Goal: Task Accomplishment & Management: Use online tool/utility

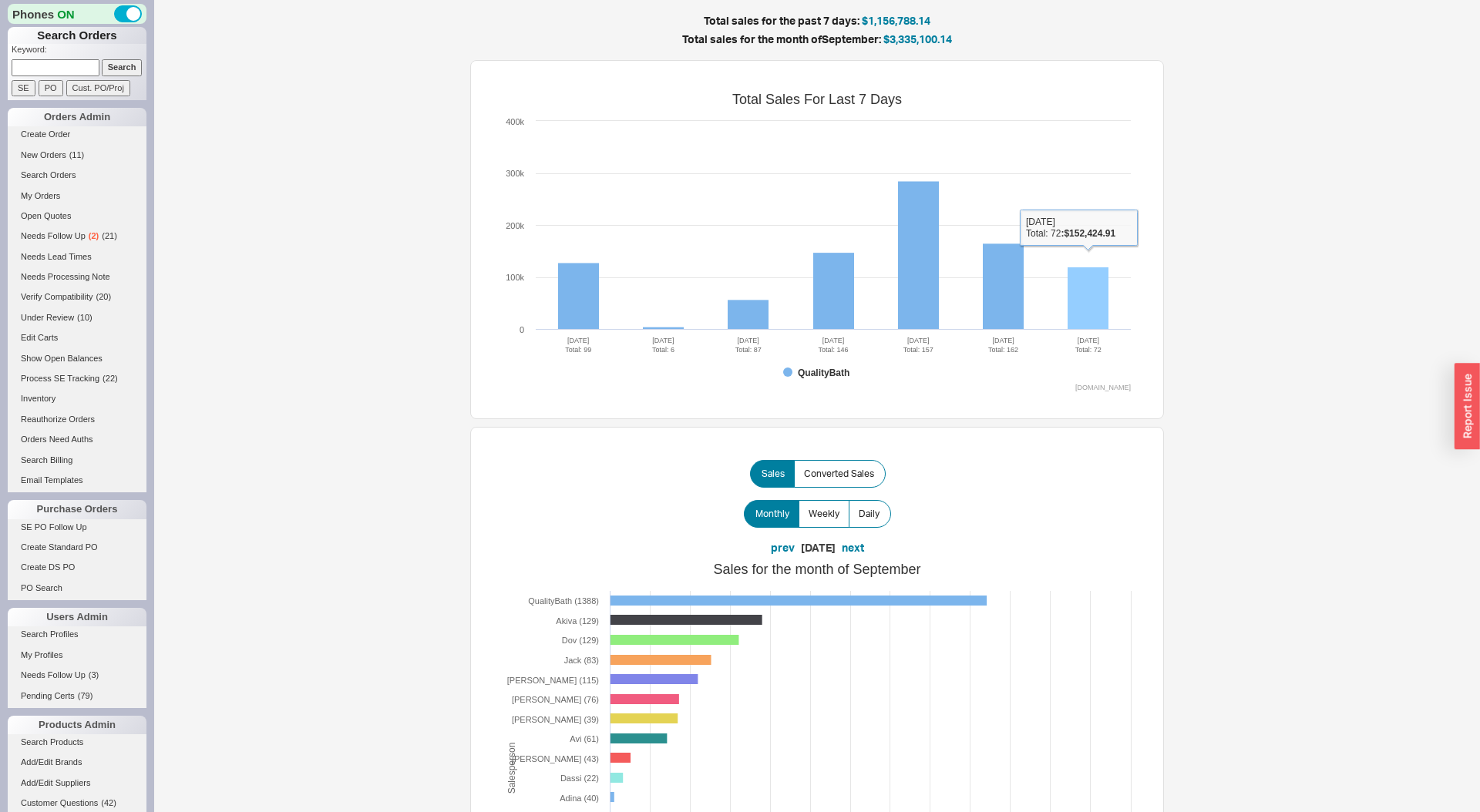
click at [1092, 307] on rect at bounding box center [1088, 299] width 41 height 63
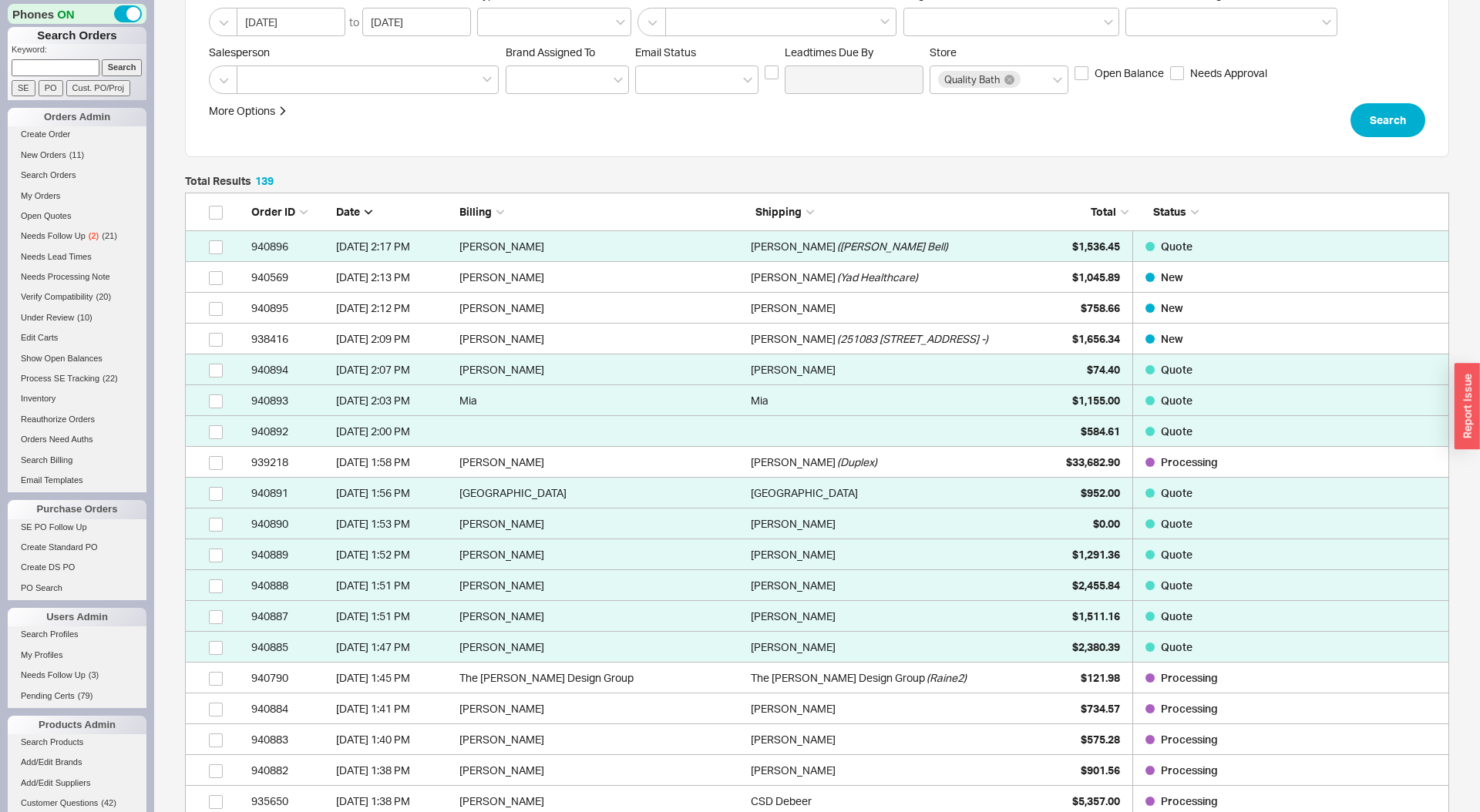
scroll to position [269, 0]
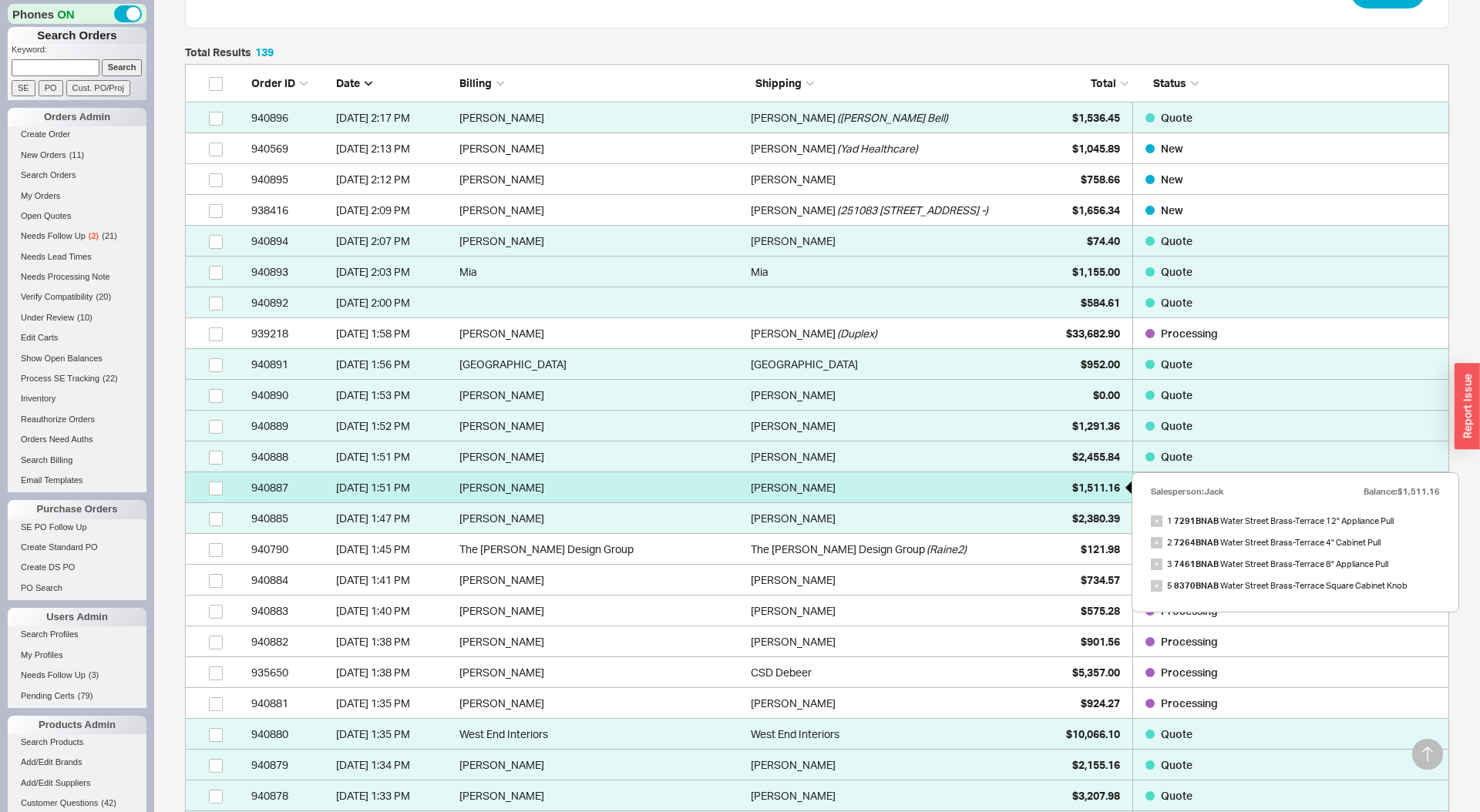
click at [1072, 482] on span "$1,511.16" at bounding box center [1096, 487] width 48 height 13
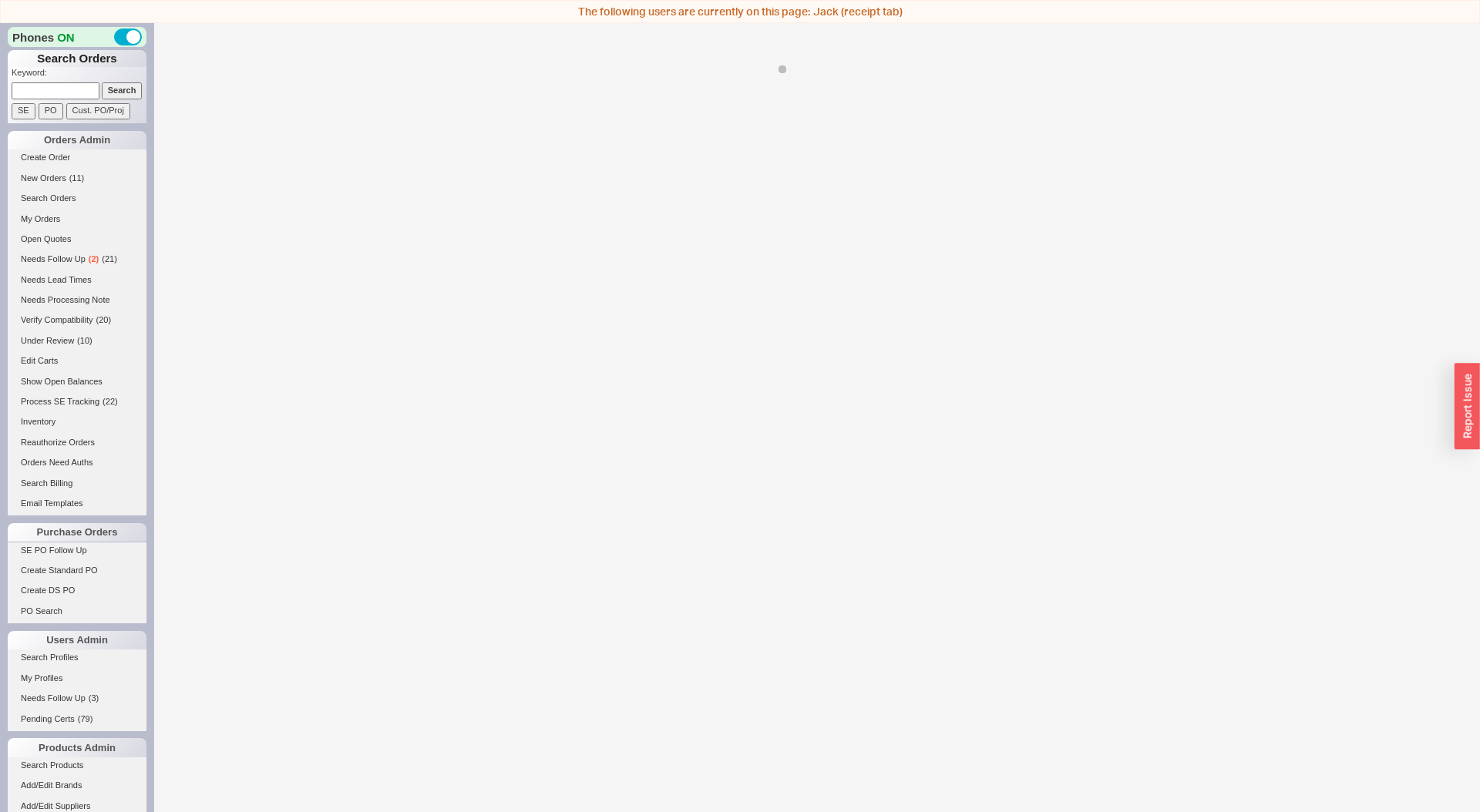
select select "LOW"
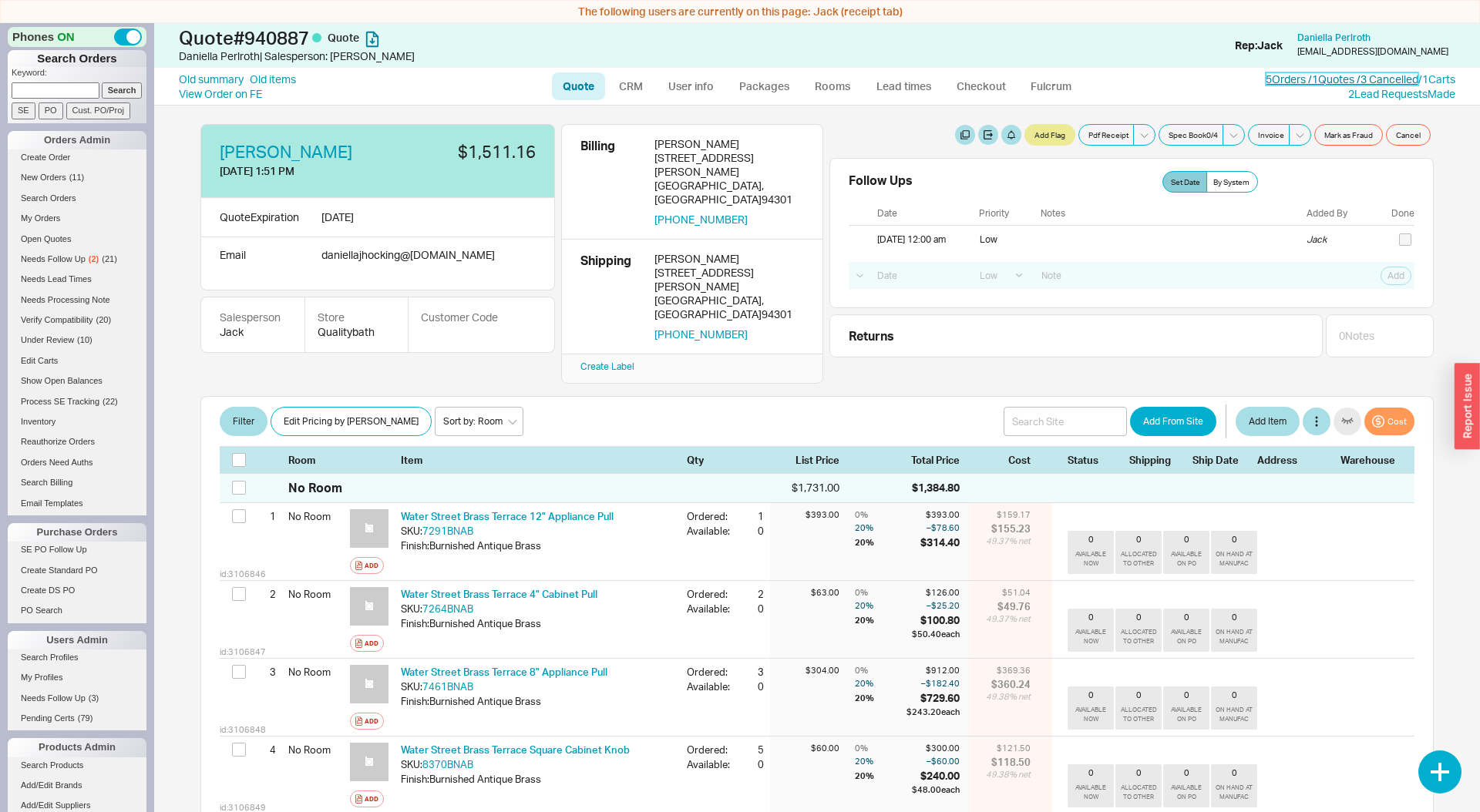
click at [1354, 78] on link "5 Orders / 1 Quotes / 3 Cancelled" at bounding box center [1342, 79] width 152 height 13
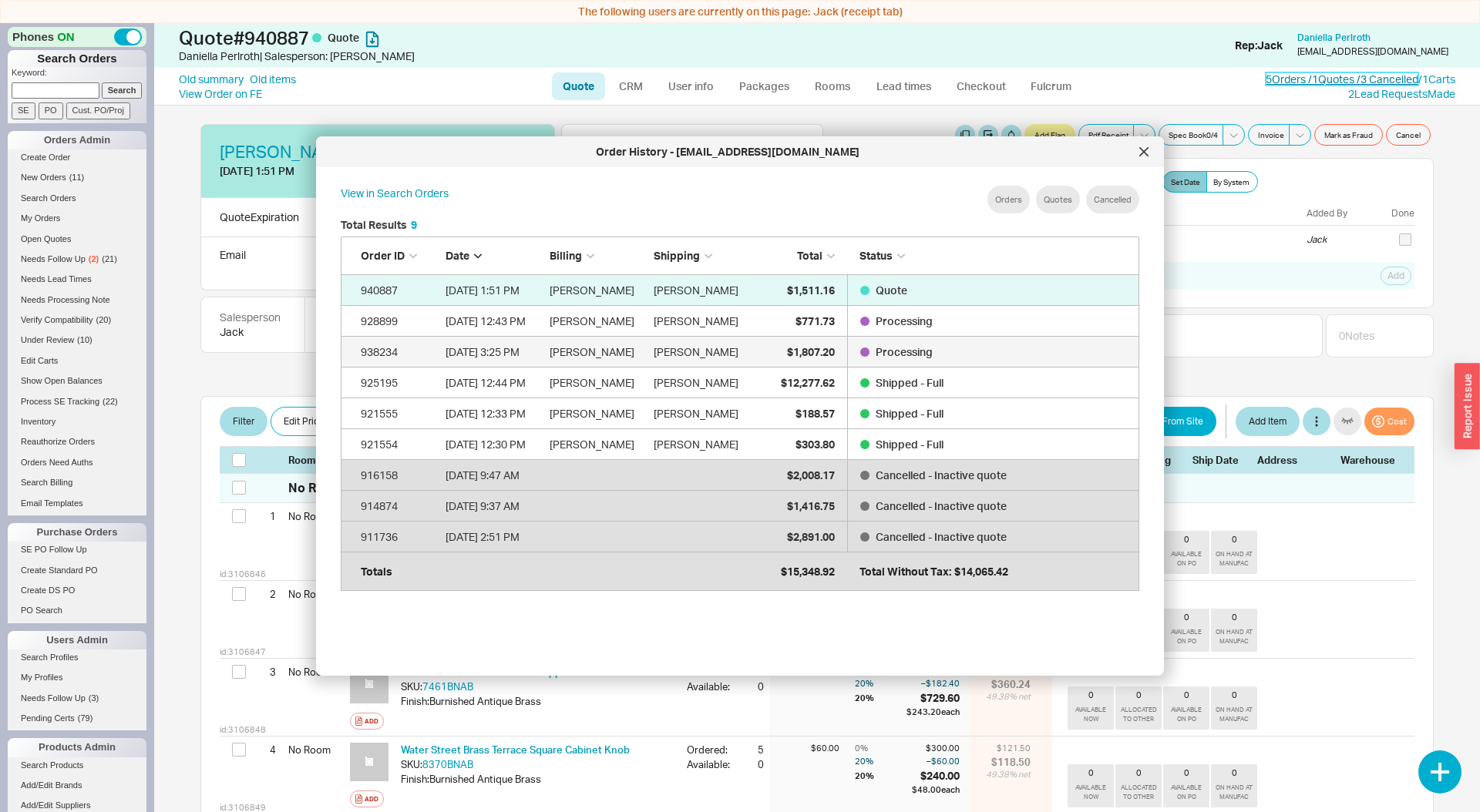
scroll to position [471, 823]
click at [1152, 150] on div at bounding box center [1144, 151] width 25 height 25
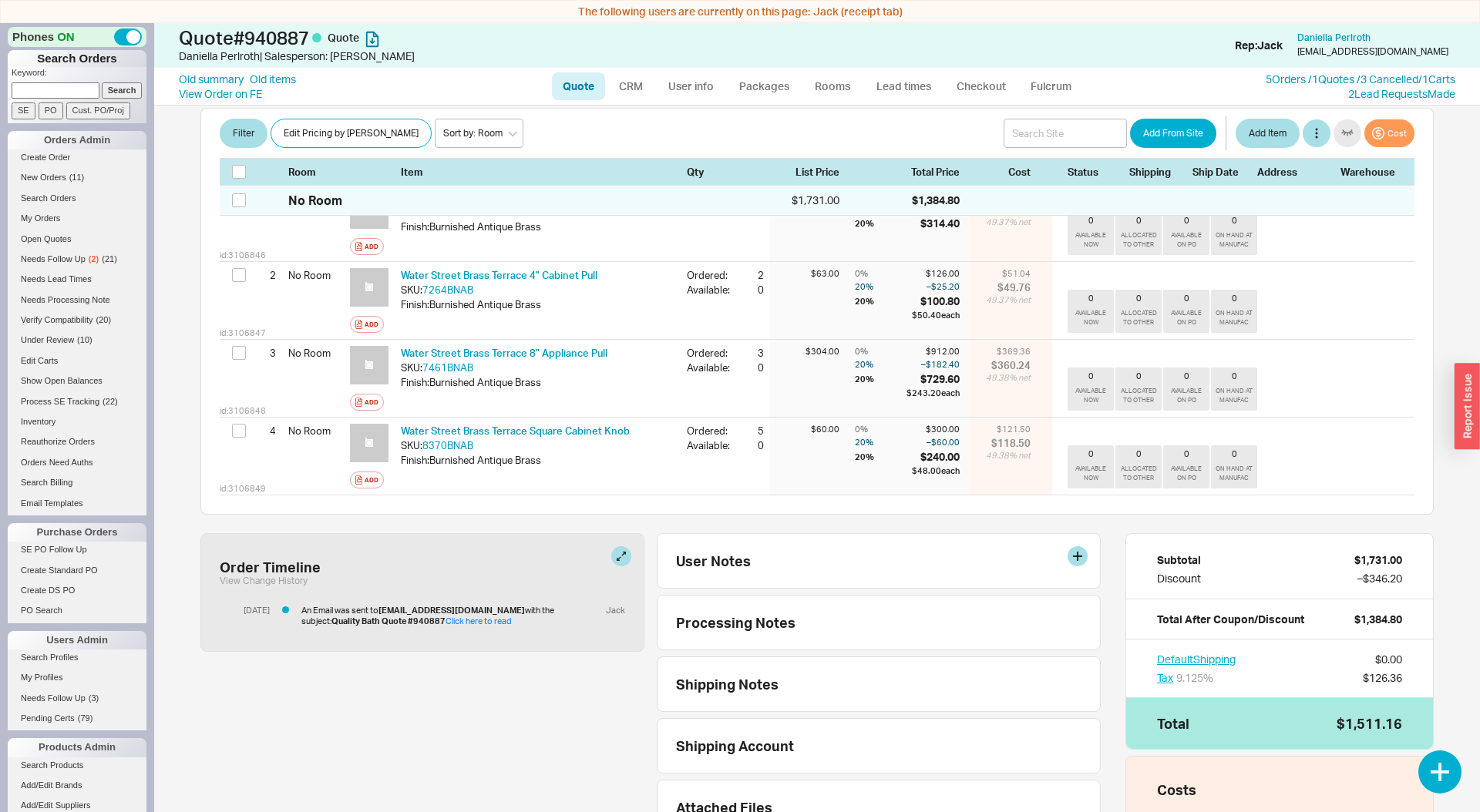
scroll to position [444, 0]
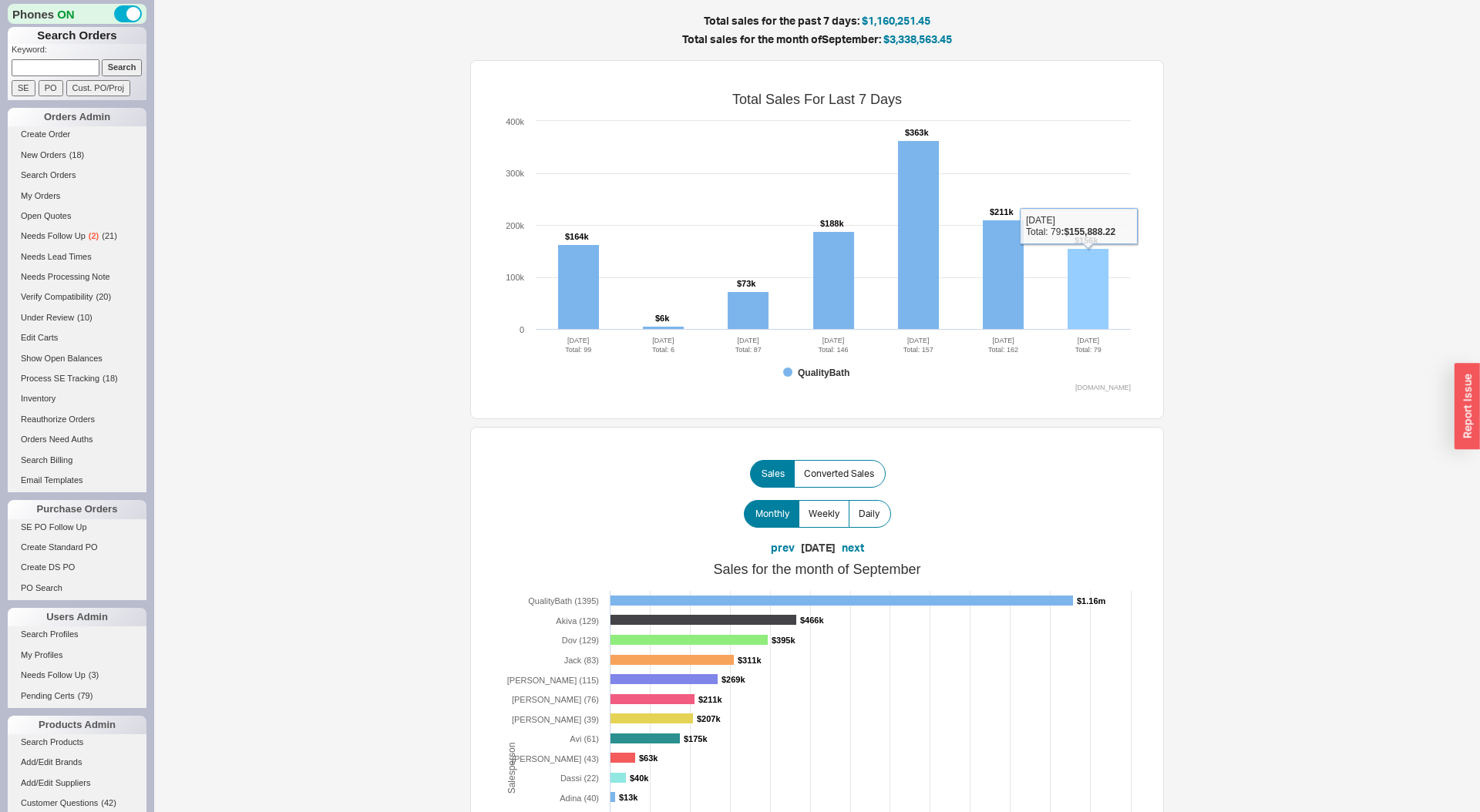
click at [1090, 307] on rect at bounding box center [1088, 288] width 41 height 81
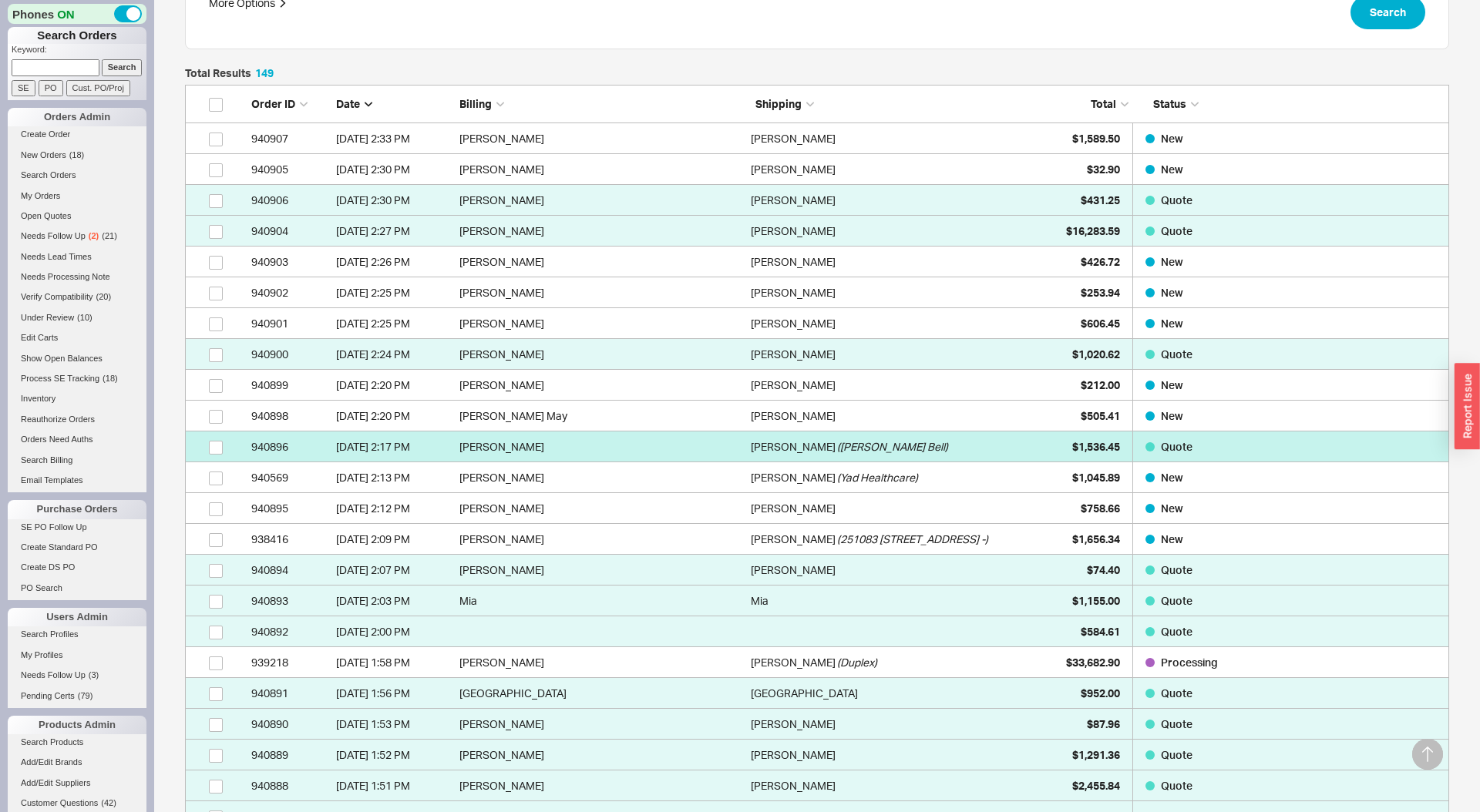
scroll to position [474, 0]
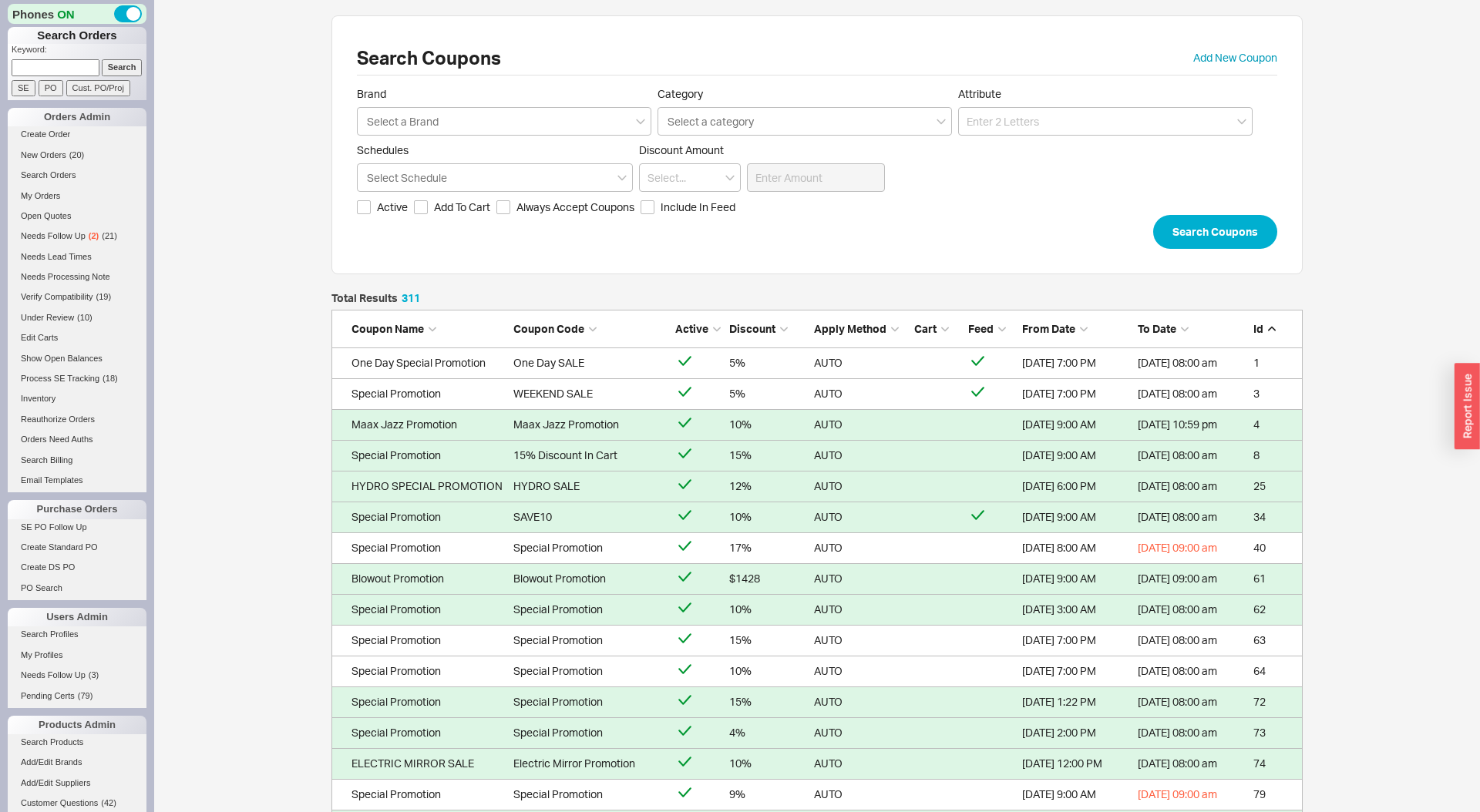
scroll to position [9639, 971]
click at [46, 224] on link "Open Quotes" at bounding box center [77, 216] width 139 height 16
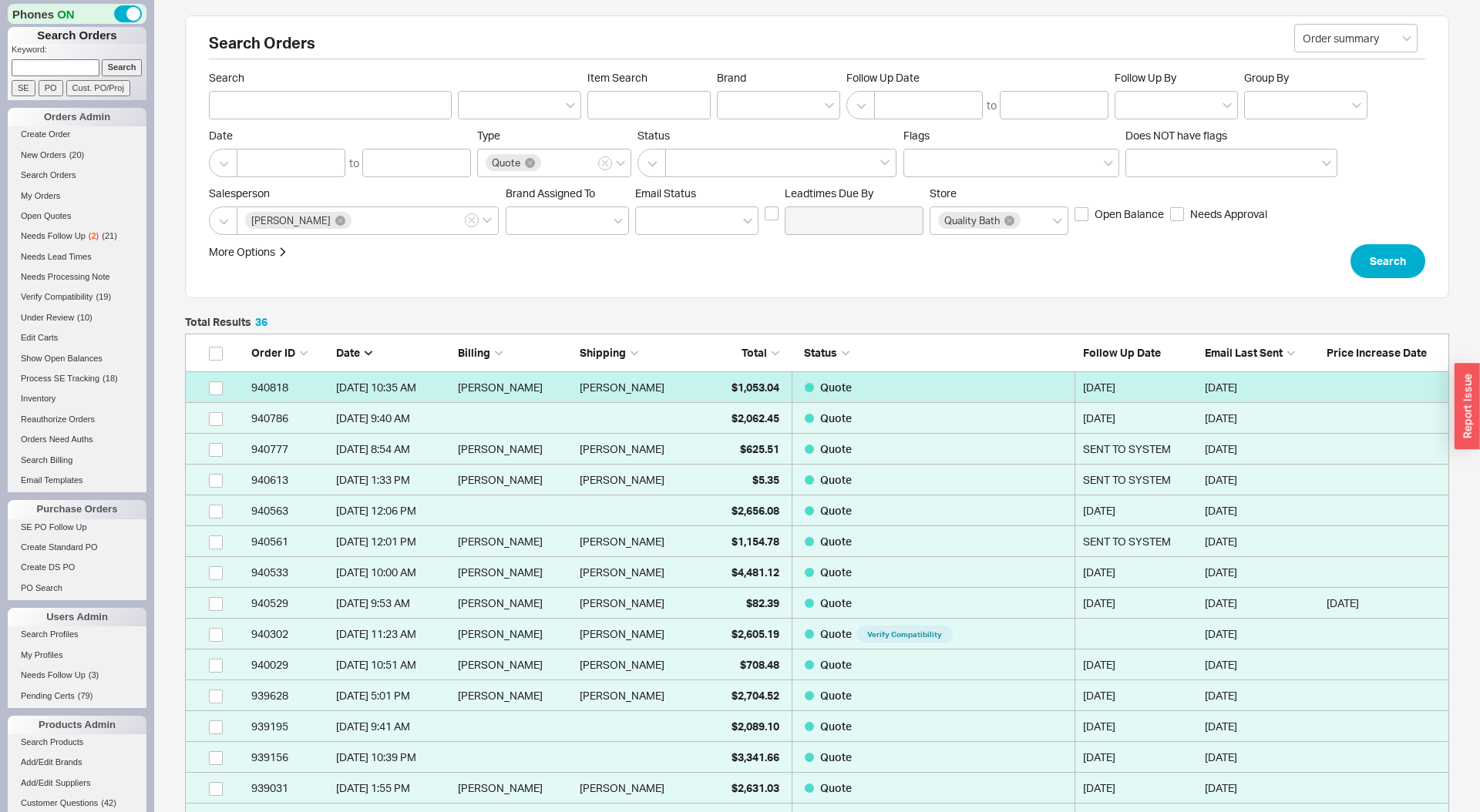
scroll to position [1178, 1264]
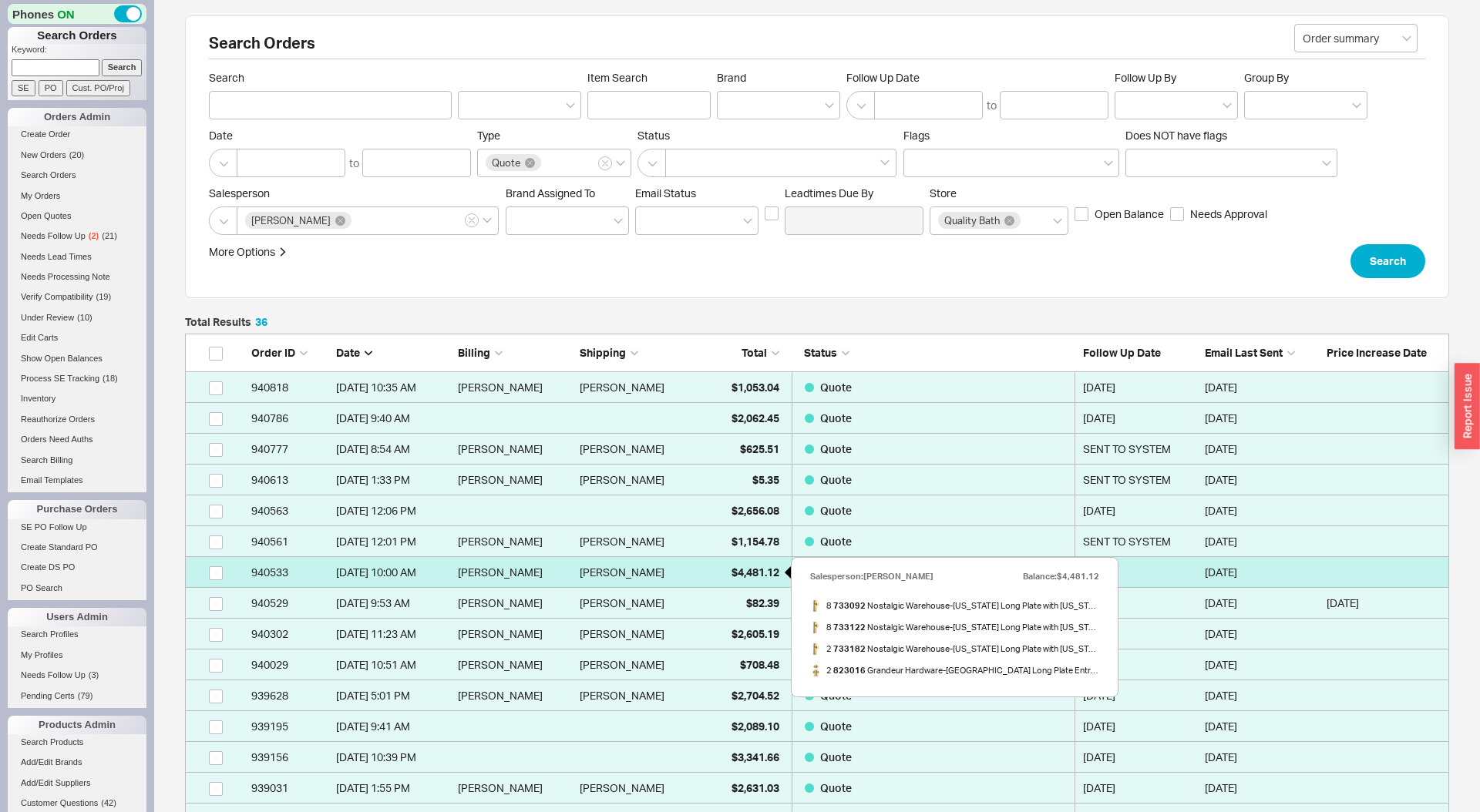
click at [747, 560] on div "$4,481.12" at bounding box center [740, 572] width 77 height 30
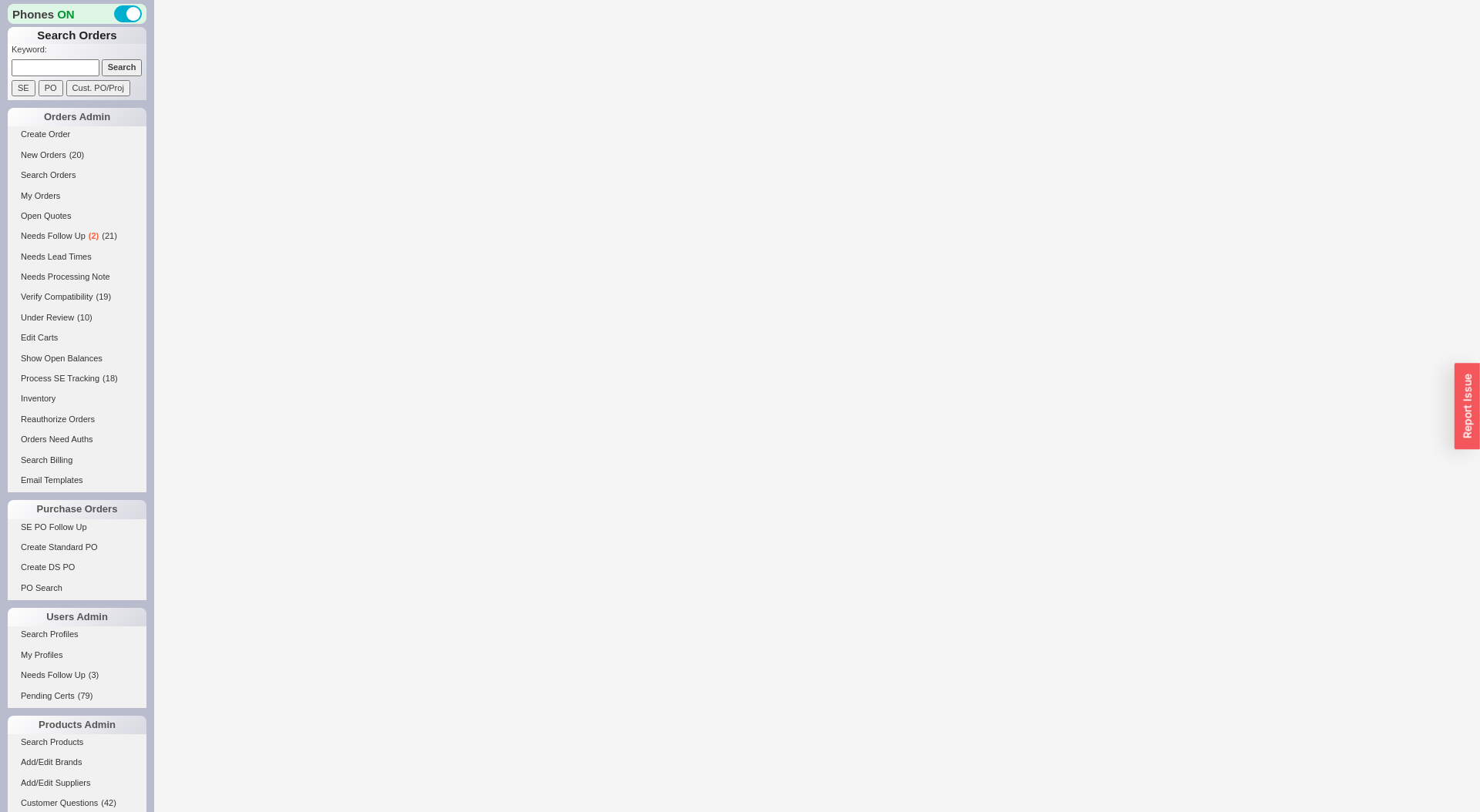
select select "LOW"
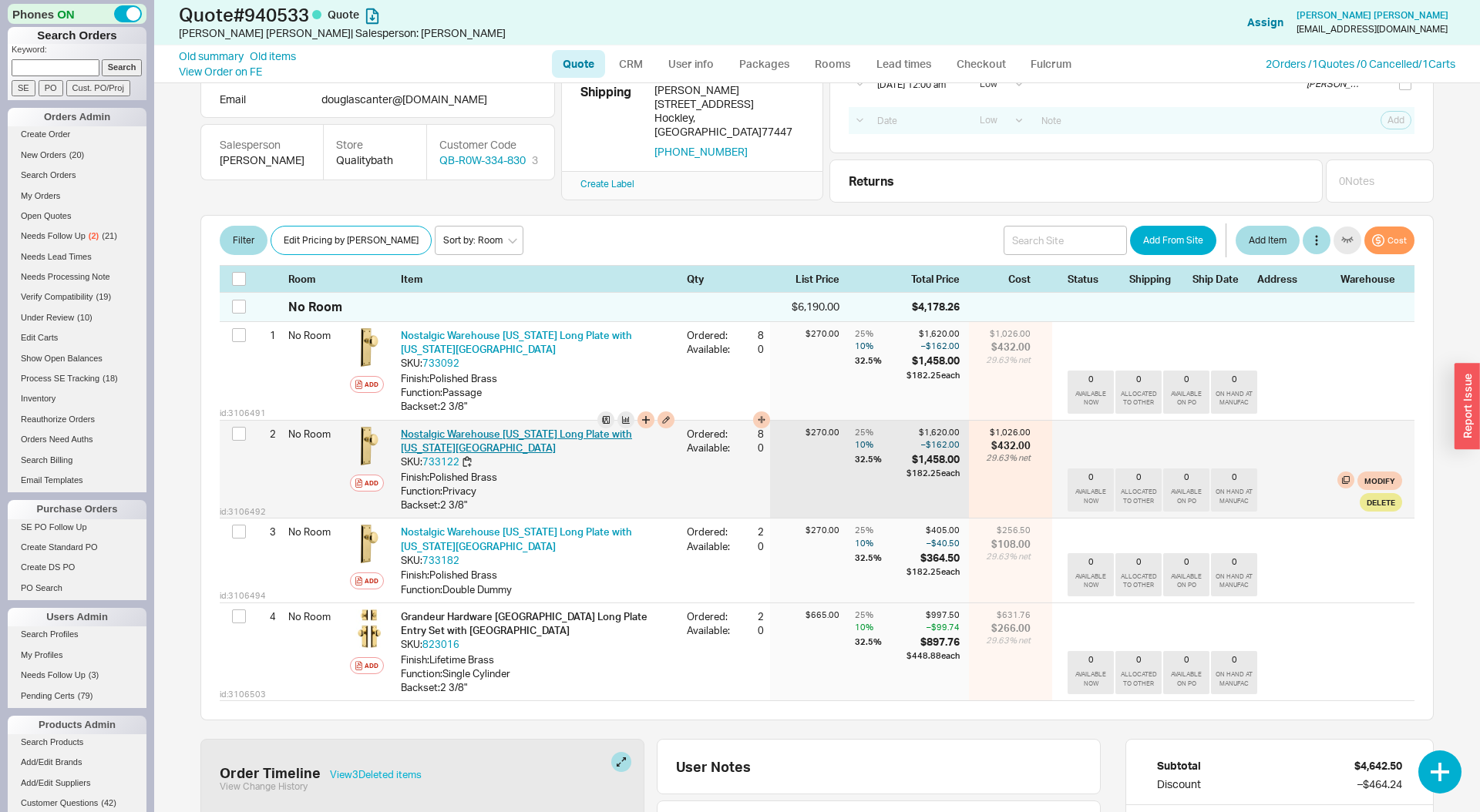
scroll to position [243, 0]
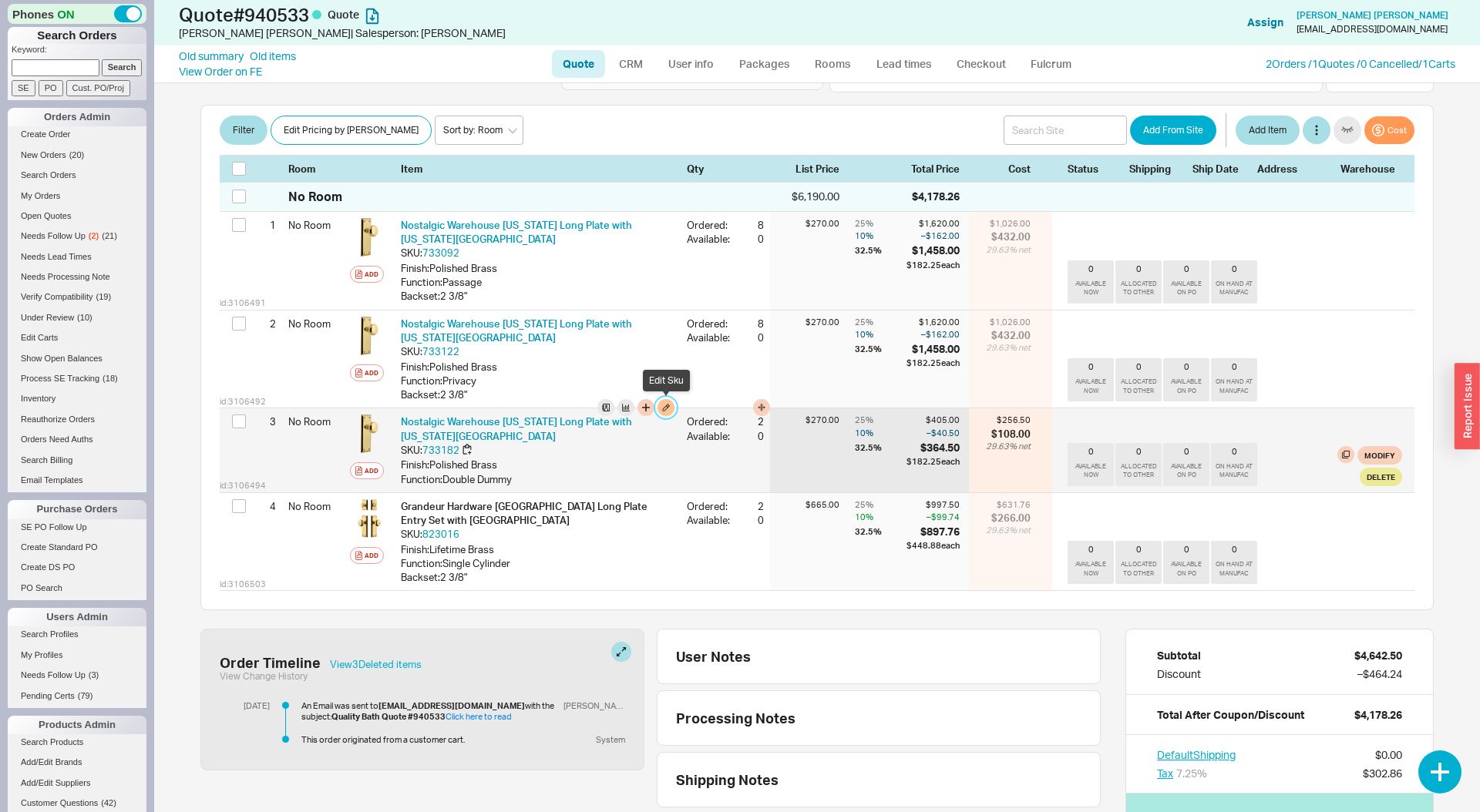
click at [661, 408] on button "button" at bounding box center [666, 407] width 17 height 17
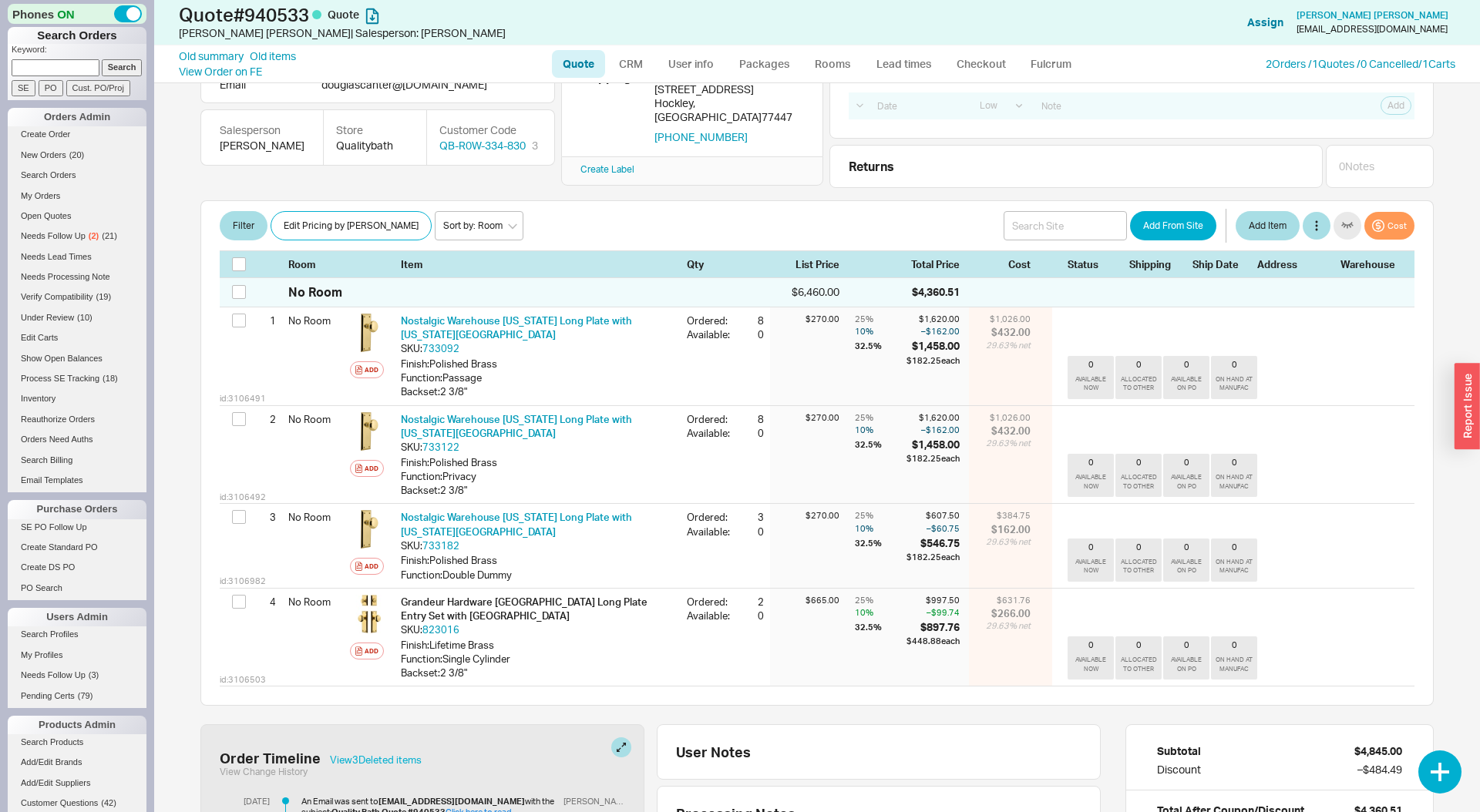
scroll to position [136, 0]
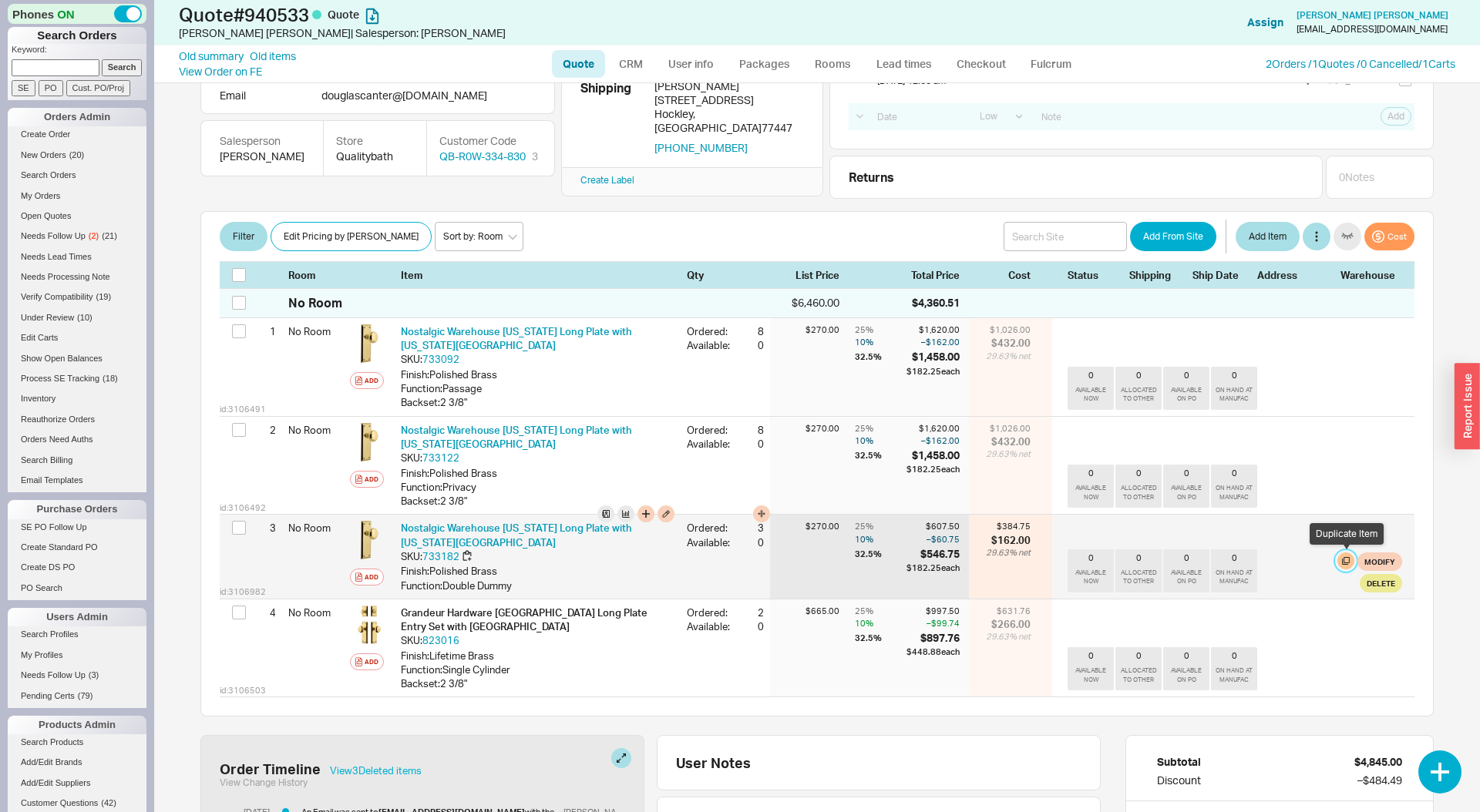
click at [1340, 556] on button "button" at bounding box center [1346, 561] width 17 height 17
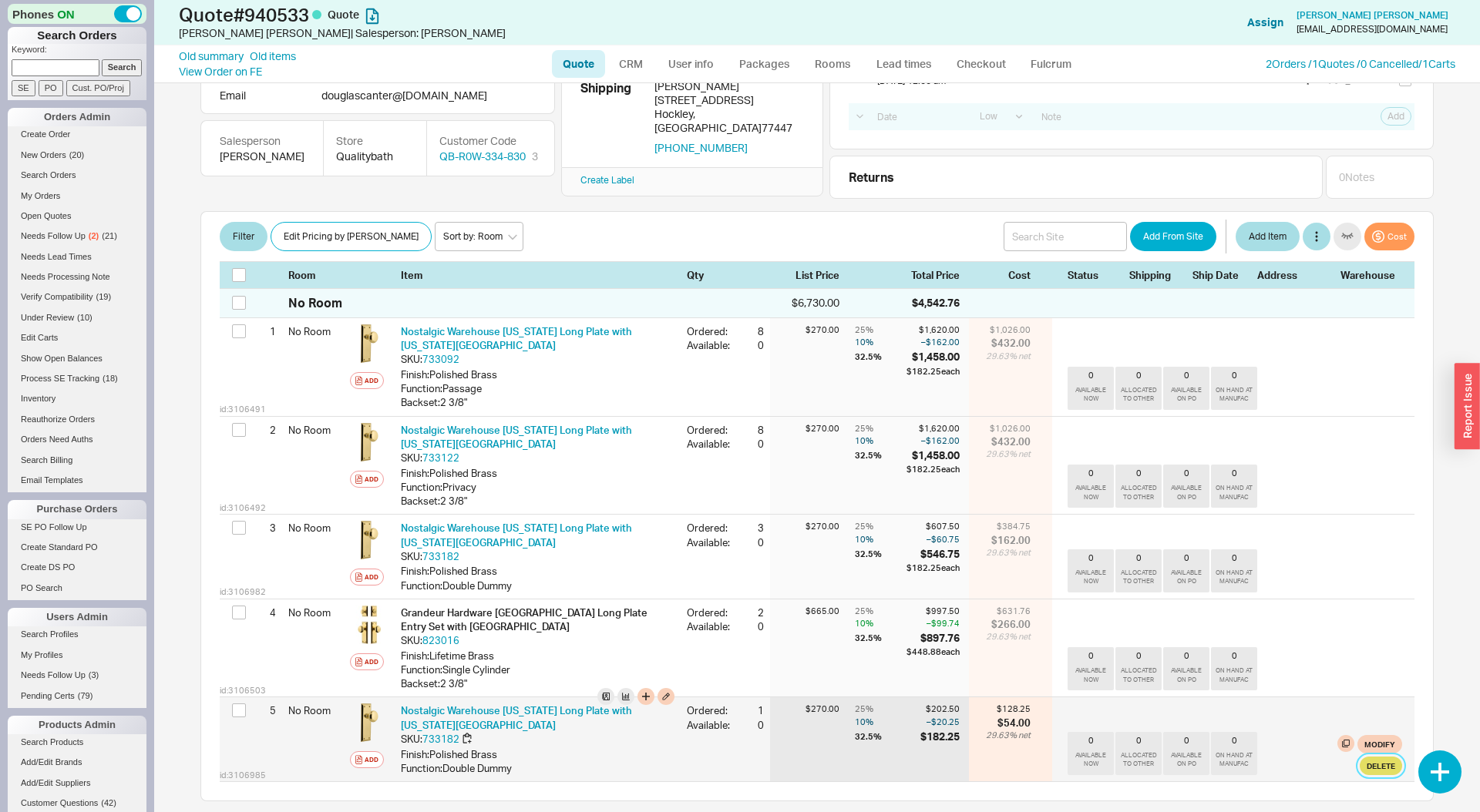
click at [1380, 762] on button "Delete" at bounding box center [1381, 765] width 43 height 18
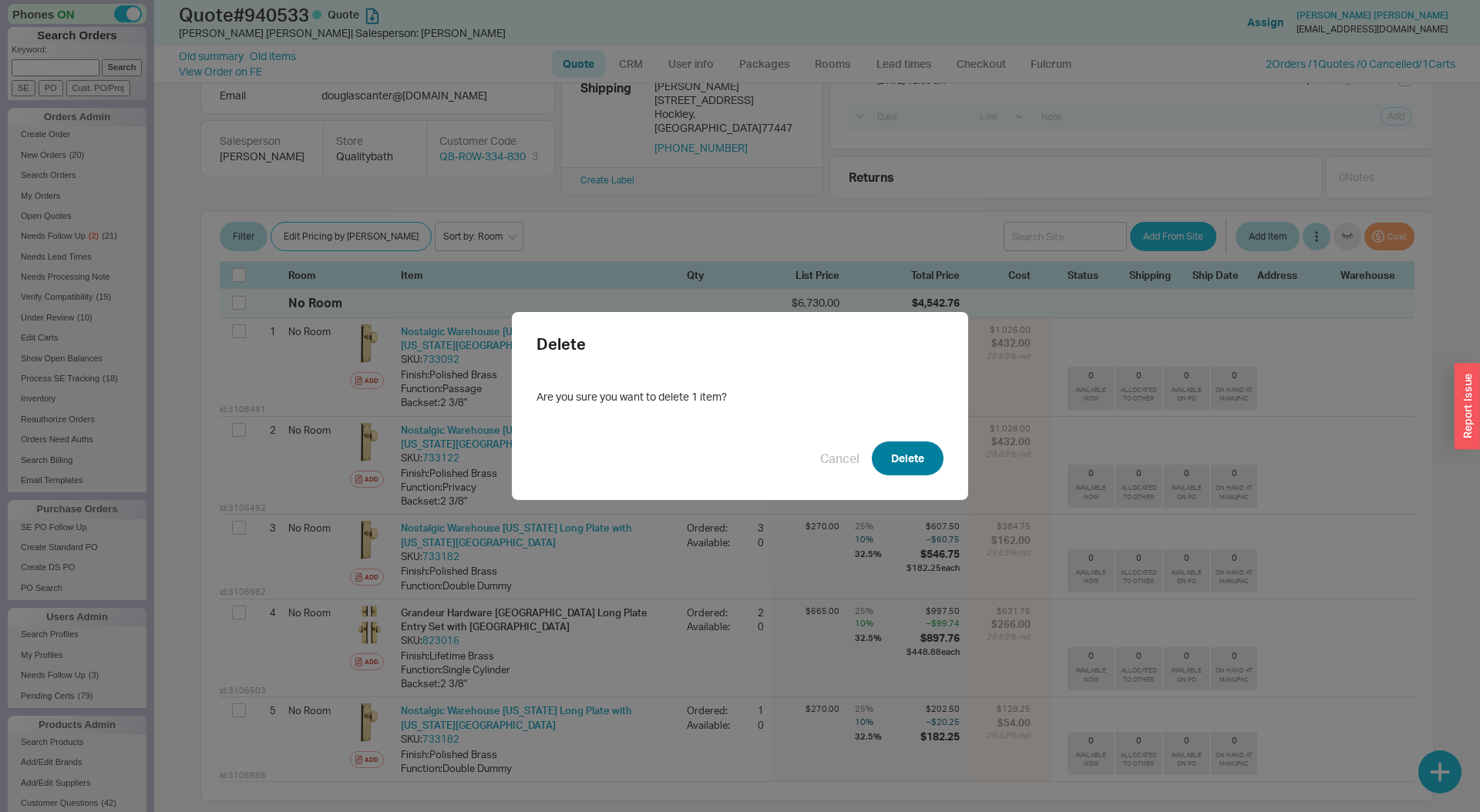
drag, startPoint x: 899, startPoint y: 465, endPoint x: 806, endPoint y: 507, distance: 102.0
click at [899, 465] on button "Delete" at bounding box center [907, 459] width 71 height 34
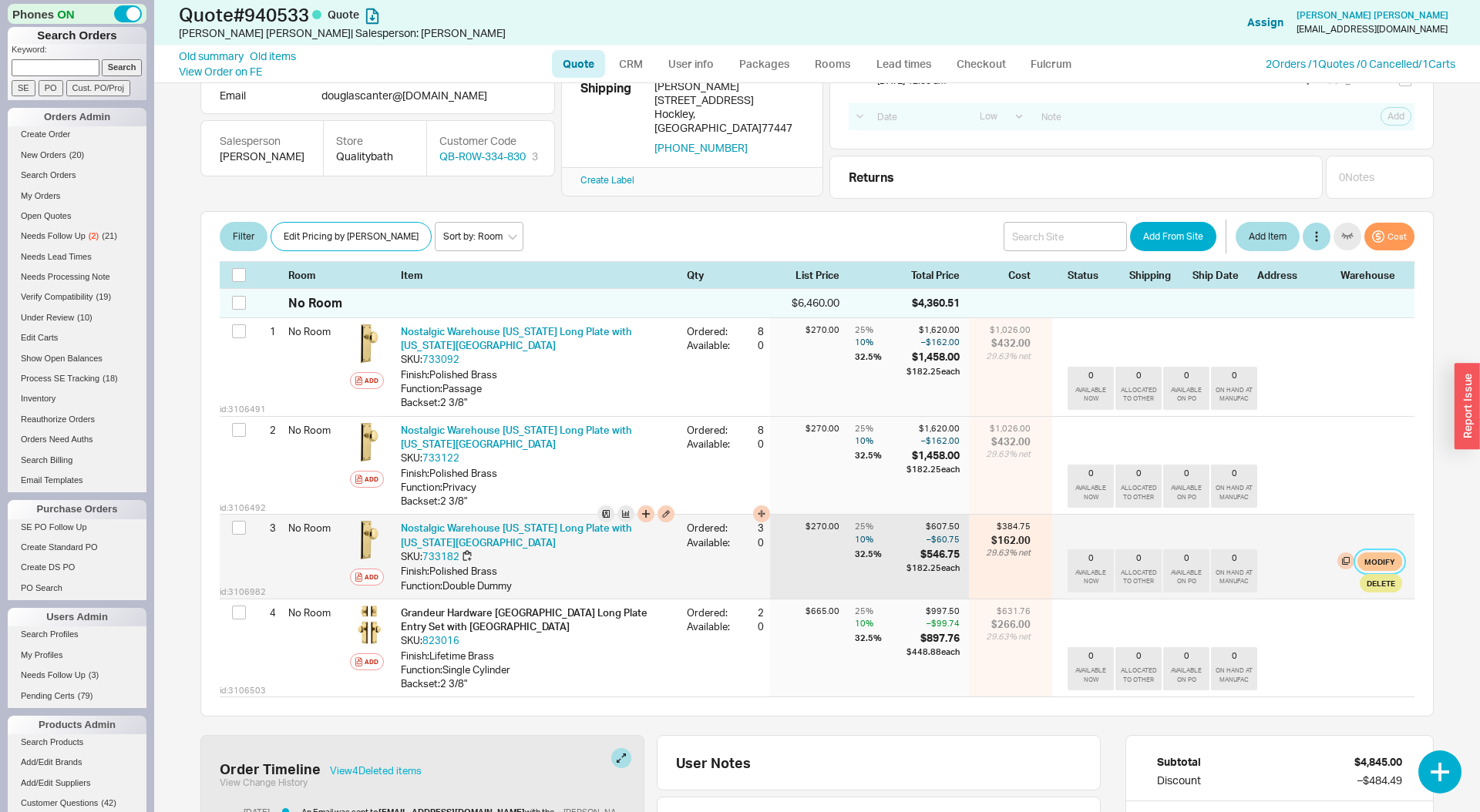
click at [1376, 563] on button "Modify" at bounding box center [1379, 561] width 45 height 18
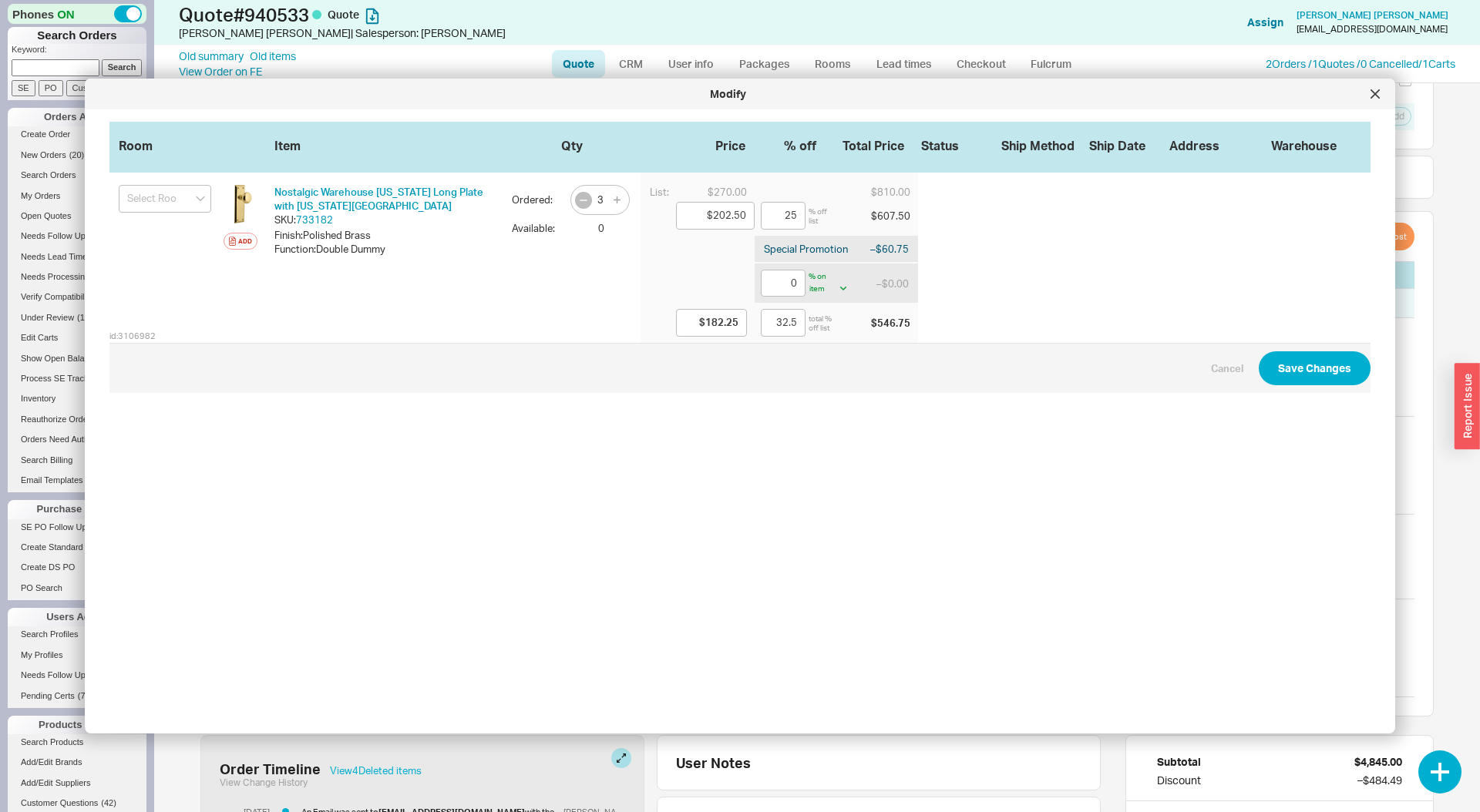
click at [585, 197] on icon "button" at bounding box center [583, 200] width 12 height 12
type input "2"
click at [1311, 367] on button "Save Changes" at bounding box center [1314, 368] width 111 height 34
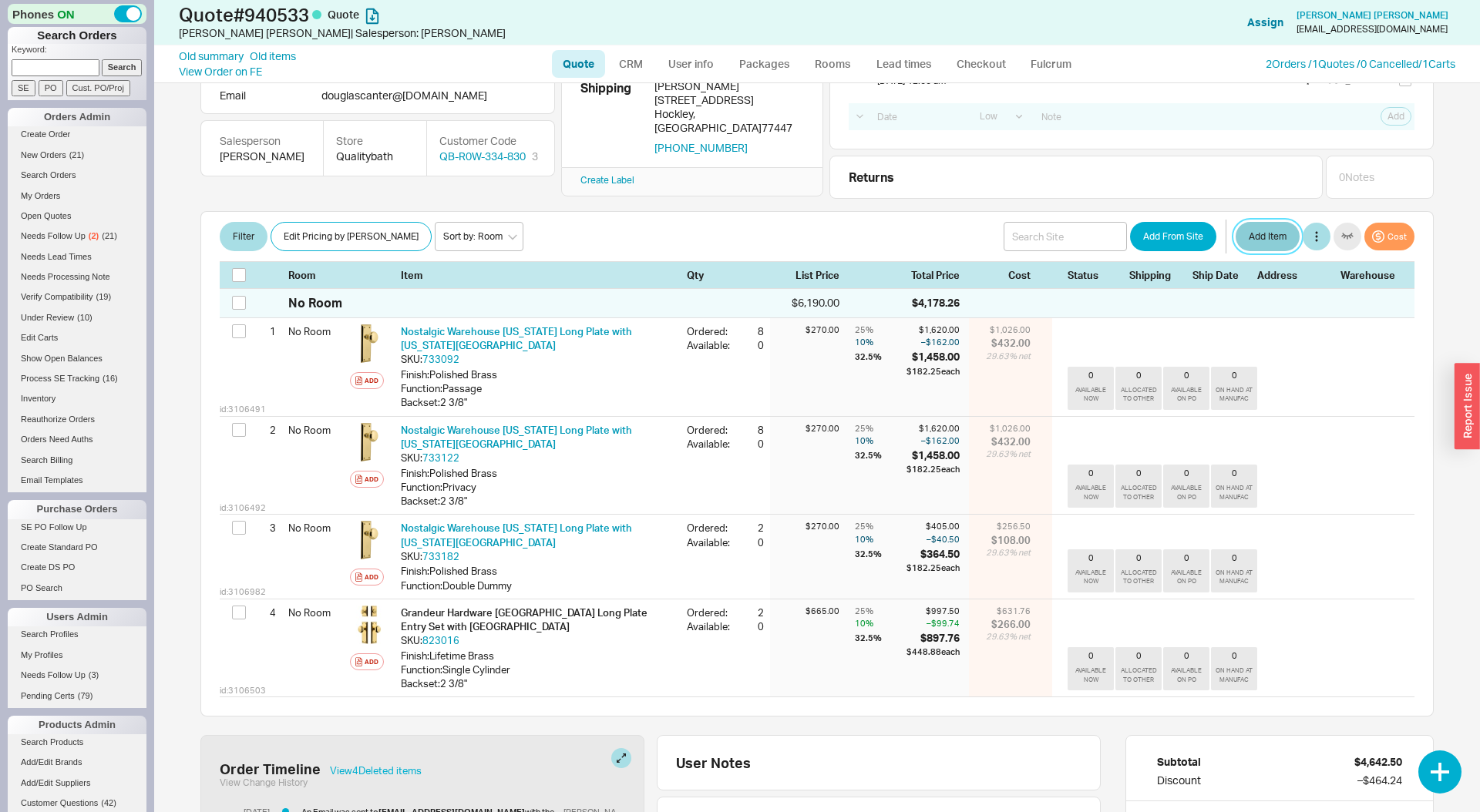
click at [1256, 234] on button "Add Item" at bounding box center [1267, 236] width 64 height 30
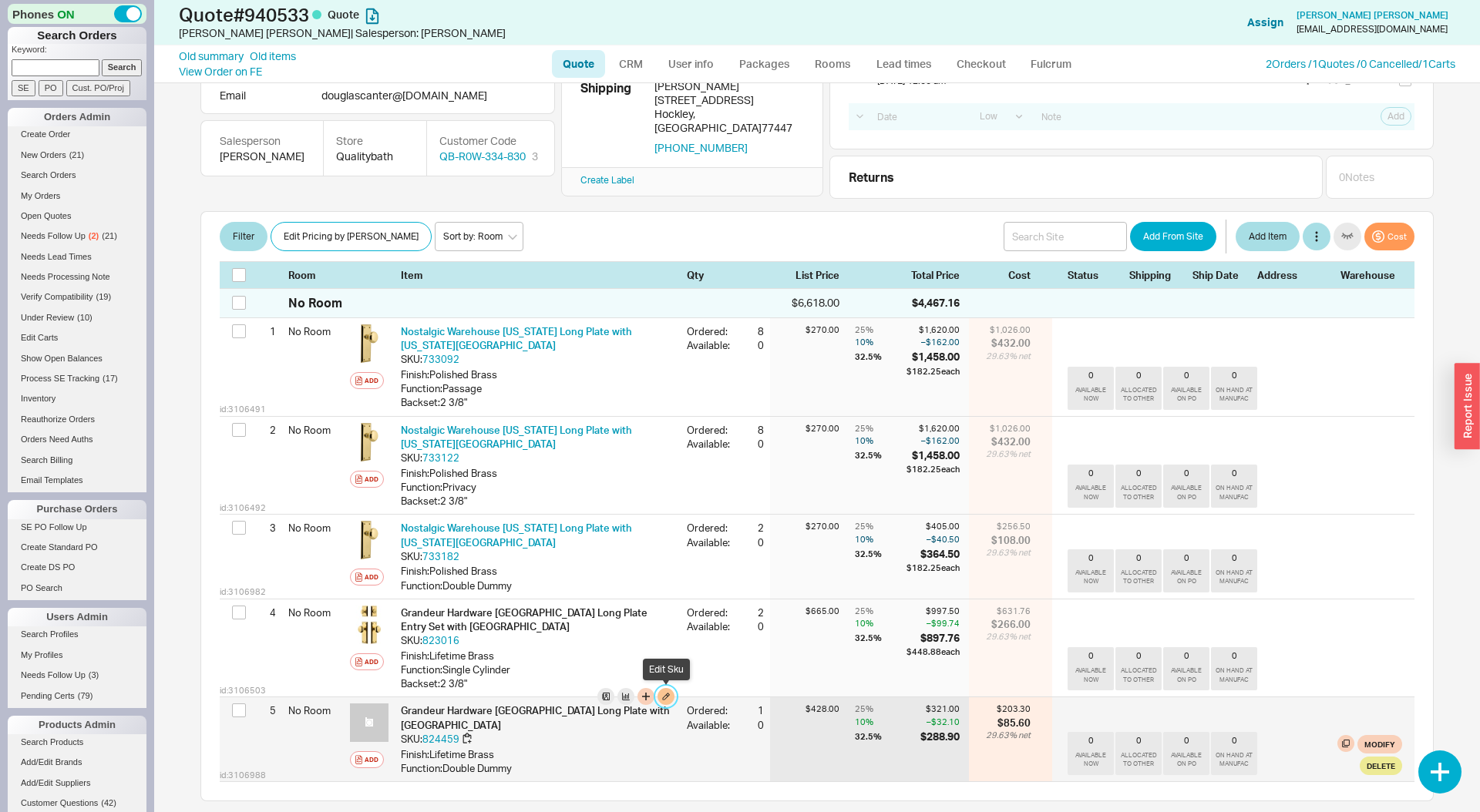
click at [665, 691] on button "button" at bounding box center [666, 697] width 17 height 17
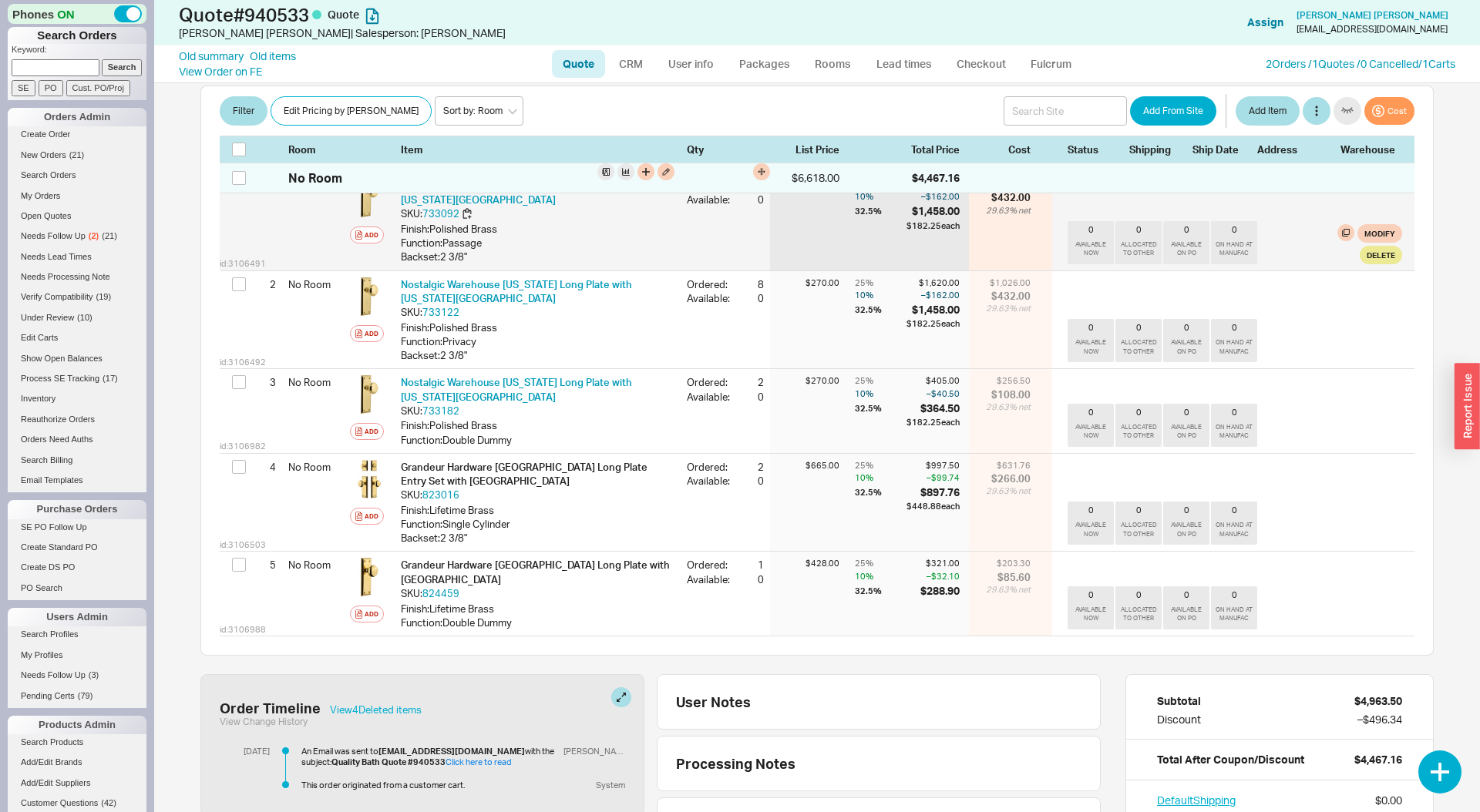
scroll to position [278, 0]
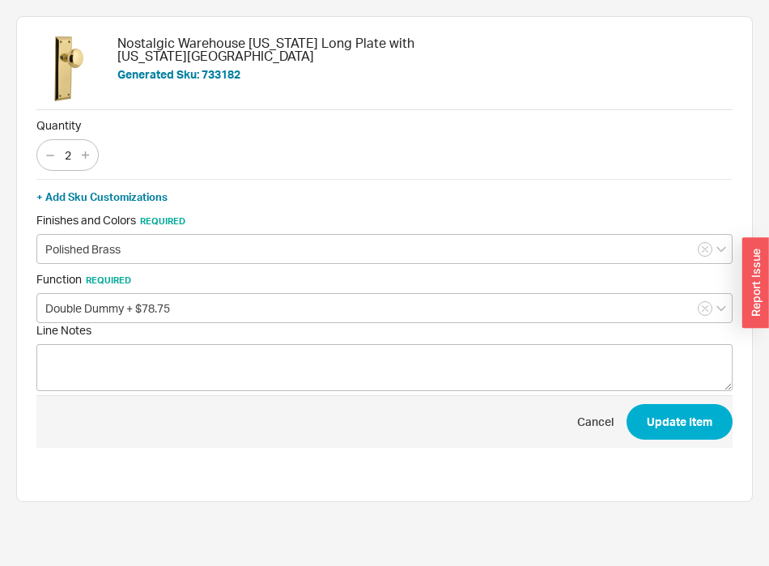
click at [94, 159] on div "2" at bounding box center [67, 155] width 62 height 32
click at [90, 159] on button "button" at bounding box center [86, 155] width 18 height 18
type input "3"
click at [669, 409] on button "Update Item" at bounding box center [679, 422] width 106 height 36
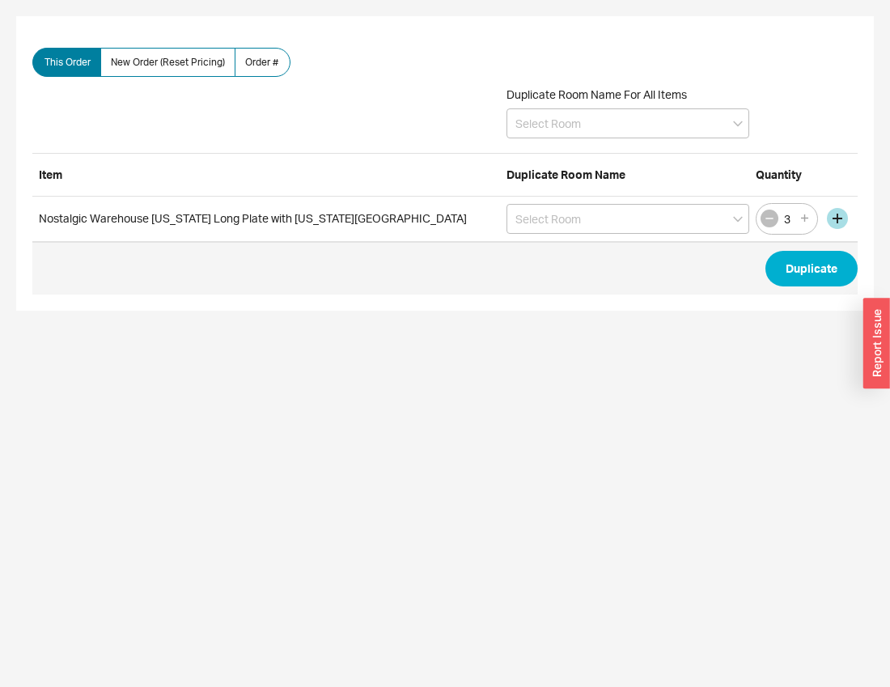
click at [771, 227] on button "button" at bounding box center [770, 219] width 18 height 18
click at [770, 227] on button "button" at bounding box center [770, 219] width 18 height 18
type input "1"
click at [825, 265] on button "Duplicate" at bounding box center [812, 269] width 92 height 36
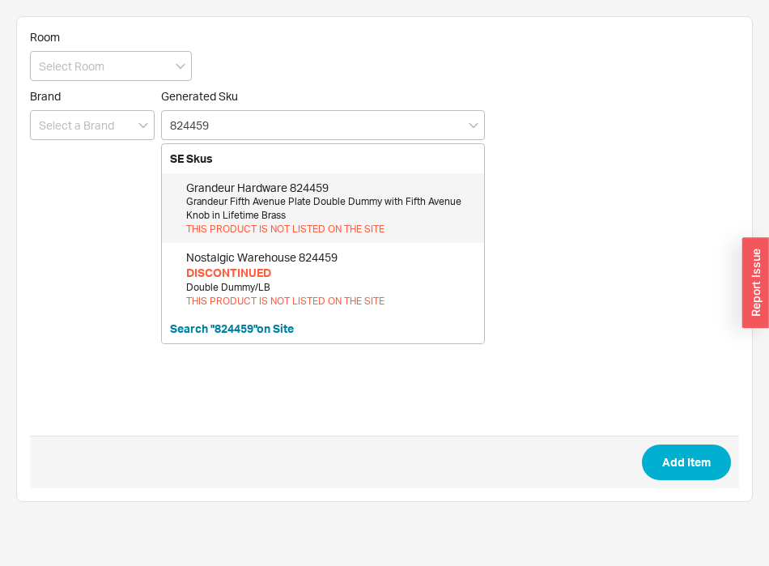
click at [380, 218] on div "Grandeur Fifth Avenue Plate Double Dummy with Fifth Avenue Knob in Lifetime Bra…" at bounding box center [331, 209] width 290 height 28
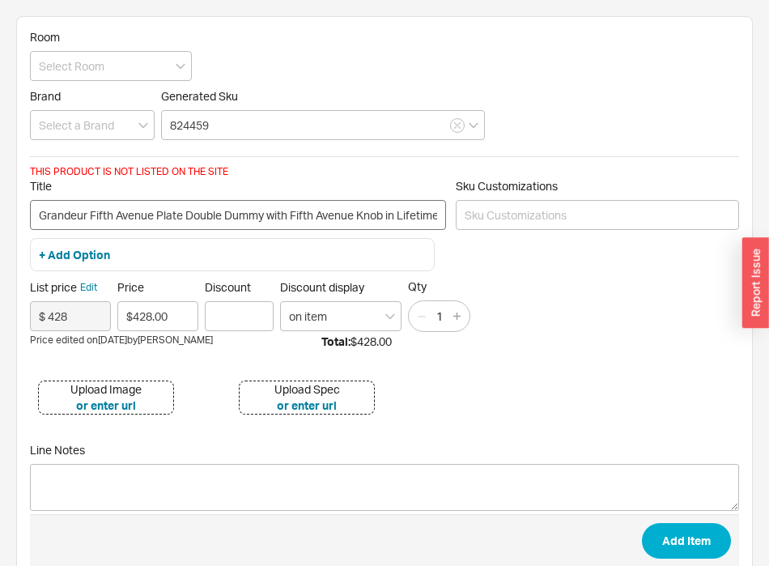
type input "824459"
drag, startPoint x: 209, startPoint y: 224, endPoint x: 306, endPoint y: 220, distance: 97.2
click at [306, 220] on input "Grandeur Fifth Avenue Plate Double Dummy with Fifth Avenue Knob in Lifetime Bra…" at bounding box center [238, 215] width 416 height 30
click at [210, 217] on input "Grandeur Fifth Avenue Plate Double Dummy with Fifth Avenue Knob in Lifetime Bra…" at bounding box center [238, 215] width 416 height 30
type input "Grandeur Fifth Avenue Long Plate with Fifth Avenue Knob"
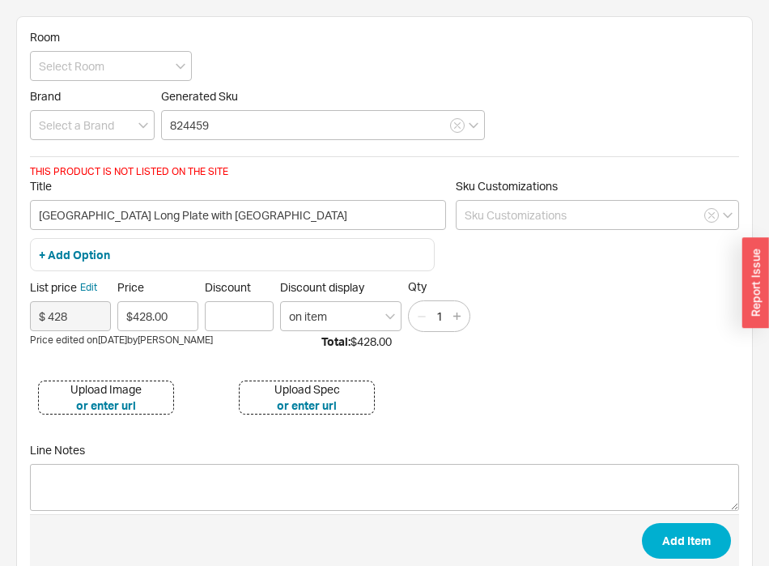
click at [95, 262] on div "+ Add Option" at bounding box center [232, 255] width 405 height 34
click at [95, 257] on button "+ Add Option" at bounding box center [74, 255] width 71 height 16
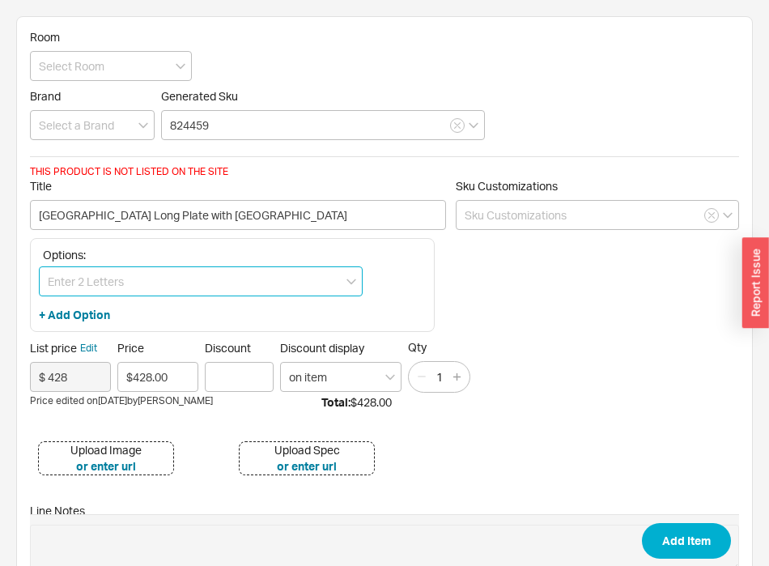
click at [95, 284] on input at bounding box center [201, 281] width 324 height 30
type input "Finishes and Colors > Lifetime Brass"
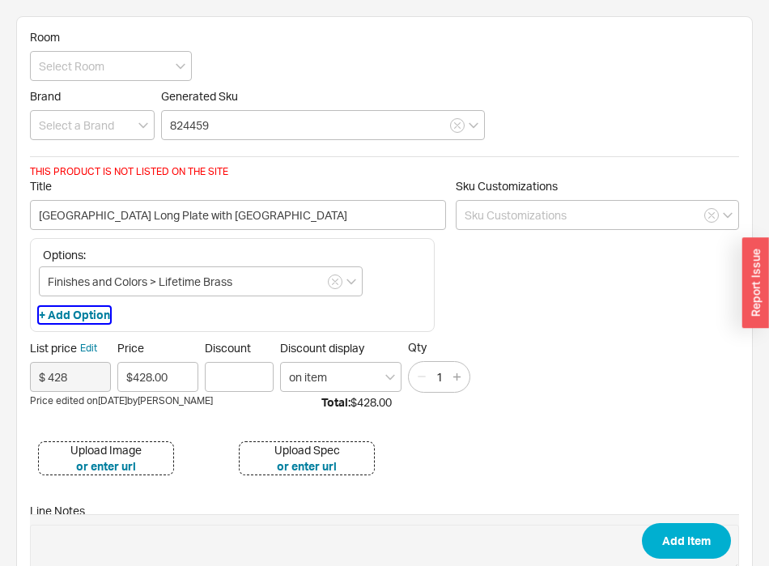
click at [85, 318] on button "+ Add Option" at bounding box center [74, 315] width 71 height 16
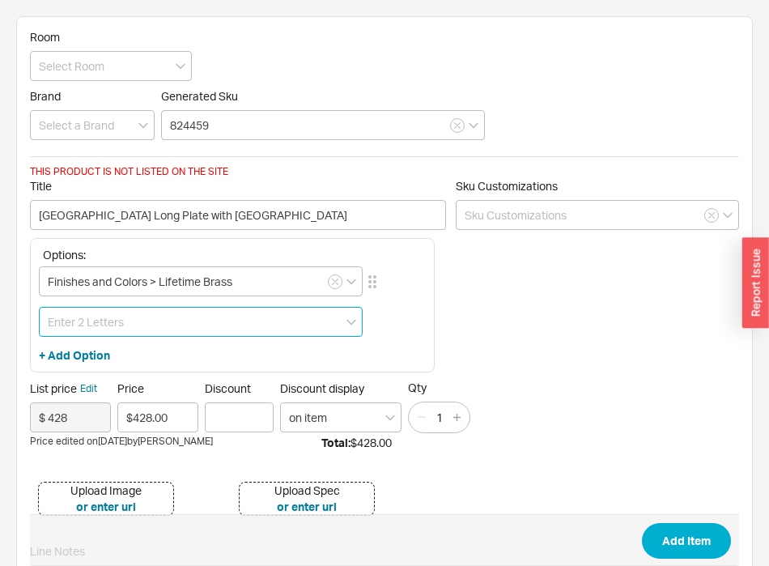
scroll to position [2, 0]
click at [85, 318] on input at bounding box center [201, 321] width 324 height 30
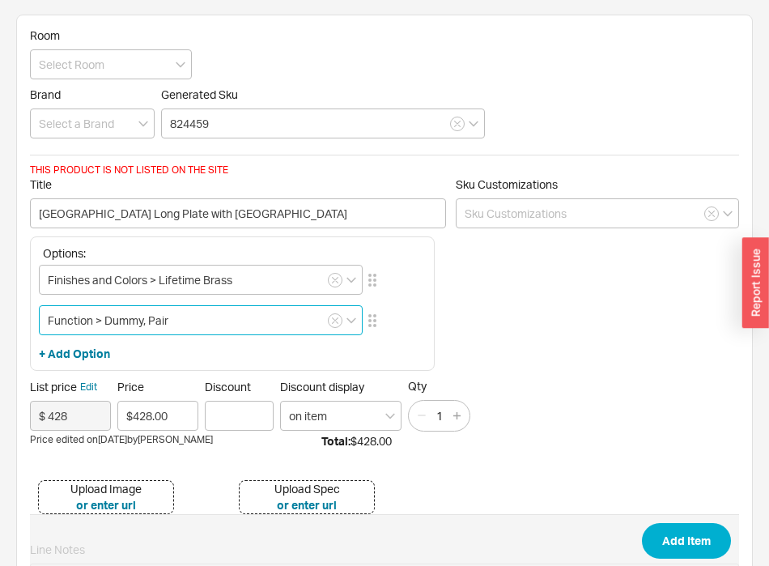
click at [112, 318] on input "Function > Dummy, Pair" at bounding box center [201, 320] width 324 height 30
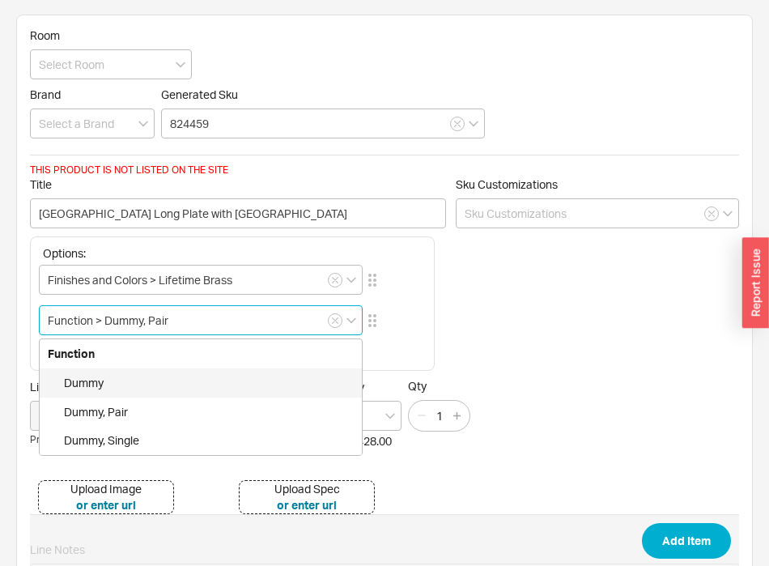
drag, startPoint x: 112, startPoint y: 318, endPoint x: 161, endPoint y: 317, distance: 48.6
click at [161, 317] on input "Function > Dummy, Pair" at bounding box center [201, 320] width 324 height 30
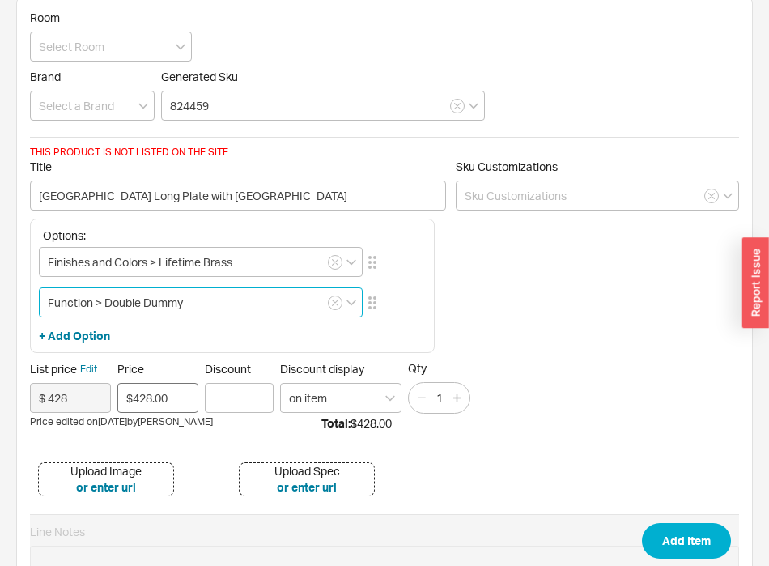
scroll to position [14, 0]
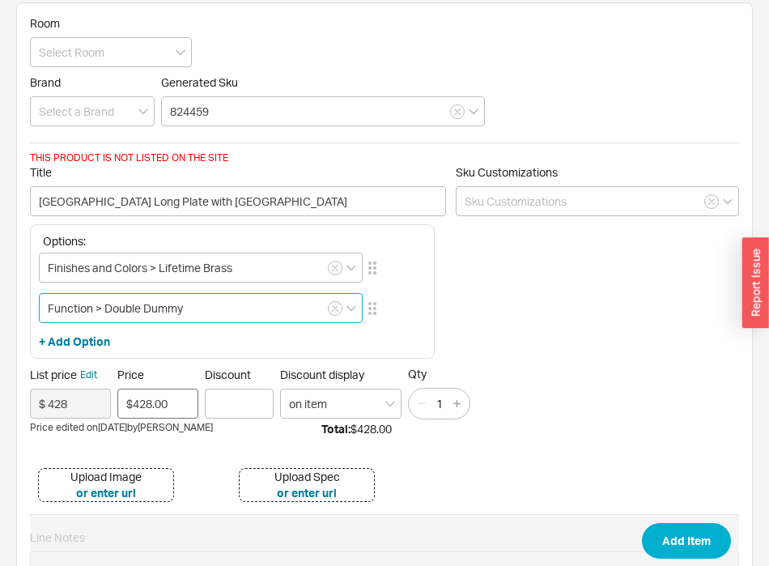
type input "Function > Double Dummy"
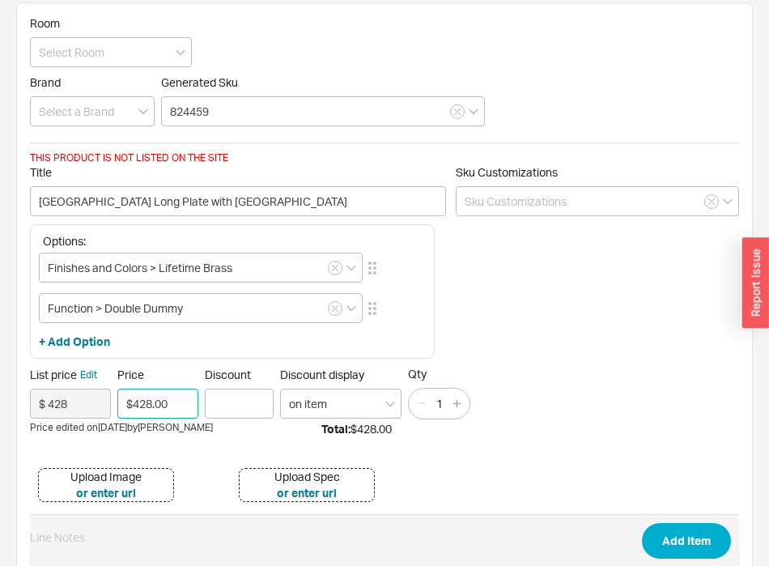
click at [186, 404] on input "$428.00" at bounding box center [157, 403] width 81 height 30
type input "$321.00"
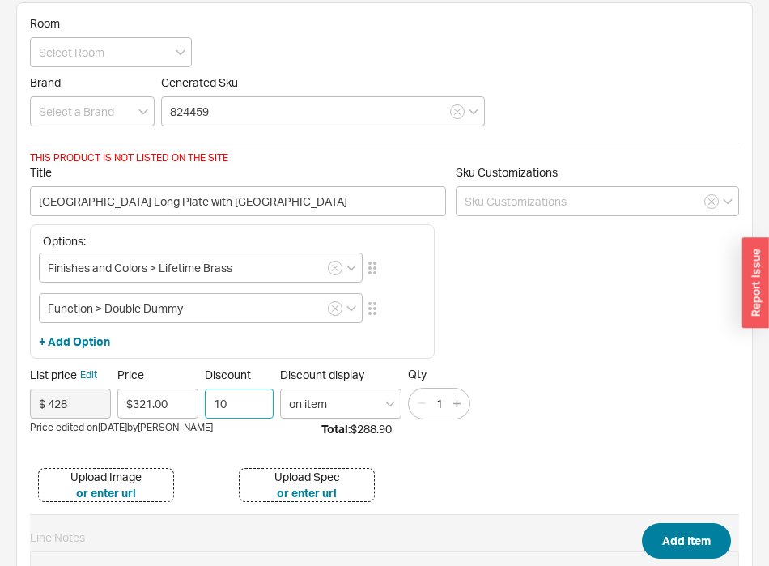
type input "10"
drag, startPoint x: 679, startPoint y: 533, endPoint x: 678, endPoint y: 523, distance: 10.6
click at [681, 531] on button "Add Item" at bounding box center [686, 541] width 89 height 36
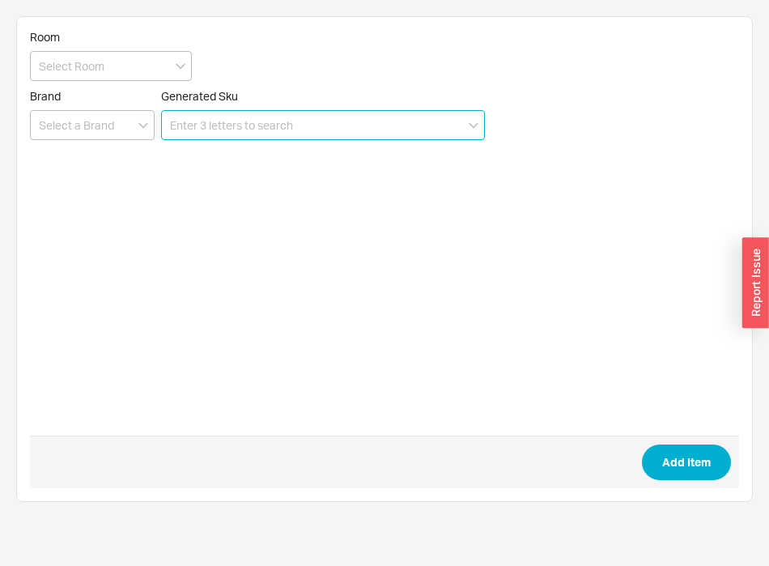
scroll to position [0, 0]
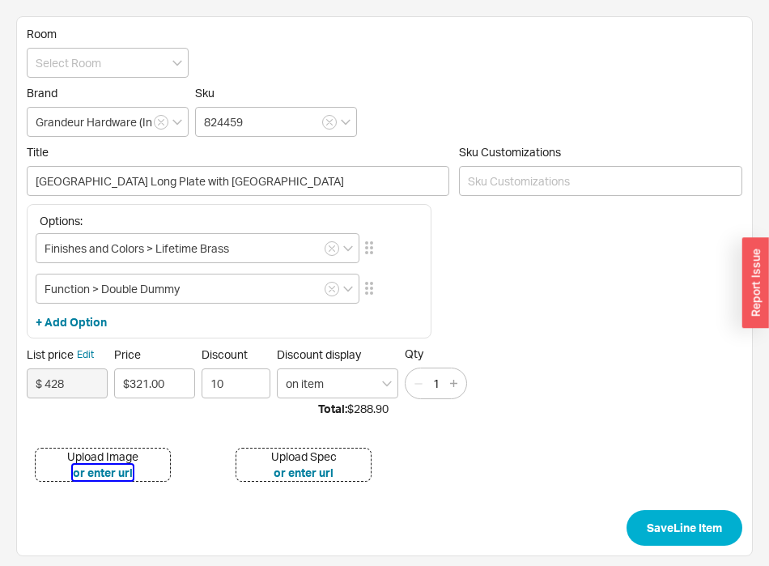
click at [95, 477] on button "or enter url" at bounding box center [103, 473] width 60 height 16
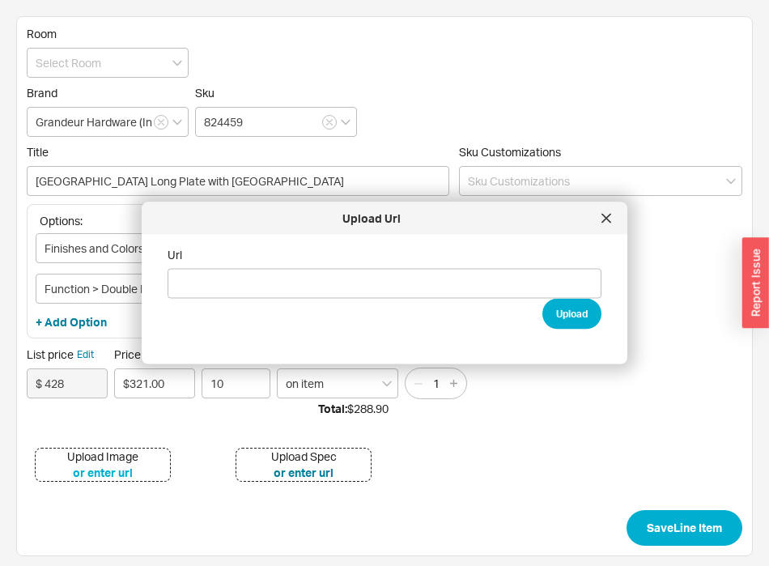
type input "[URL][DOMAIN_NAME]"
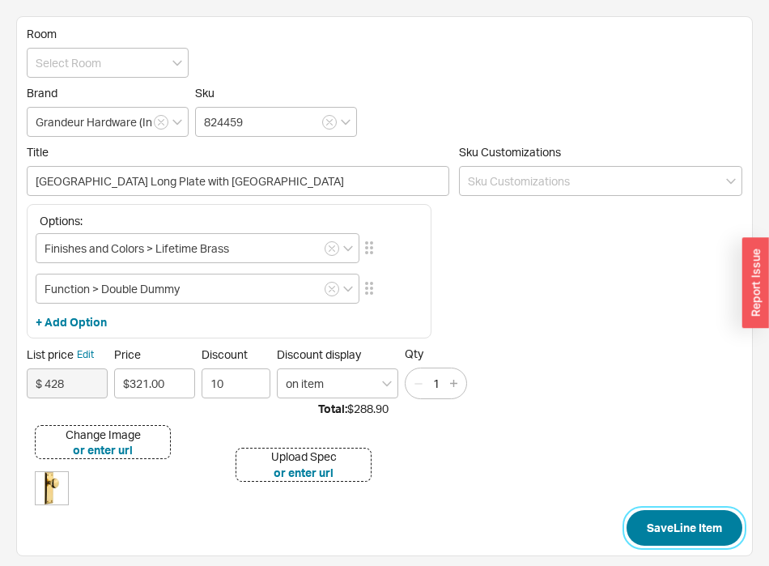
click at [677, 521] on button "Save Line Item" at bounding box center [684, 528] width 116 height 36
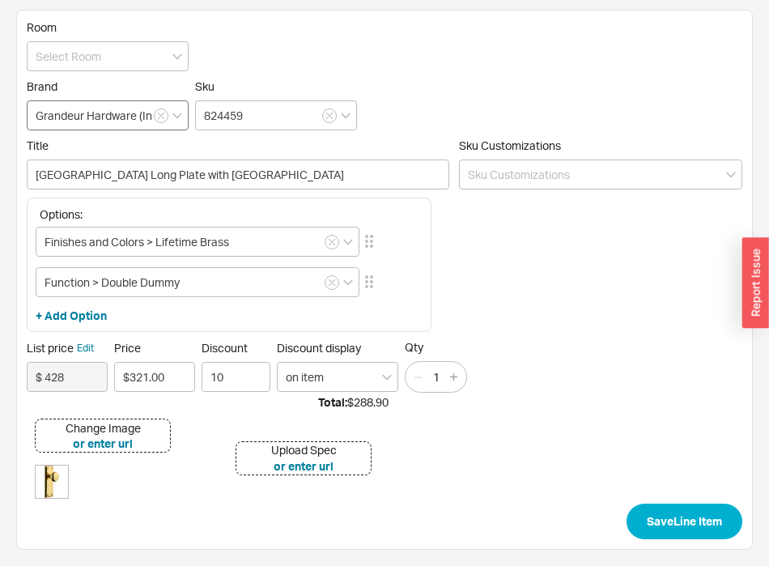
scroll to position [0, 0]
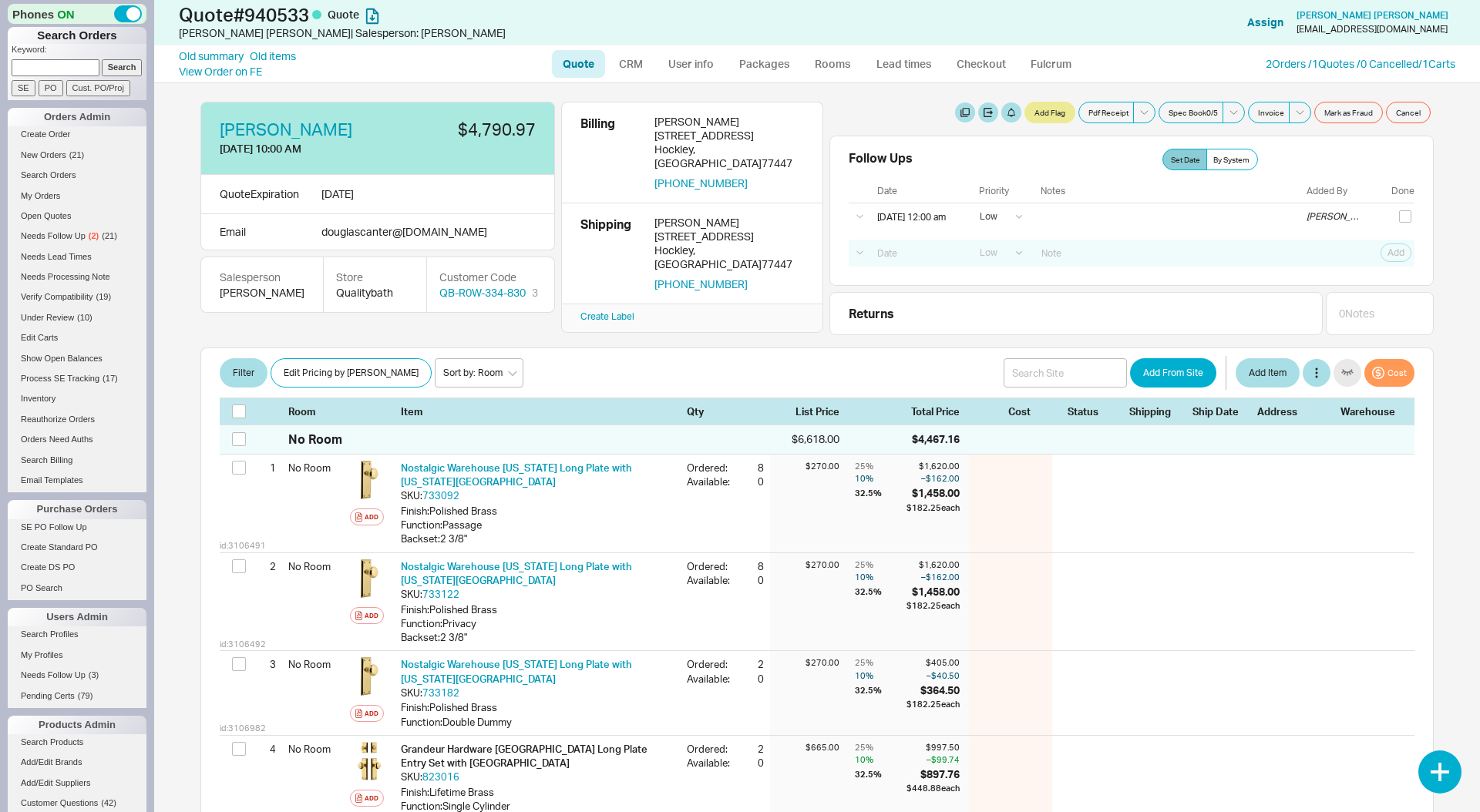
select select "LOW"
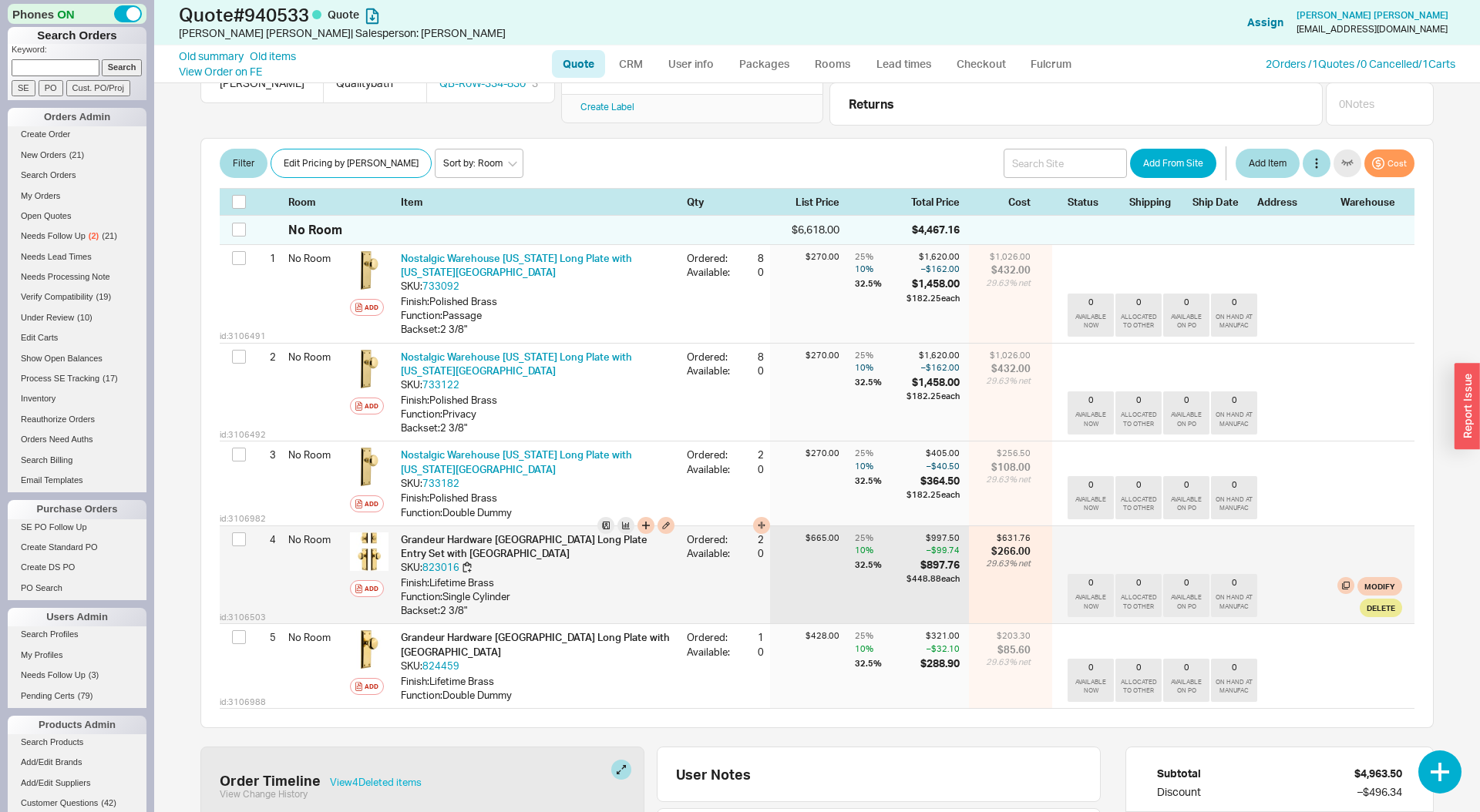
scroll to position [212, 0]
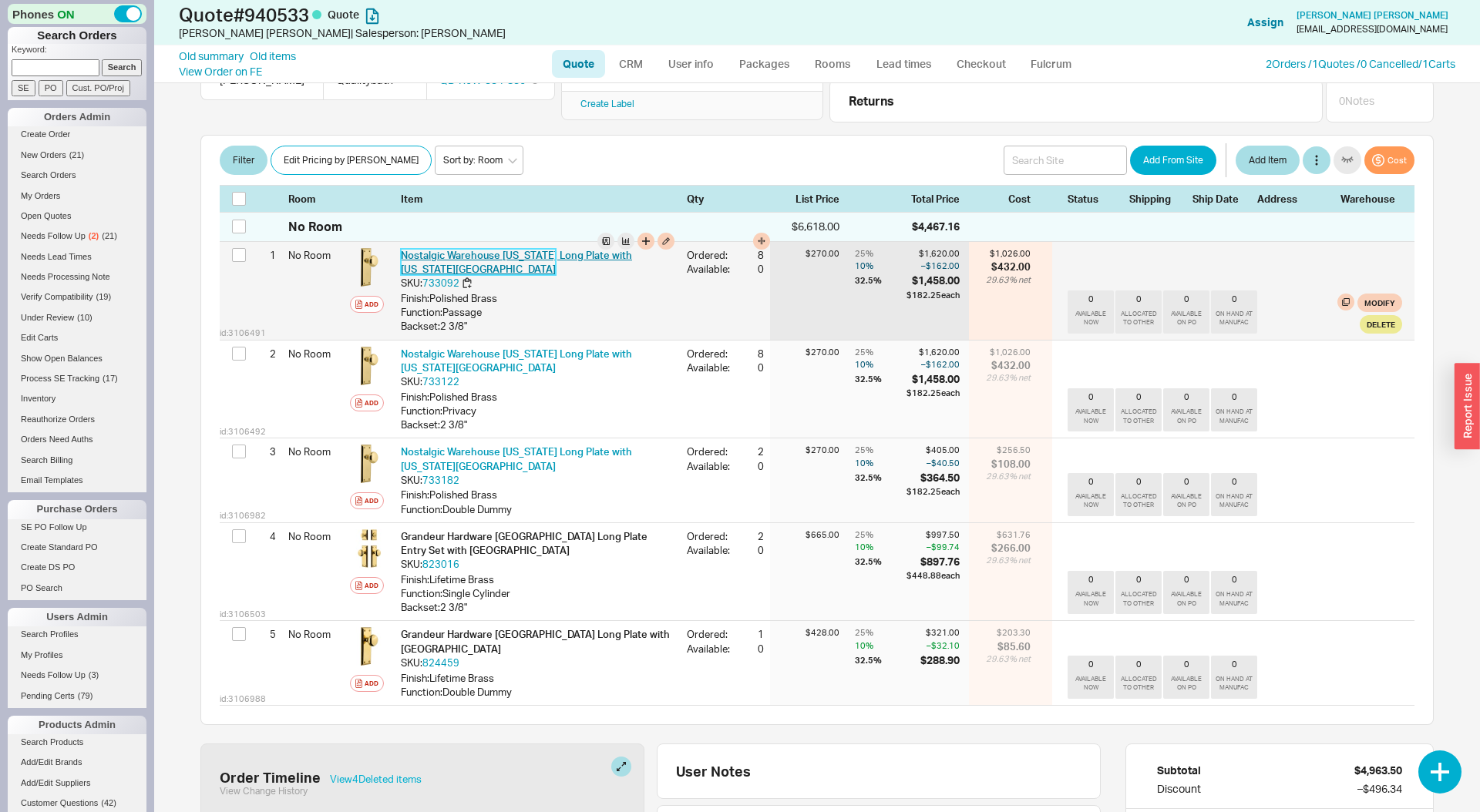
click at [488, 256] on link "Nostalgic Warehouse [US_STATE] Long Plate with [US_STATE][GEOGRAPHIC_DATA]" at bounding box center [516, 262] width 231 height 27
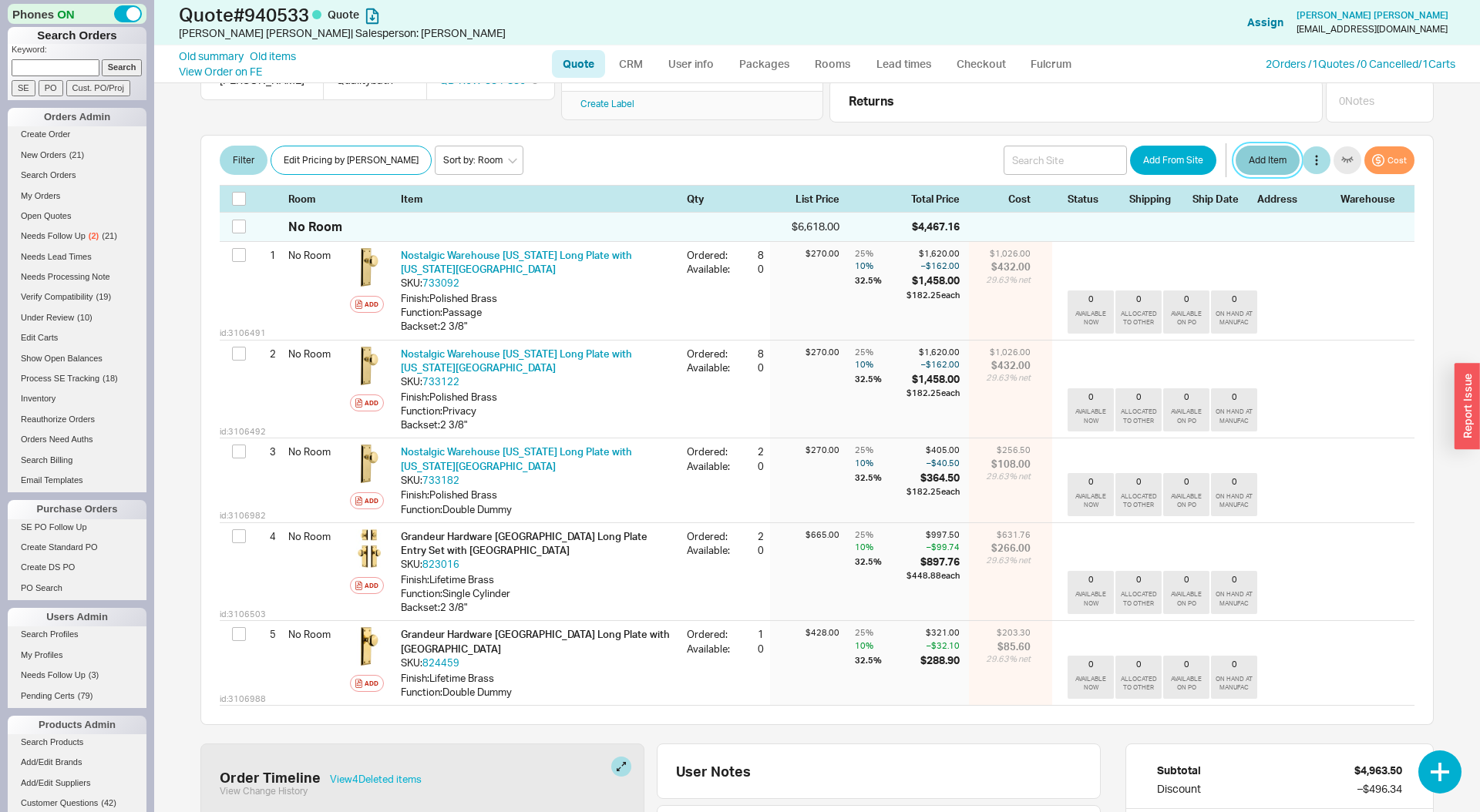
click at [1263, 160] on button "Add Item" at bounding box center [1267, 160] width 64 height 30
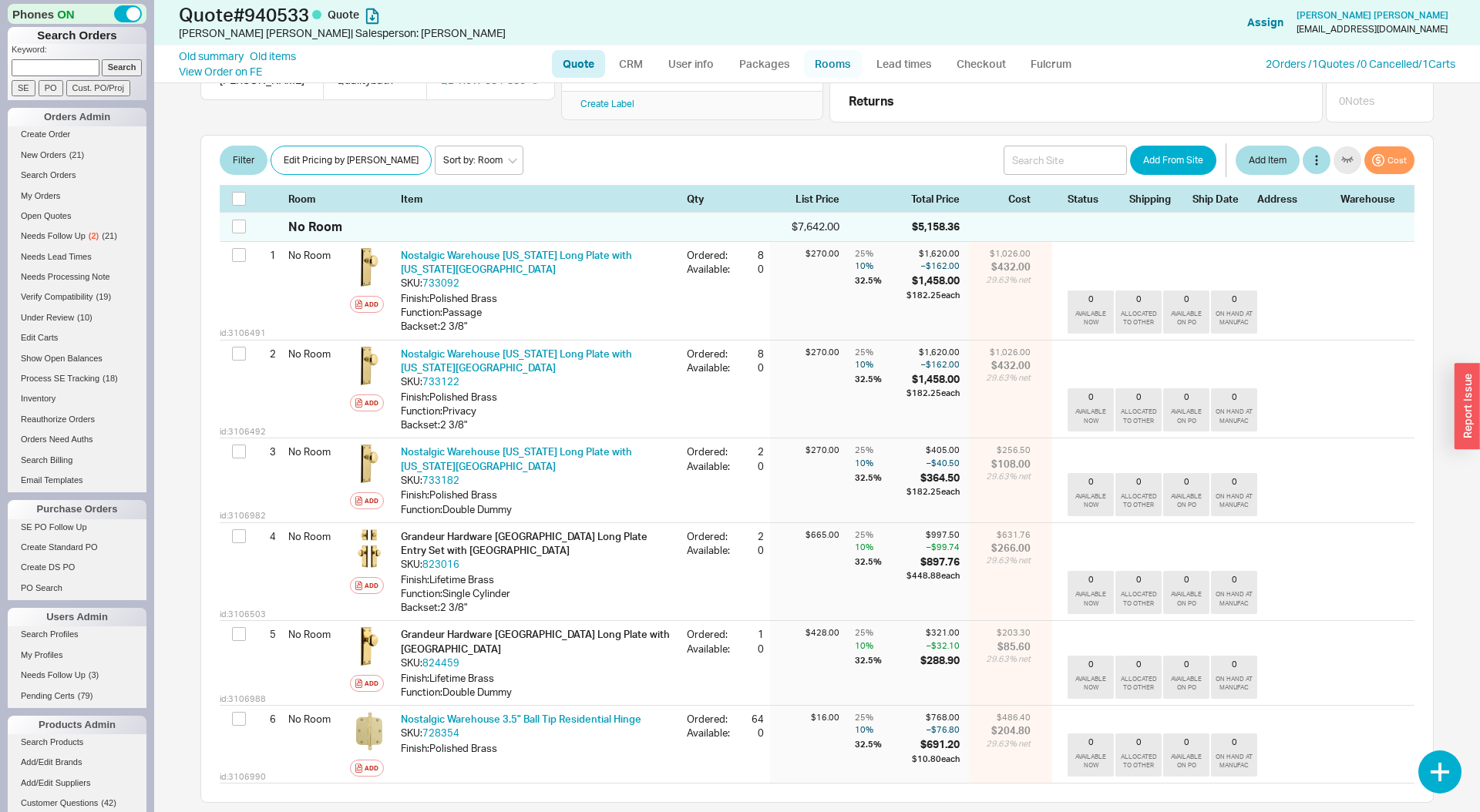
click at [810, 63] on link "Rooms" at bounding box center [832, 64] width 58 height 28
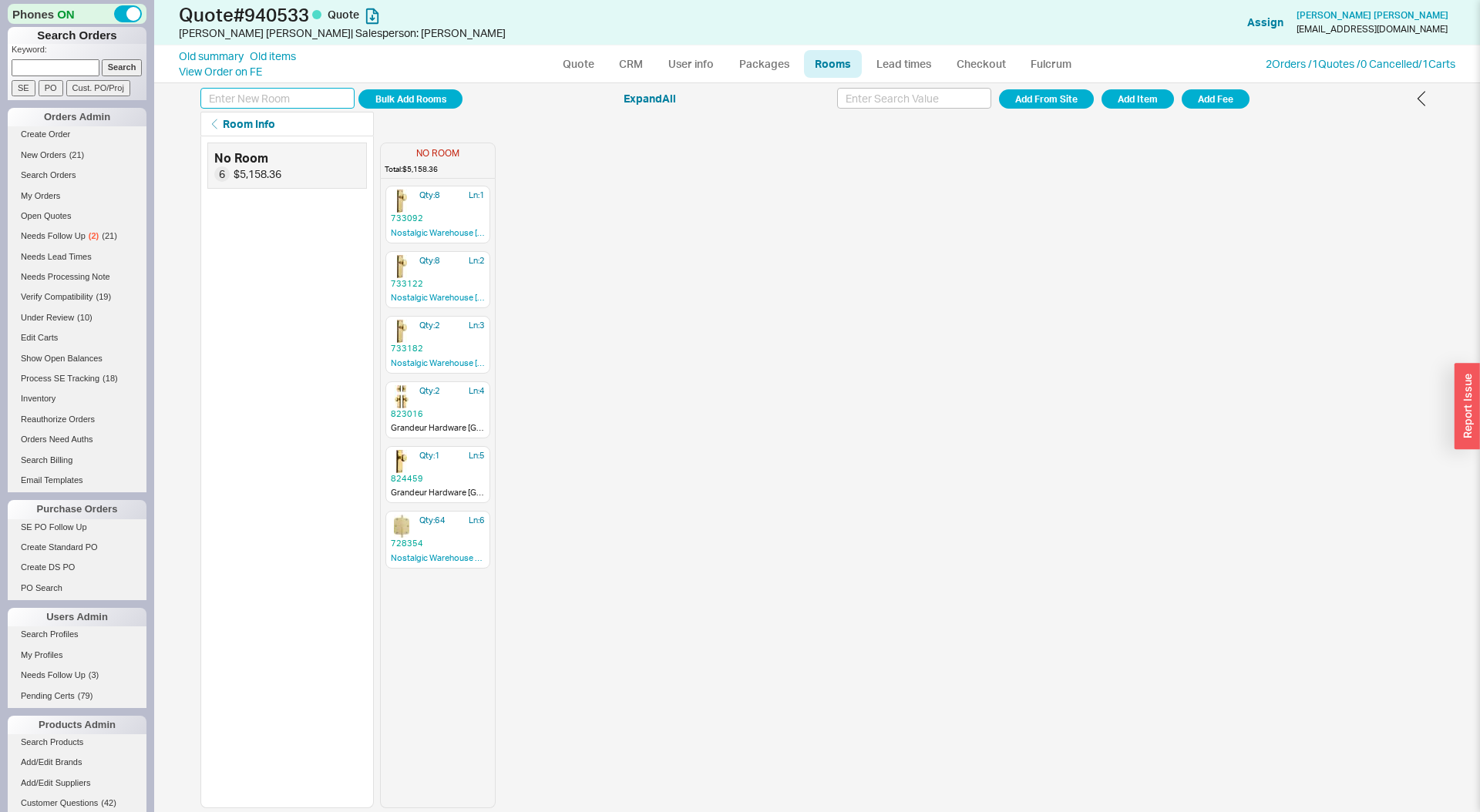
click at [277, 100] on input at bounding box center [277, 98] width 154 height 21
type input "Exterior Doors"
click at [358, 89] on button "Add Room" at bounding box center [410, 99] width 104 height 19
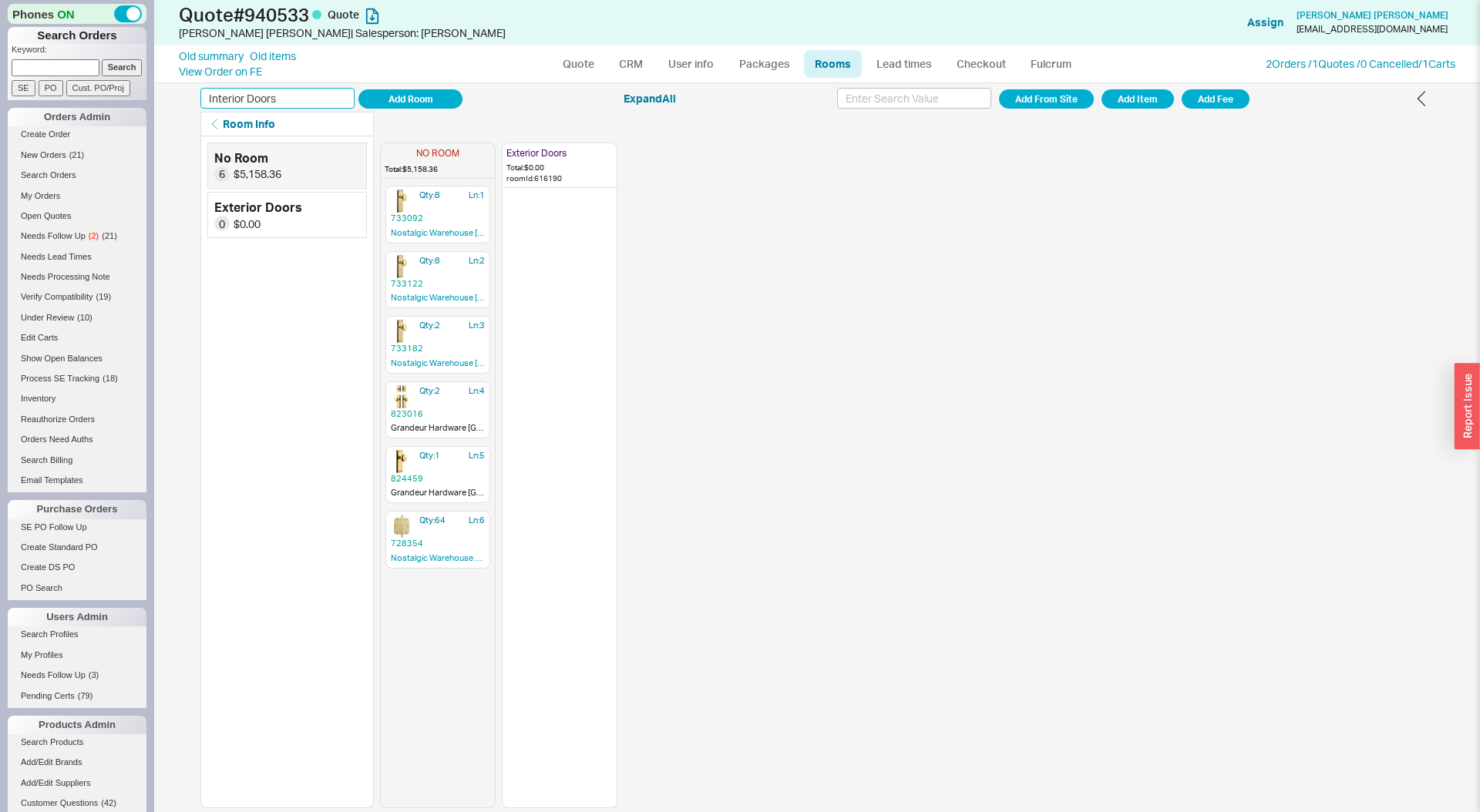
type input "Interior Doors"
click at [358, 89] on button "Add Room" at bounding box center [410, 99] width 104 height 19
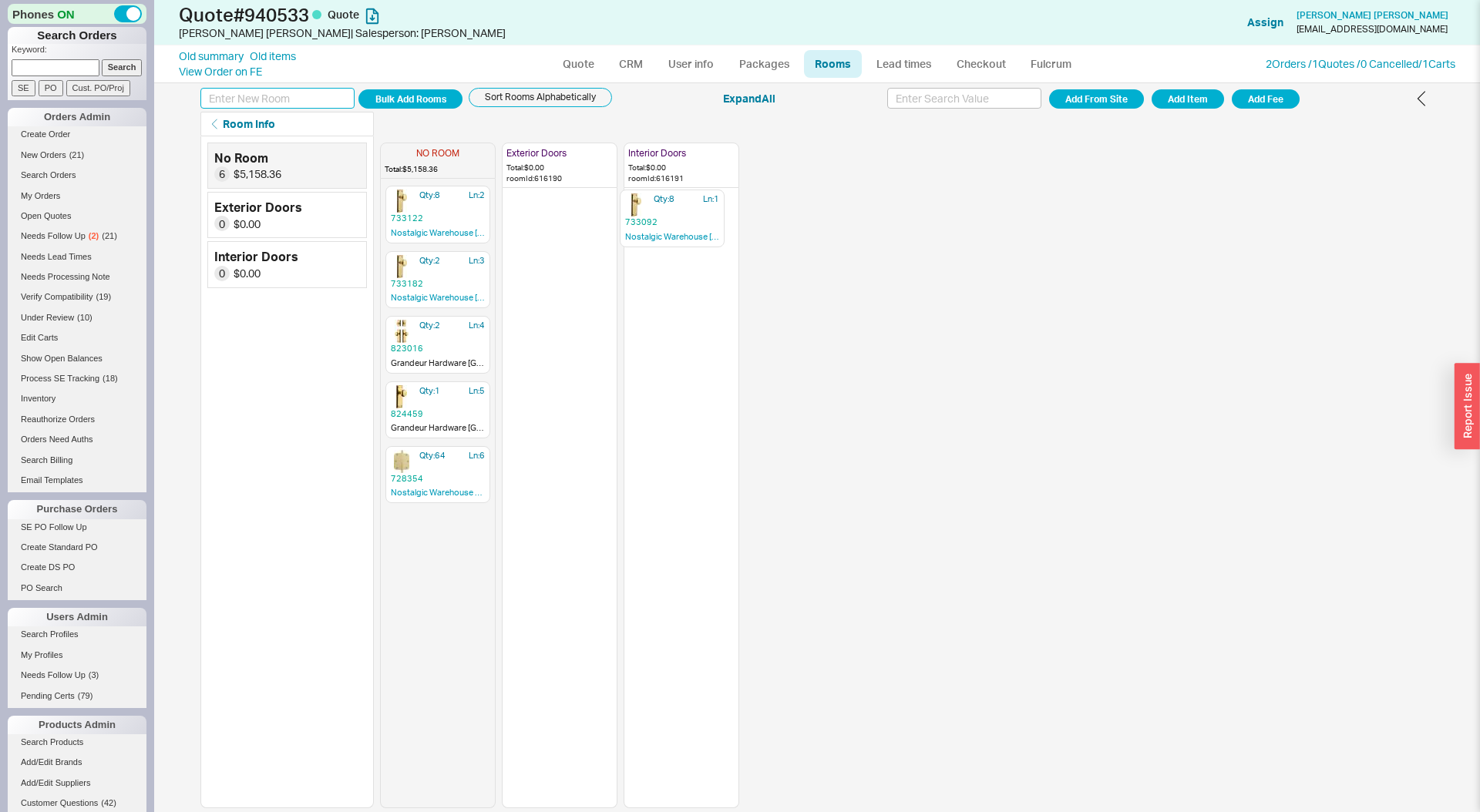
drag, startPoint x: 408, startPoint y: 212, endPoint x: 588, endPoint y: 212, distance: 180.0
click at [650, 216] on div "NO ROOM Total: $5,158.36 Qty: 8 Ln: 1 733092 Nostalgic Warehouse [US_STATE] Lon…" at bounding box center [559, 472] width 359 height 672
drag, startPoint x: 453, startPoint y: 207, endPoint x: 645, endPoint y: 271, distance: 202.4
click at [652, 275] on div "NO ROOM Total: $3,700.36 Qty: 8 Ln: 2 733122 Nostalgic Warehouse [US_STATE] Lon…" at bounding box center [559, 472] width 359 height 672
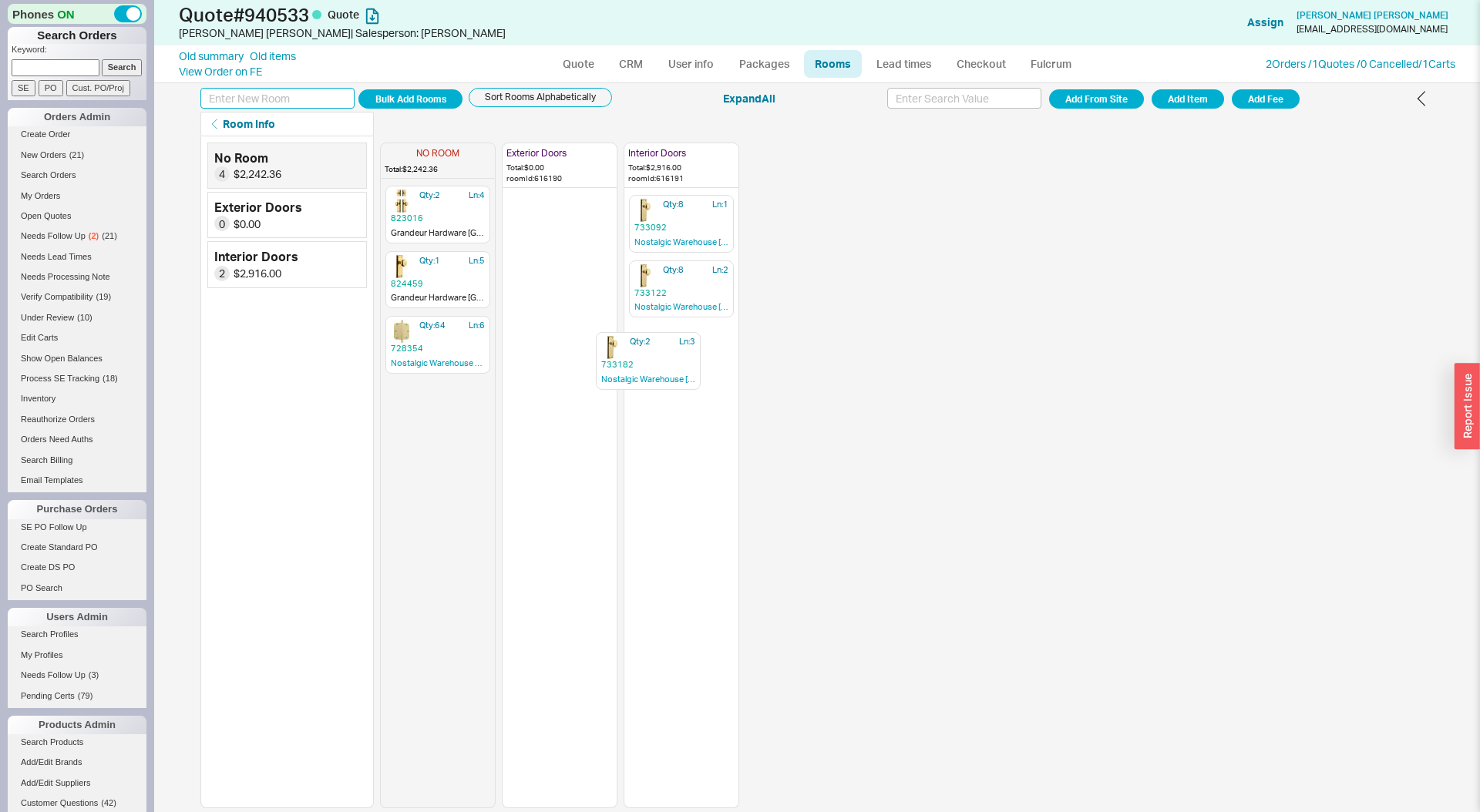
drag, startPoint x: 442, startPoint y: 204, endPoint x: 656, endPoint y: 353, distance: 260.8
click at [656, 353] on div "NO ROOM Total: $2,242.36 Qty: 2 Ln: 3 733182 Nostalgic Warehouse [US_STATE] Lon…" at bounding box center [559, 472] width 359 height 672
drag, startPoint x: 443, startPoint y: 338, endPoint x: 672, endPoint y: 414, distance: 241.3
click at [672, 414] on div "NO ROOM Total: $1,877.86 Qty: 2 Ln: 4 823016 Grandeur Hardware [GEOGRAPHIC_DATA…" at bounding box center [559, 472] width 359 height 672
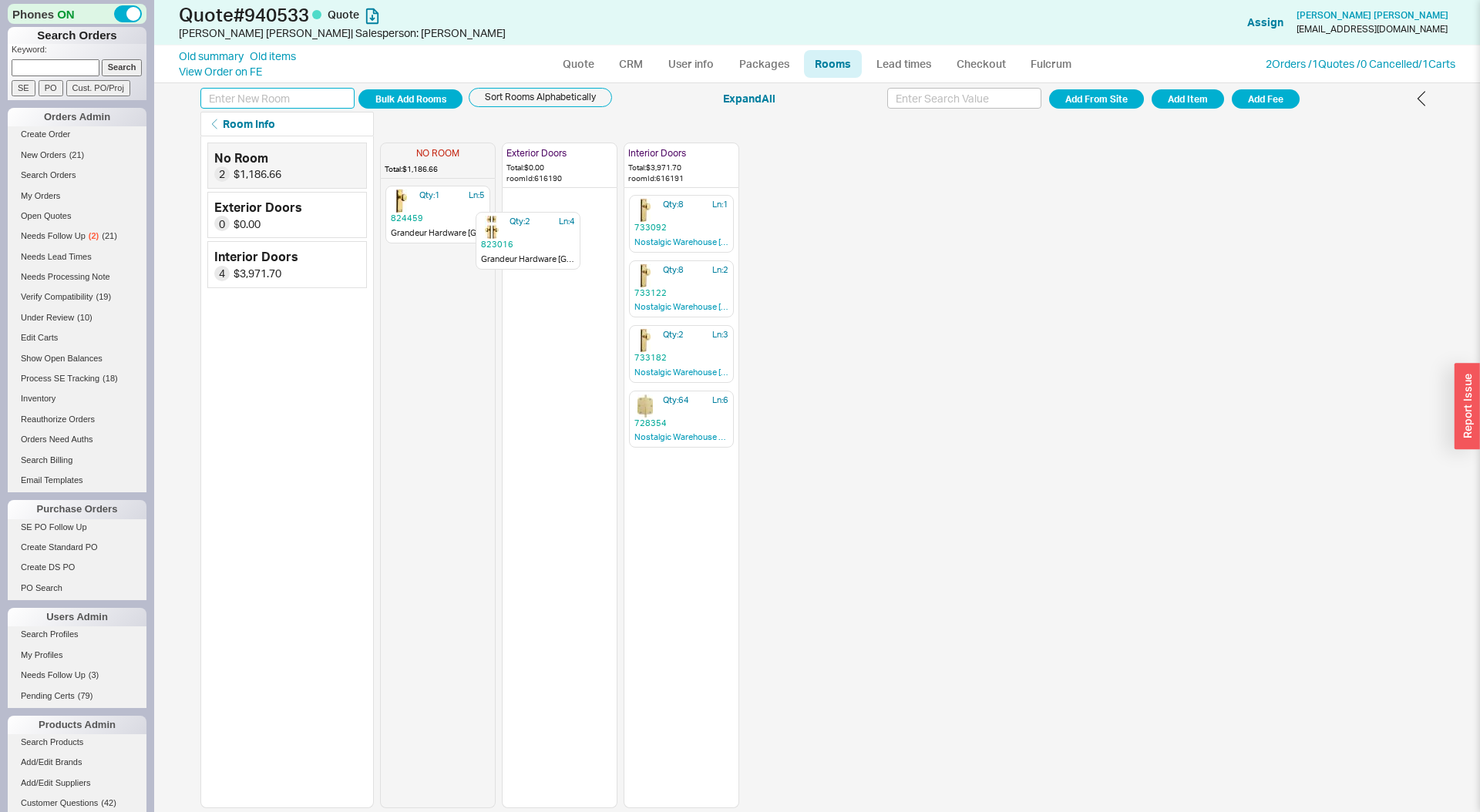
drag, startPoint x: 433, startPoint y: 208, endPoint x: 523, endPoint y: 233, distance: 93.4
click at [523, 233] on div "NO ROOM Total: $1,186.66 Qty: 2 Ln: 4 823016 Grandeur Hardware [GEOGRAPHIC_DATA…" at bounding box center [559, 472] width 359 height 672
drag, startPoint x: 445, startPoint y: 223, endPoint x: 568, endPoint y: 293, distance: 141.5
click at [568, 293] on div "NO ROOM Total: $288.90 Qty: 1 Ln: 5 824459 Grandeur Hardware Grandeur [GEOGRAPH…" at bounding box center [559, 472] width 359 height 672
click at [570, 67] on link "Quote" at bounding box center [578, 64] width 53 height 28
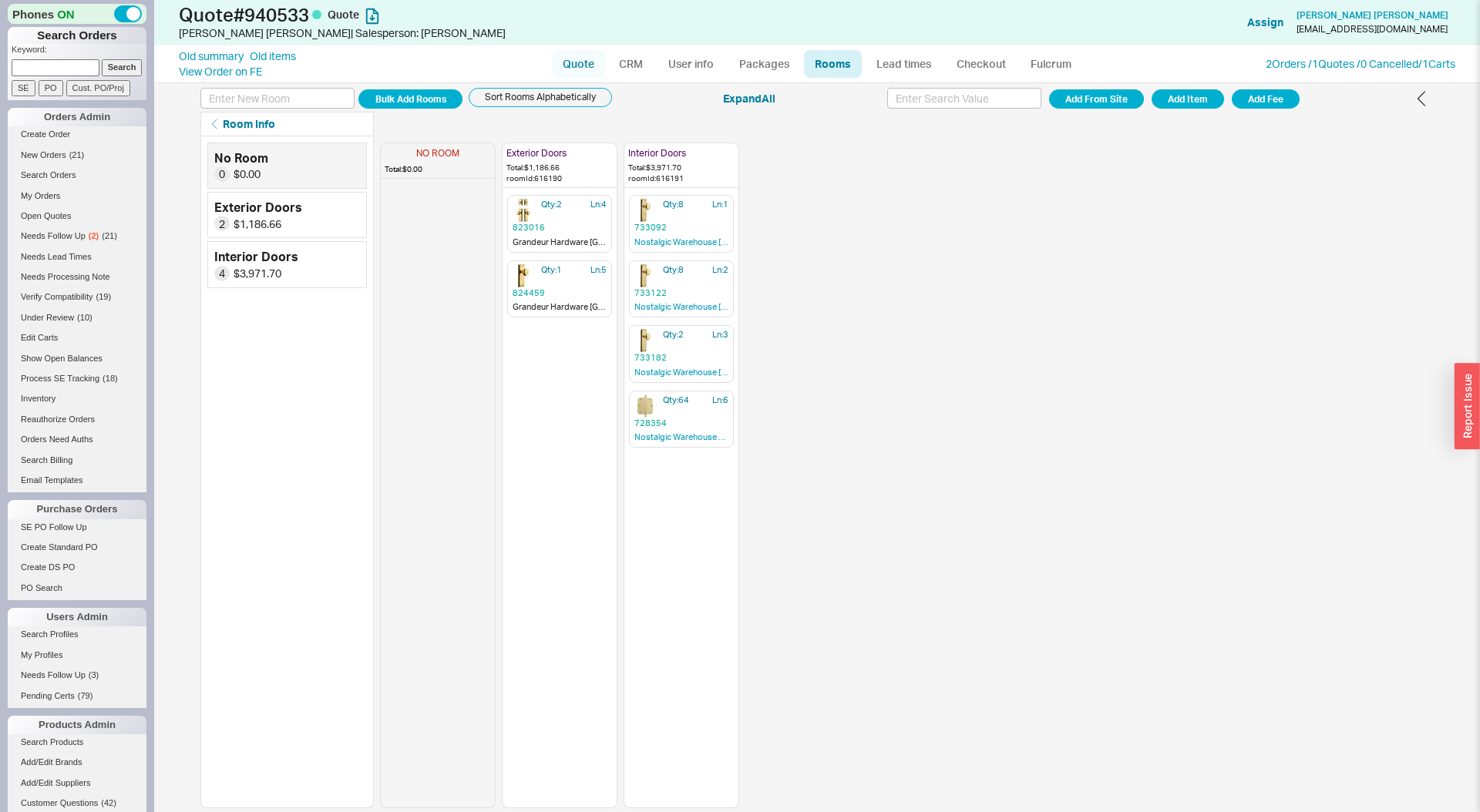
select select "LOW"
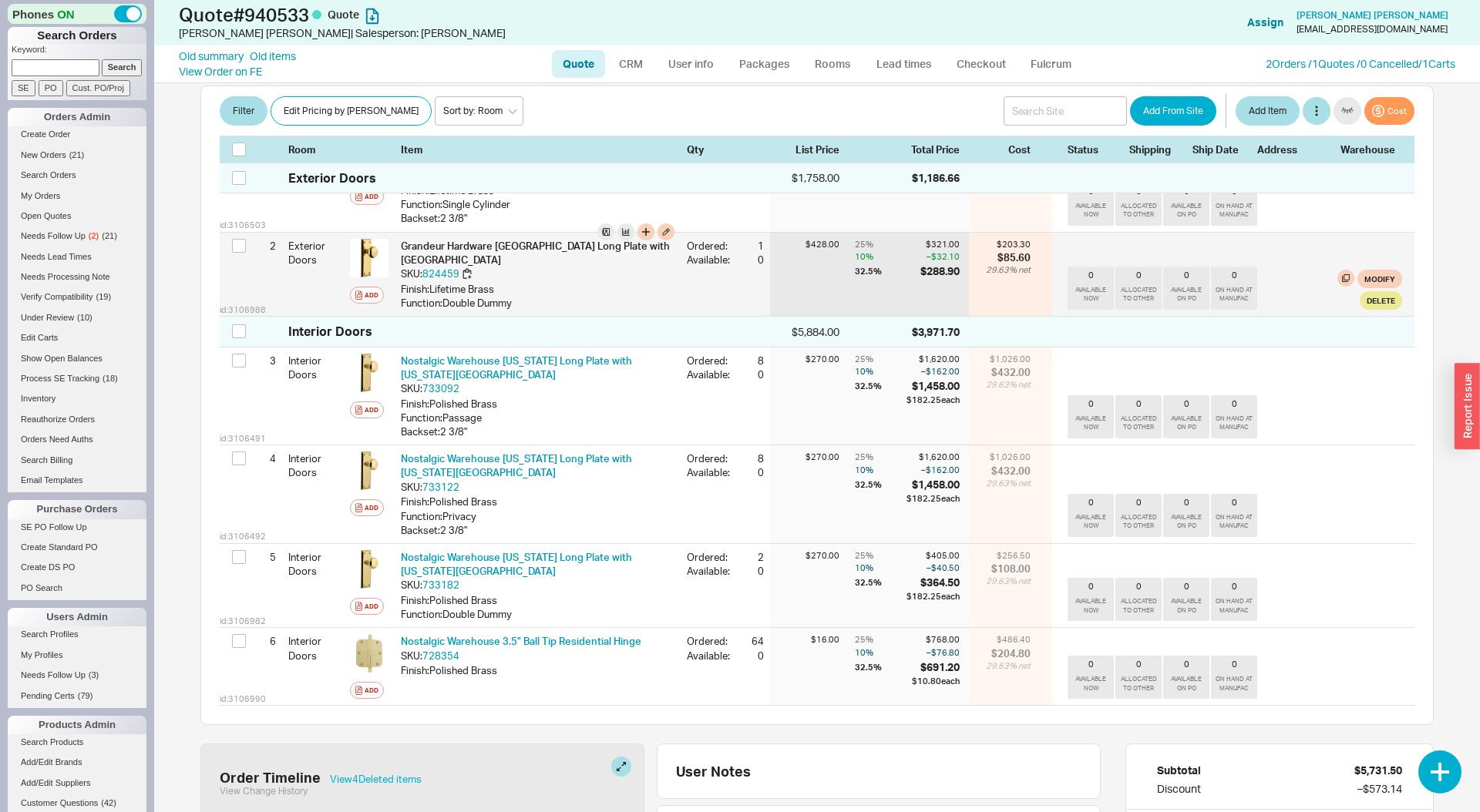
scroll to position [319, 0]
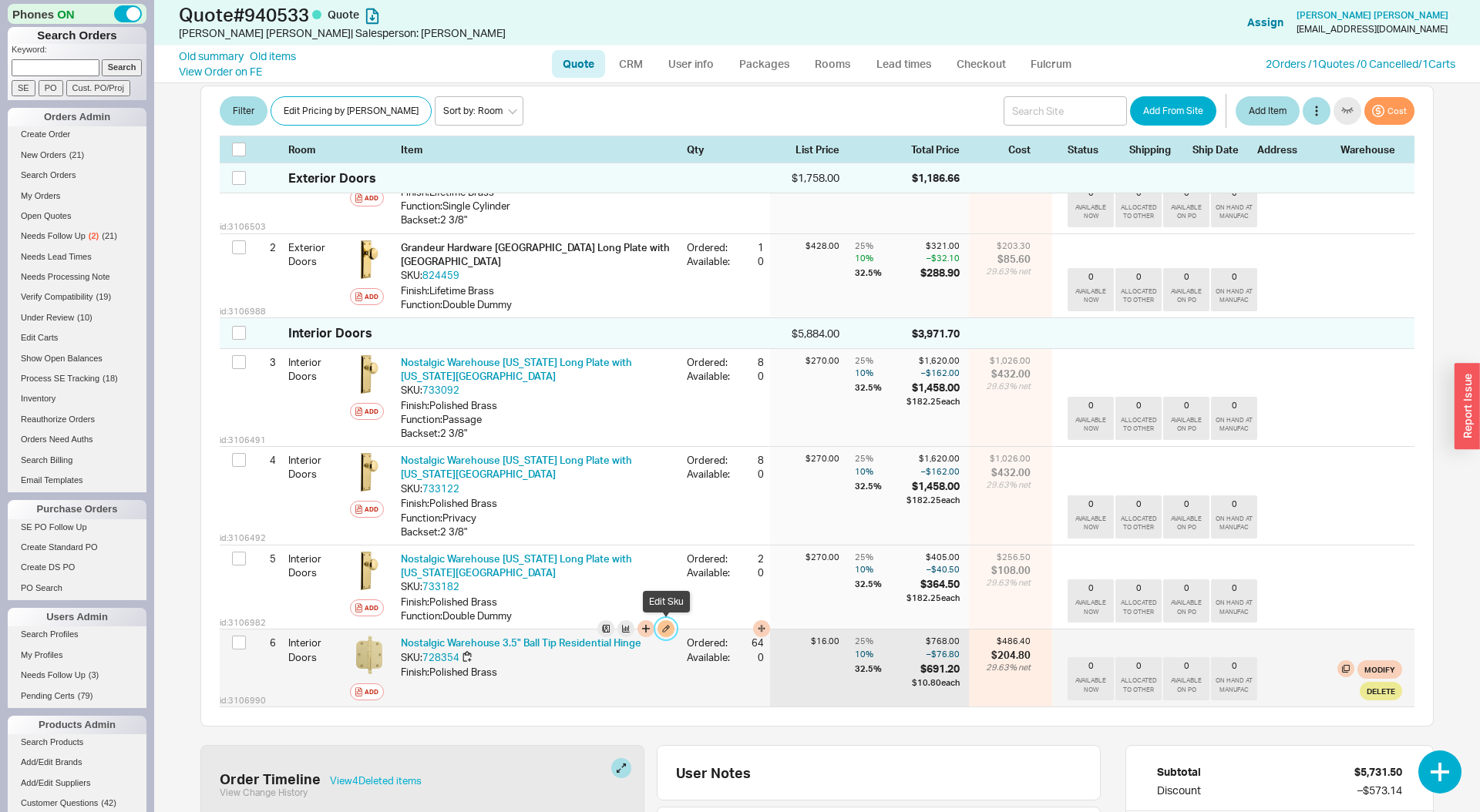
click at [662, 622] on button "button" at bounding box center [666, 628] width 17 height 17
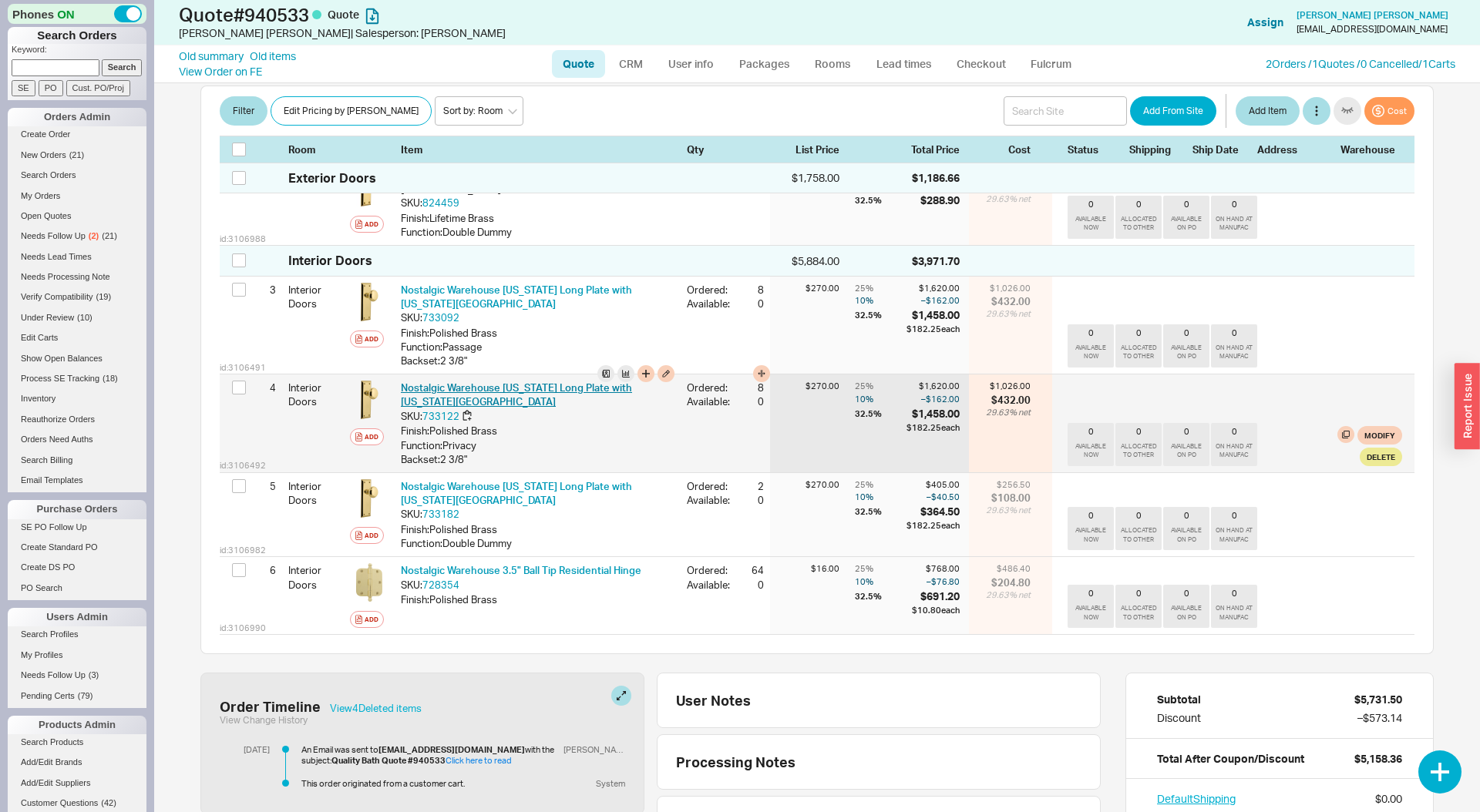
scroll to position [0, 0]
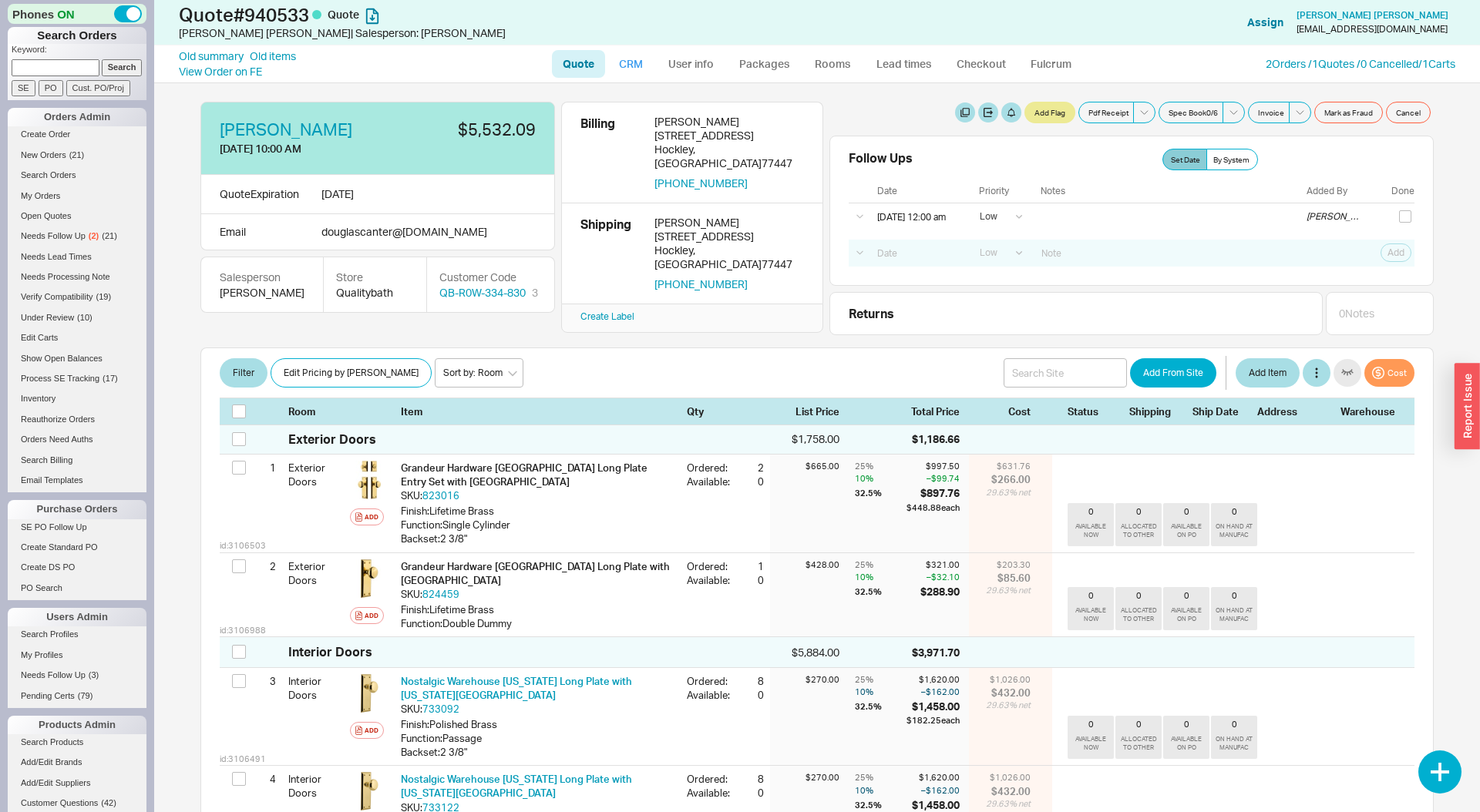
click at [632, 75] on link "CRM" at bounding box center [631, 64] width 46 height 28
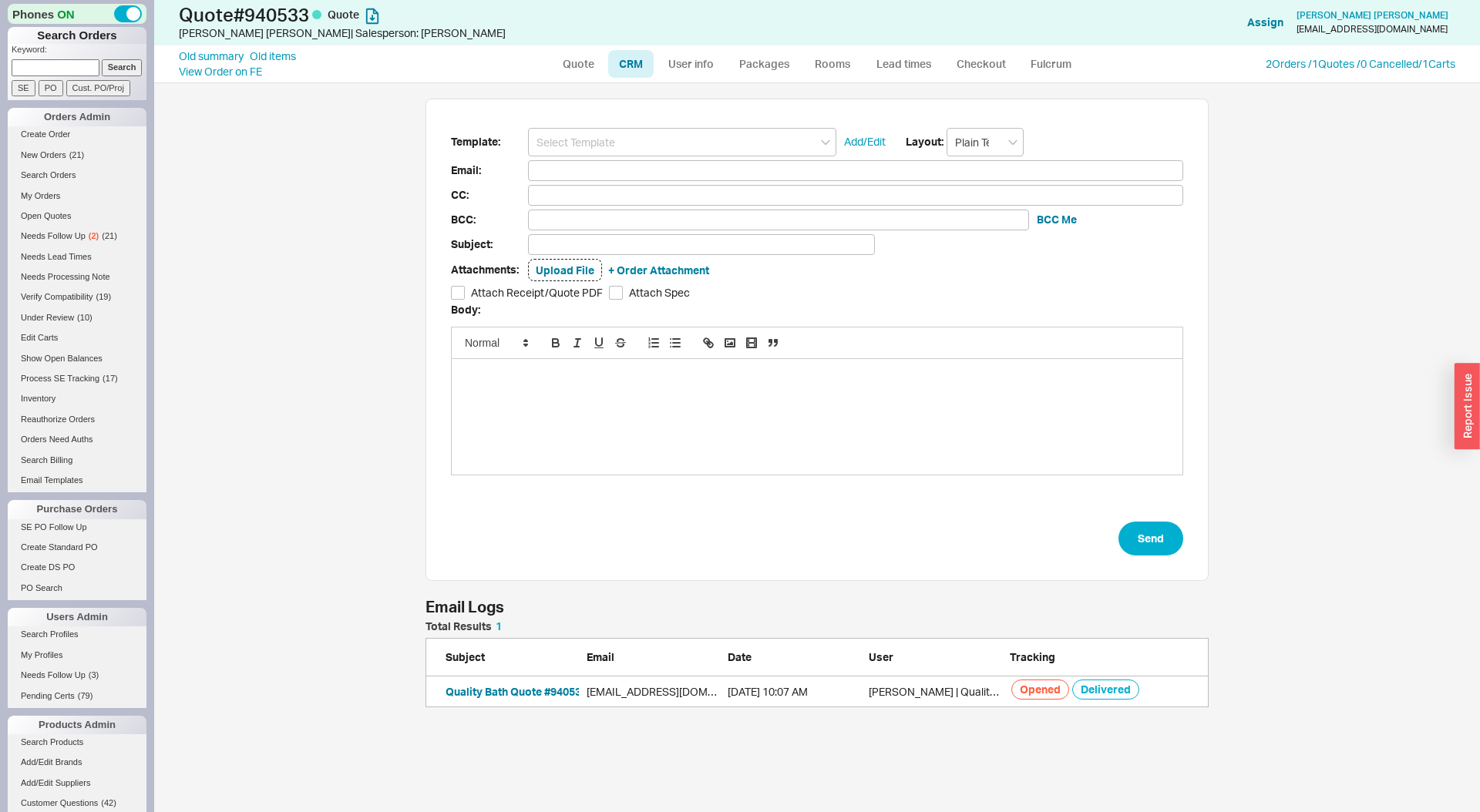
scroll to position [729, 1326]
click at [572, 69] on link "Quote" at bounding box center [578, 64] width 53 height 28
select select "LOW"
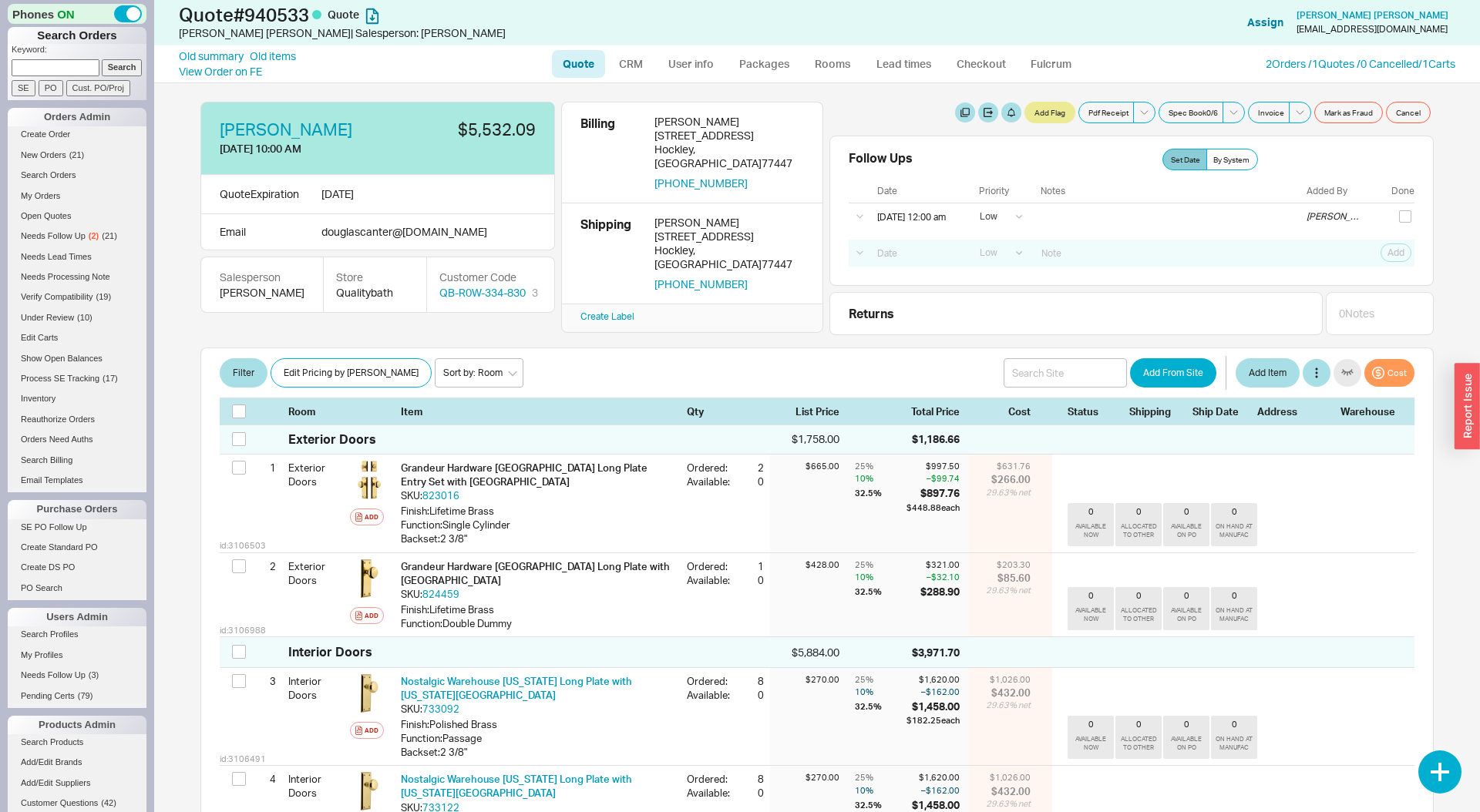
scroll to position [38, 0]
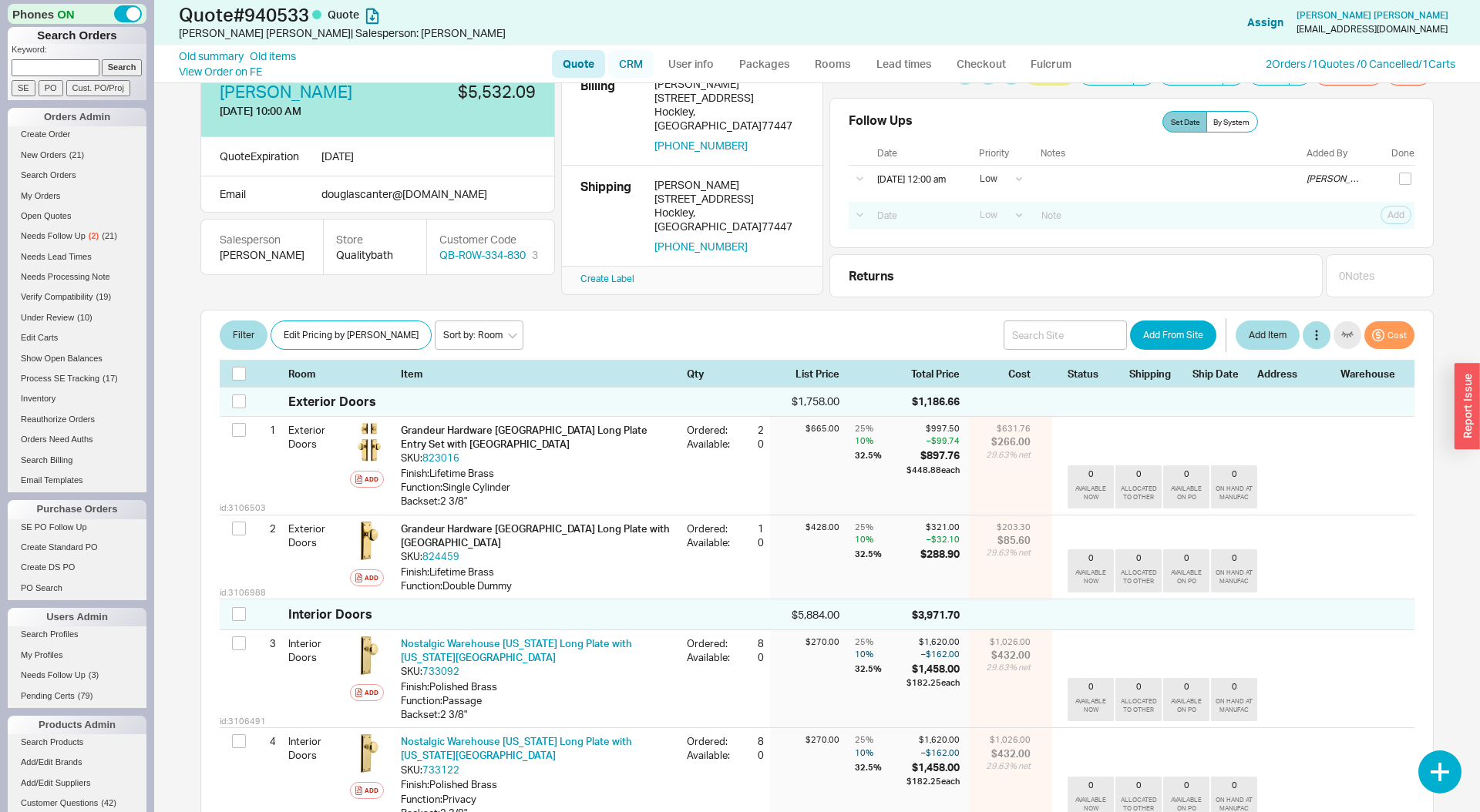
click at [627, 50] on link "CRM" at bounding box center [631, 64] width 46 height 28
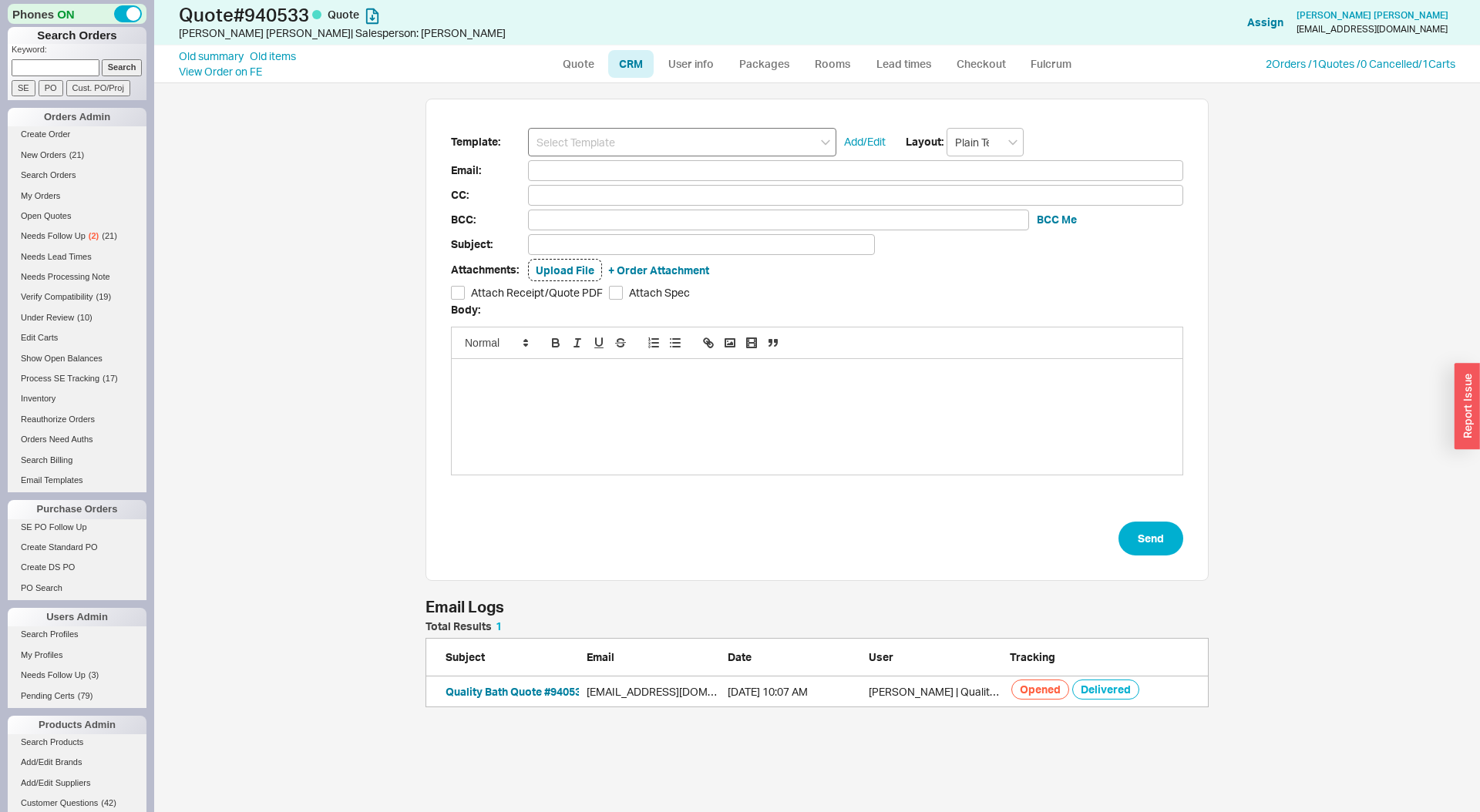
scroll to position [87, 783]
click at [596, 146] on input at bounding box center [682, 142] width 309 height 29
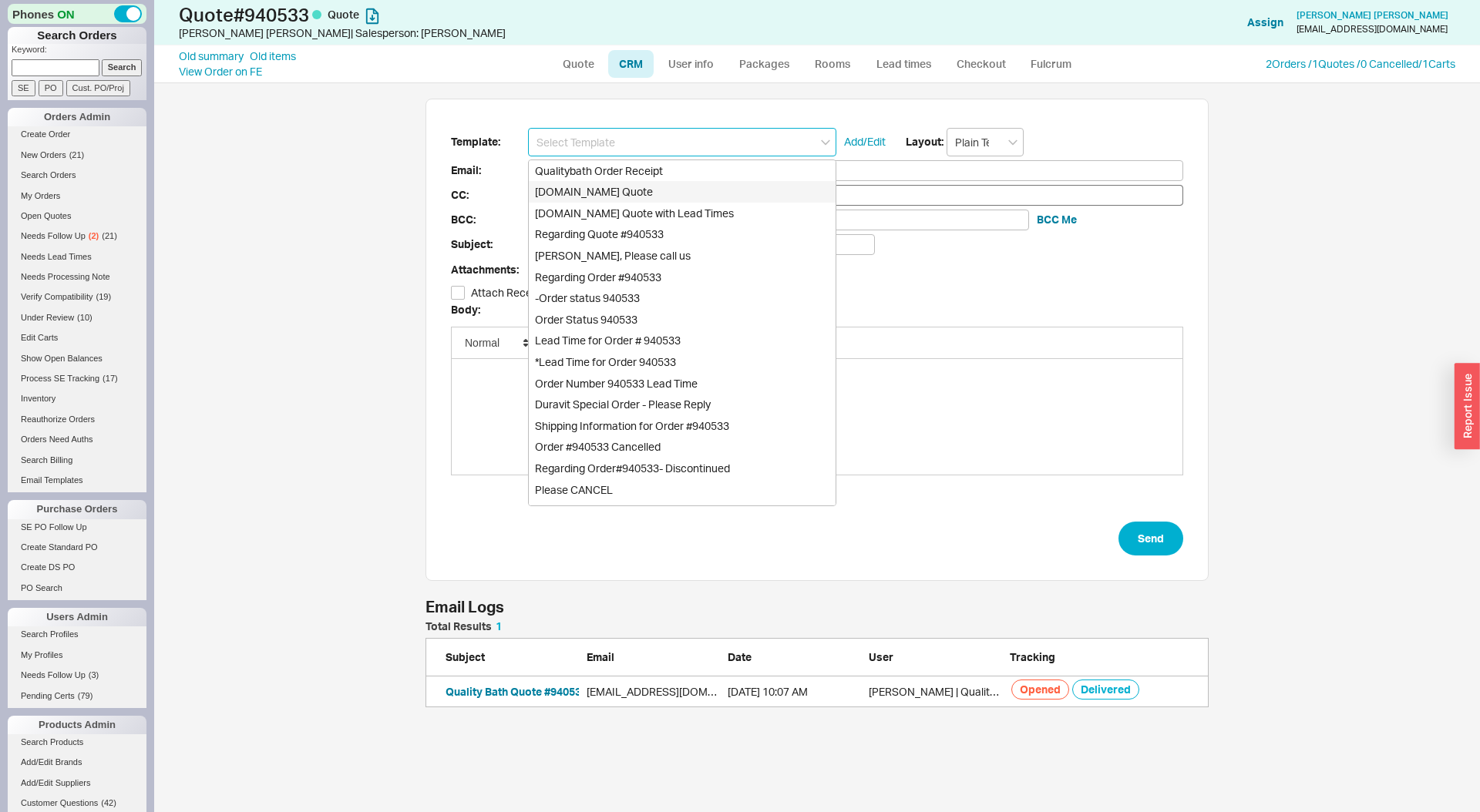
click at [604, 184] on div "[DOMAIN_NAME] Quote" at bounding box center [682, 191] width 307 height 22
type input "Receipt"
type input "douglascanter@gmail.com"
type input "Quality Bath Quote #940533"
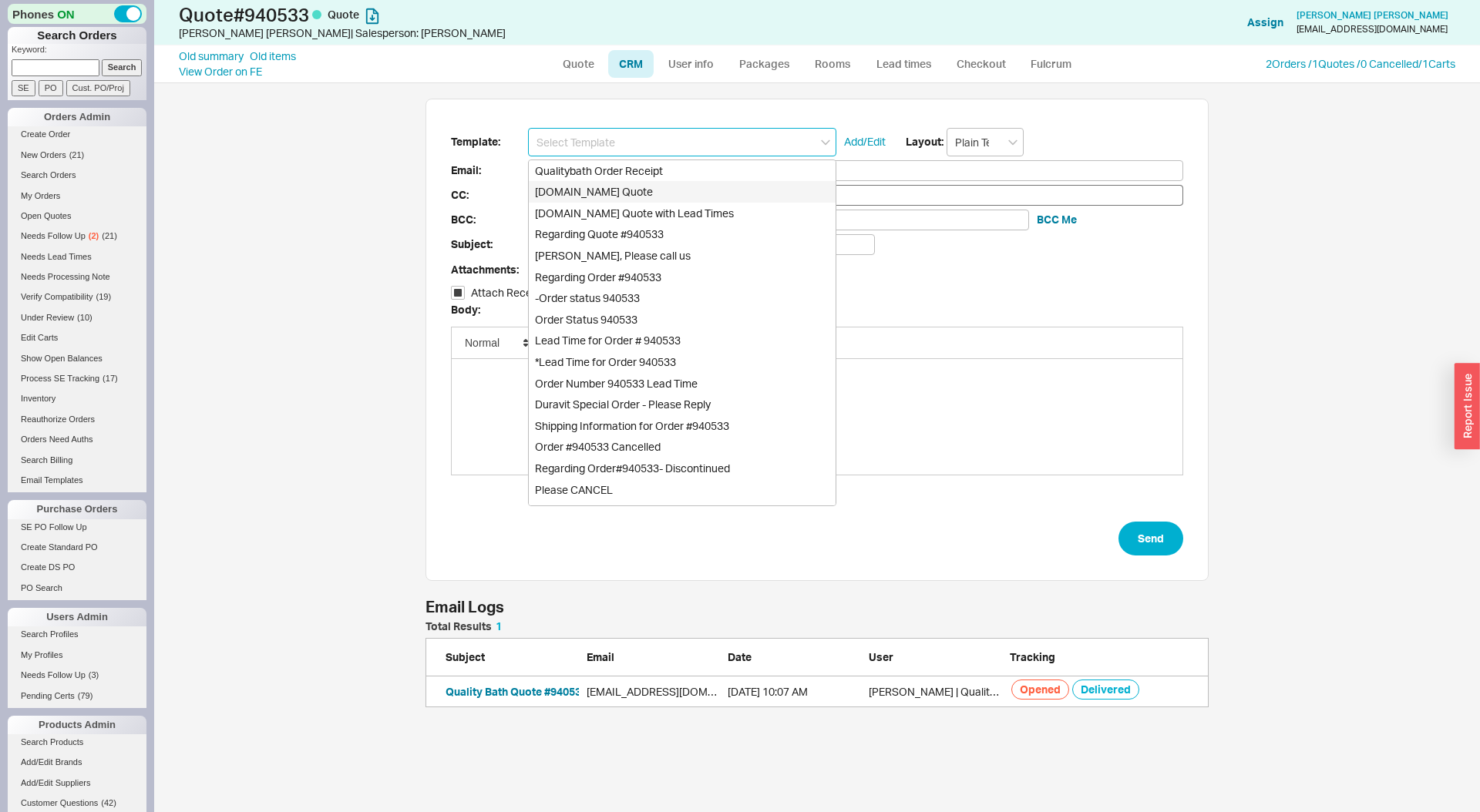
checkbox input "true"
type input "Qualitybath.com Quote"
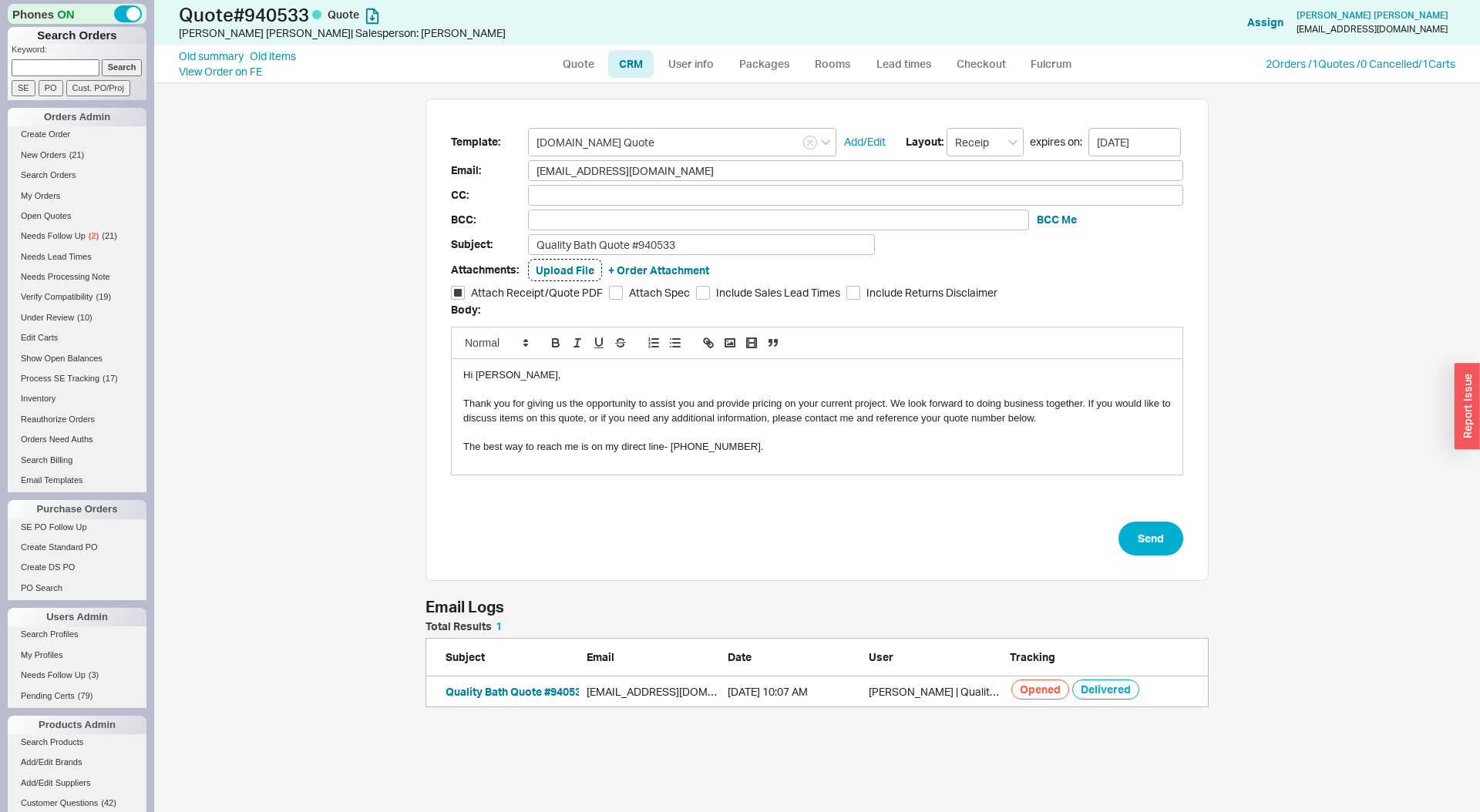
click at [512, 380] on div "Hi Douglas," at bounding box center [816, 375] width 708 height 14
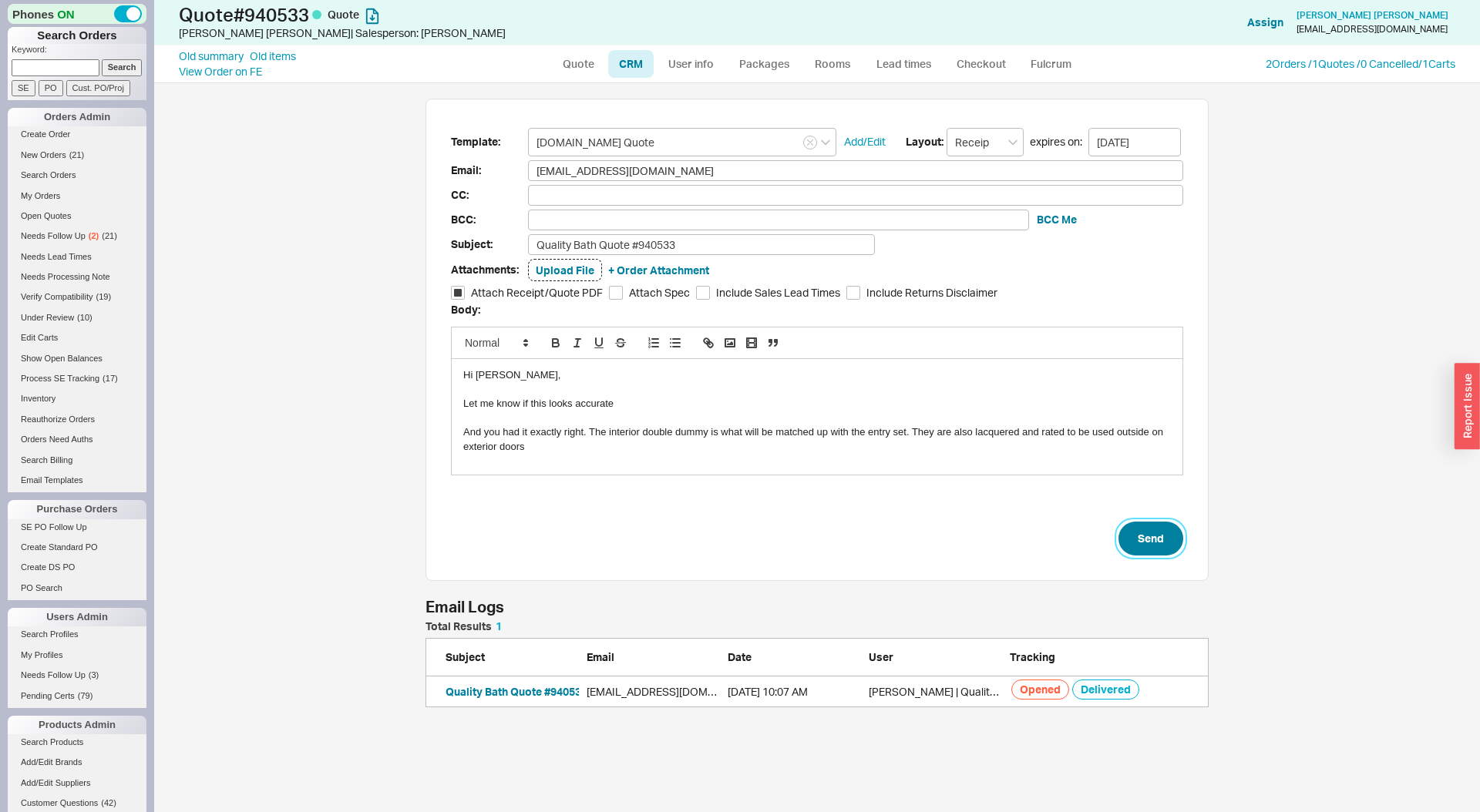
click at [1144, 544] on button "Send" at bounding box center [1150, 539] width 65 height 34
select select "LOW"
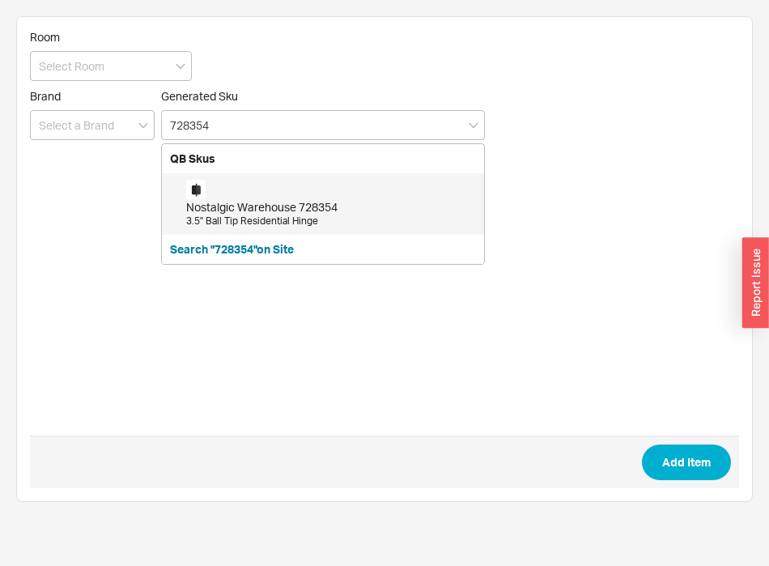
click at [240, 219] on div "3.5" Ball Tip Residential Hinge" at bounding box center [331, 221] width 290 height 14
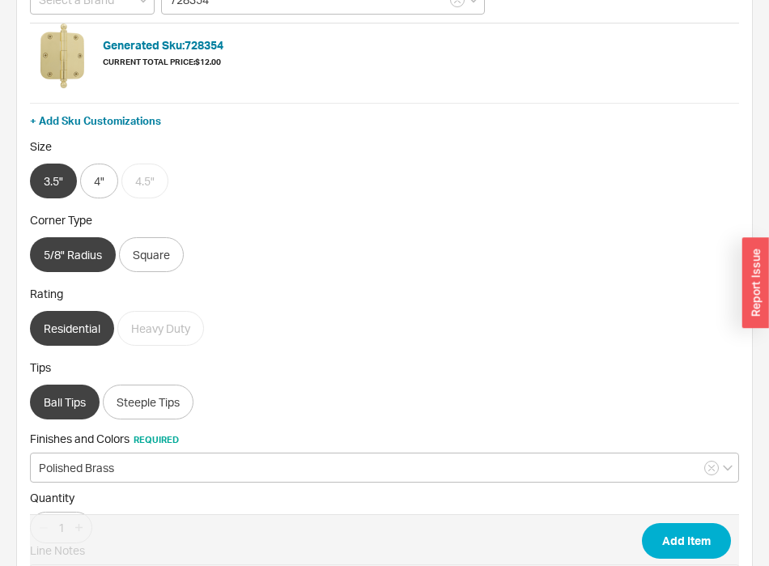
scroll to position [253, 0]
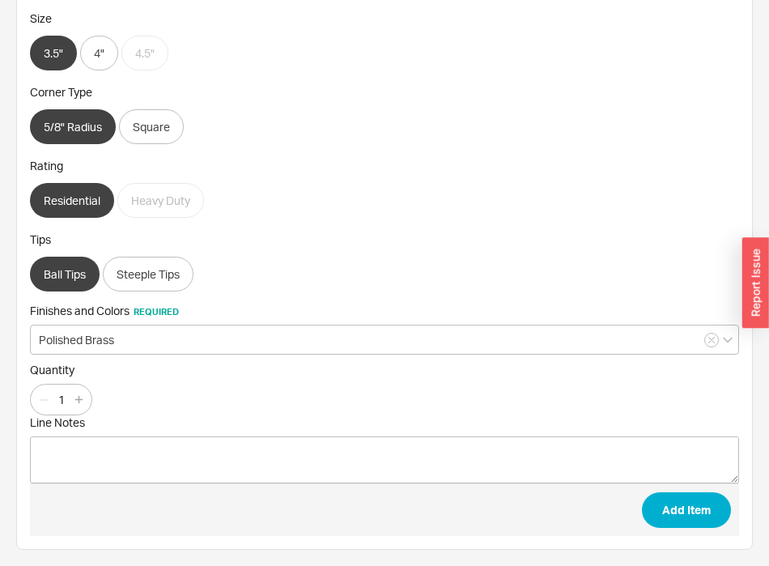
type input "728354"
click at [67, 397] on input "1" at bounding box center [61, 399] width 23 height 20
type input "64"
click at [642, 492] on button "Add Item" at bounding box center [686, 510] width 89 height 36
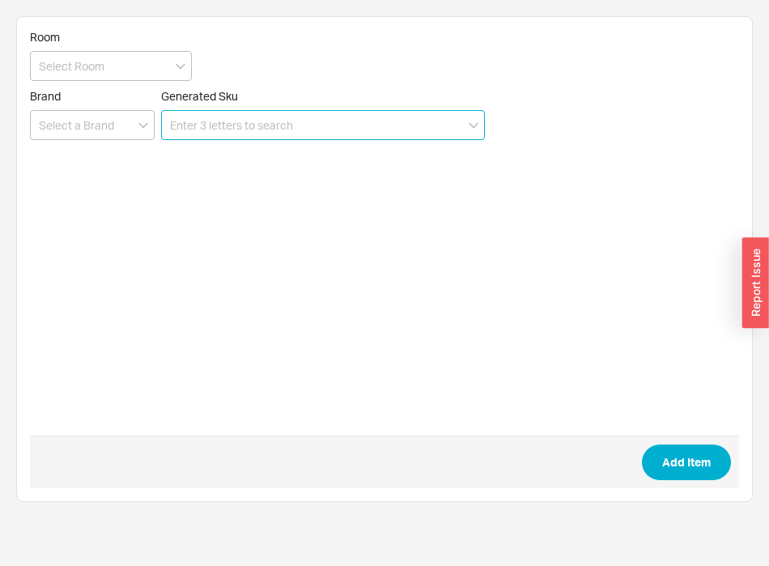
scroll to position [0, 0]
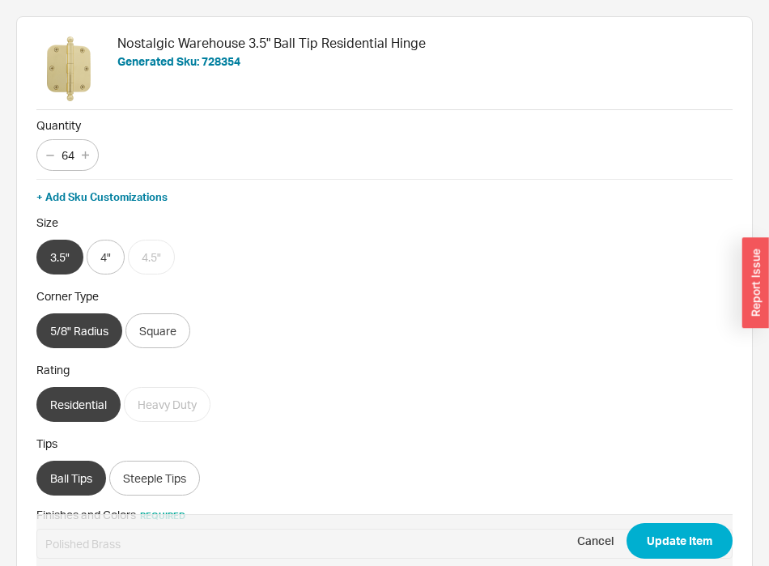
scroll to position [2, 0]
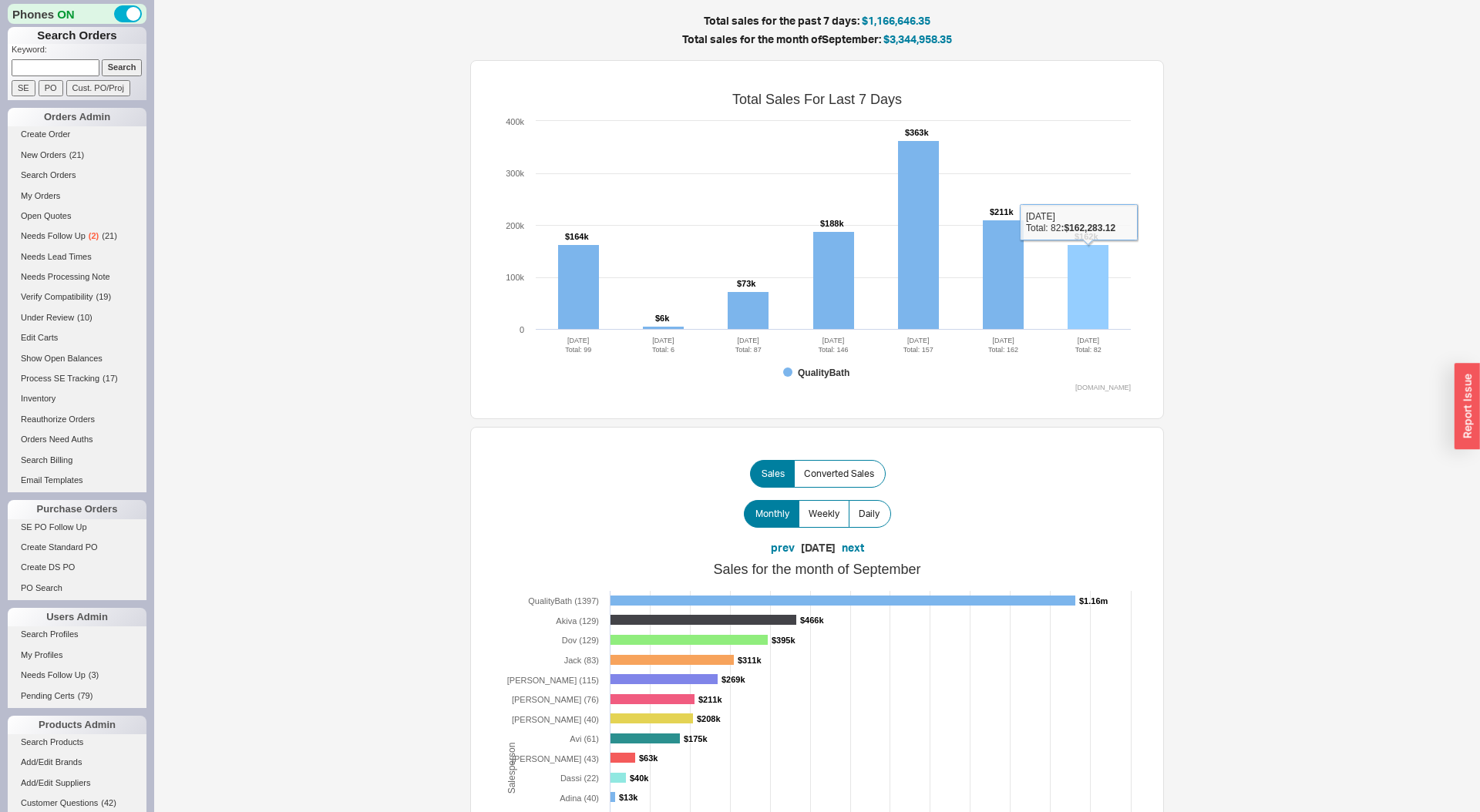
click at [1093, 307] on rect at bounding box center [1088, 287] width 41 height 85
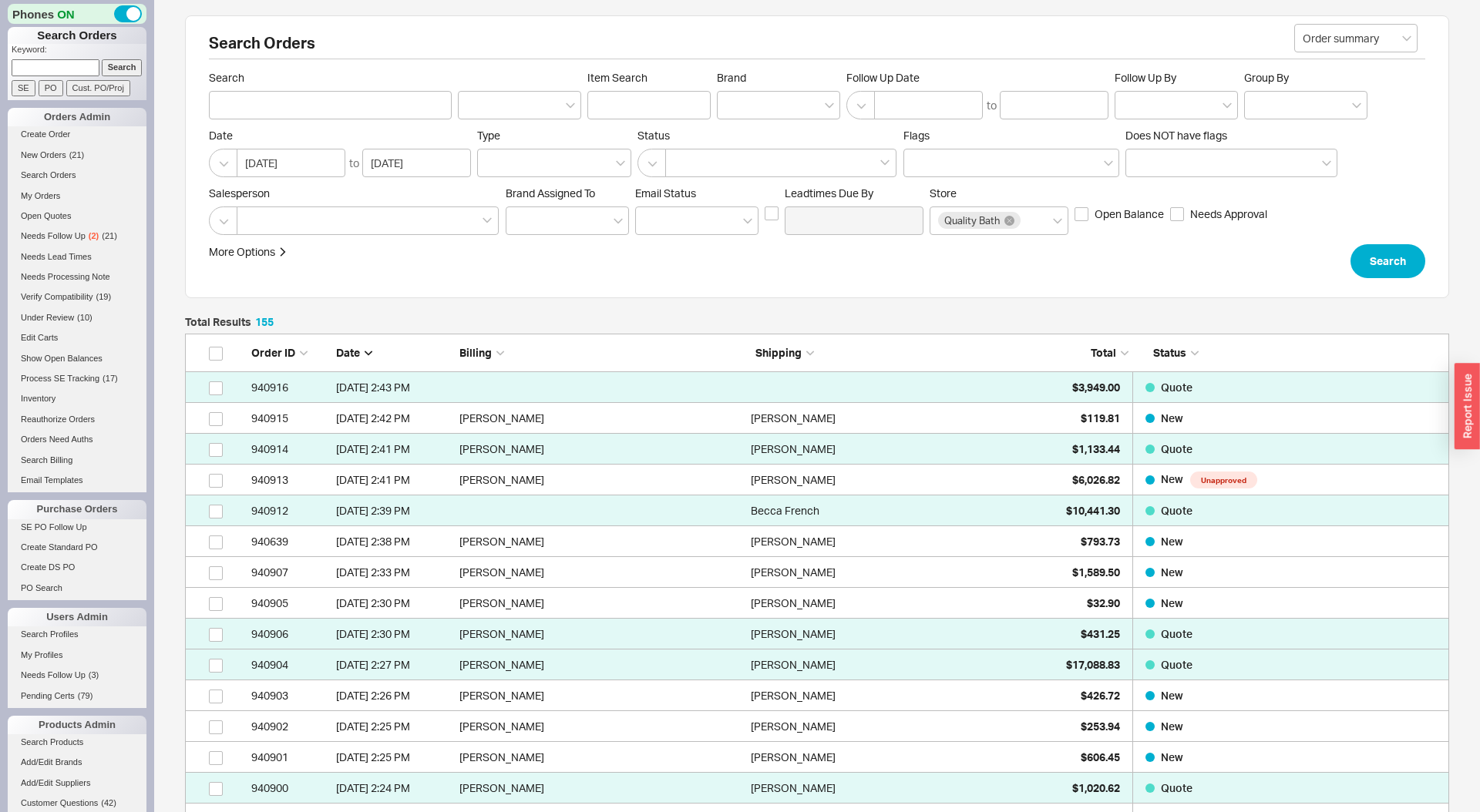
scroll to position [4845, 1264]
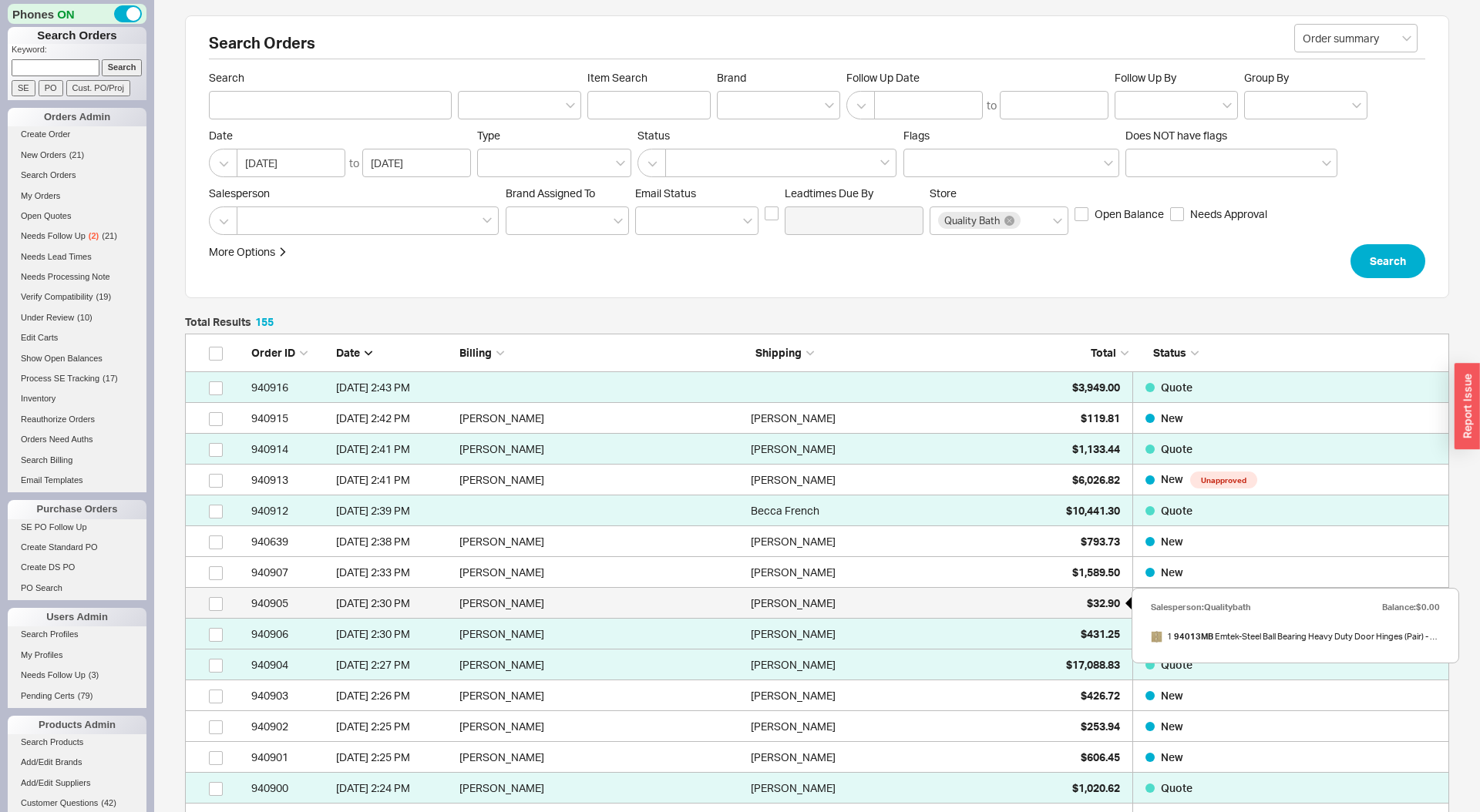
click at [1077, 613] on div "$32.90" at bounding box center [1081, 603] width 77 height 30
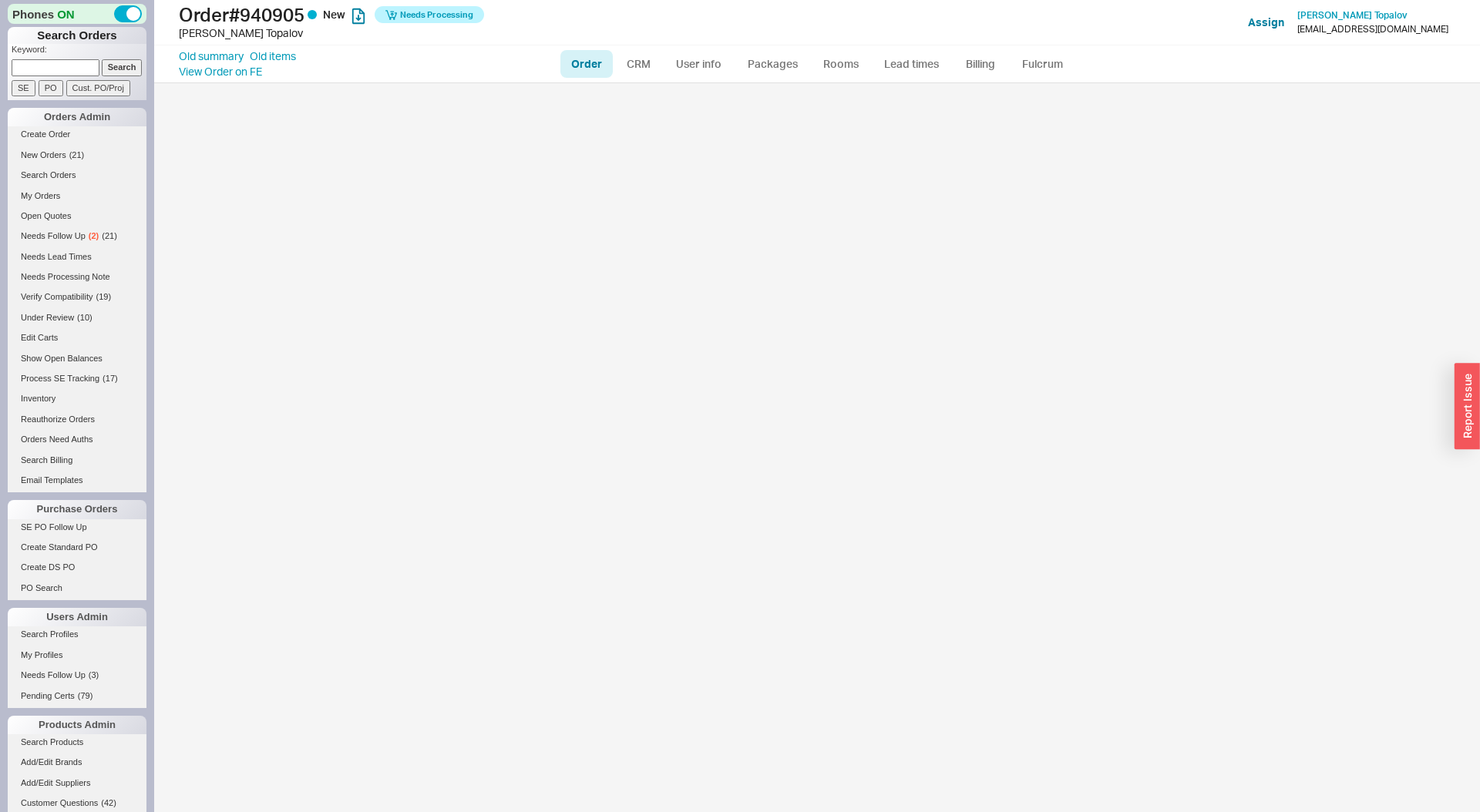
select select "LOW"
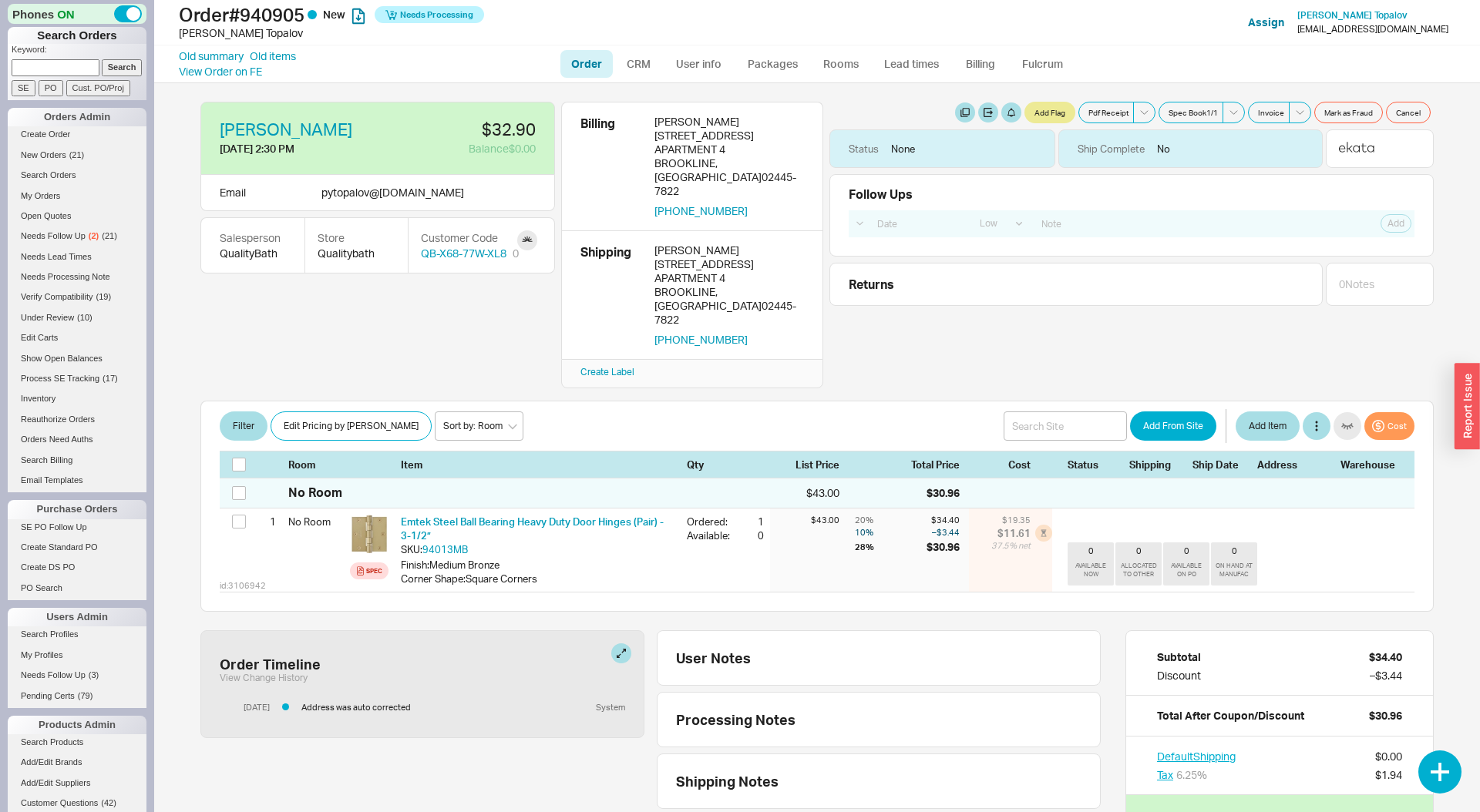
scroll to position [6, 0]
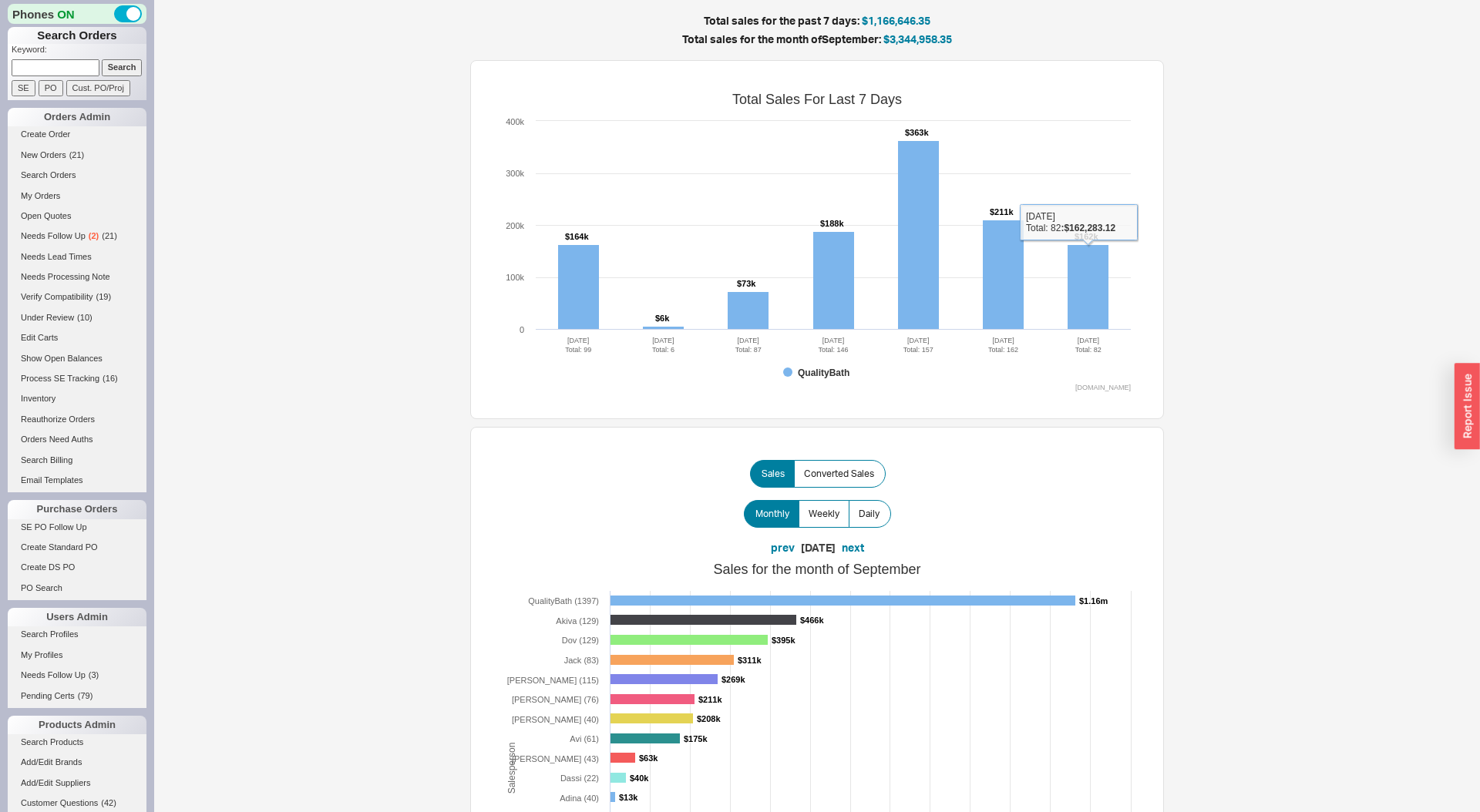
drag, startPoint x: 1316, startPoint y: 86, endPoint x: 1328, endPoint y: 19, distance: 68.1
click at [1318, 81] on div "Total sales for the past 7 days: $1,166,646.35 Total sales for the month of Sep…" at bounding box center [817, 738] width 1326 height 1476
click at [306, 62] on div "Total sales for the past 7 days: $1,166,646.35 Total sales for the month of Sep…" at bounding box center [817, 738] width 1326 height 1476
click at [54, 179] on link "Search Orders" at bounding box center [77, 175] width 139 height 16
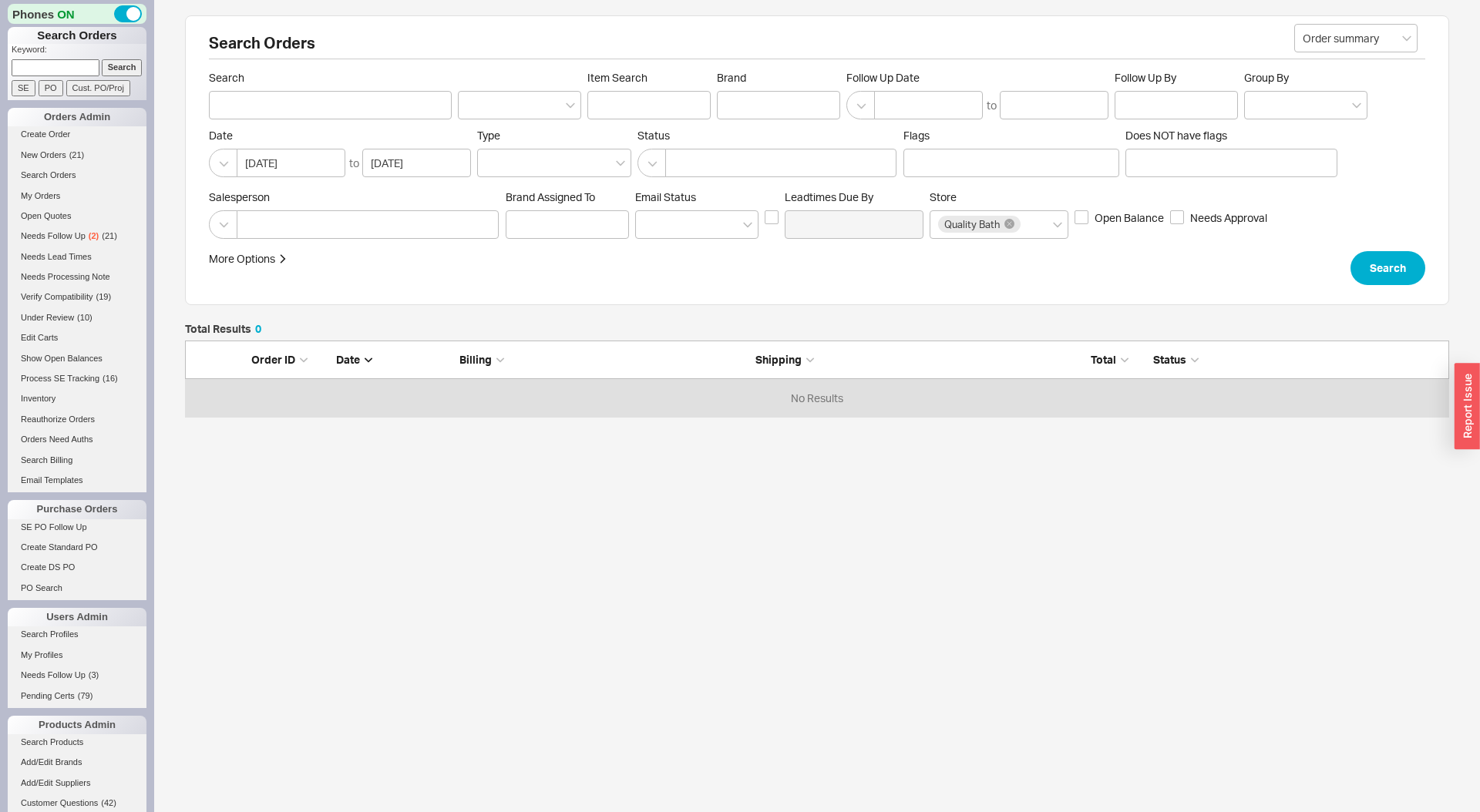
scroll to position [76, 1264]
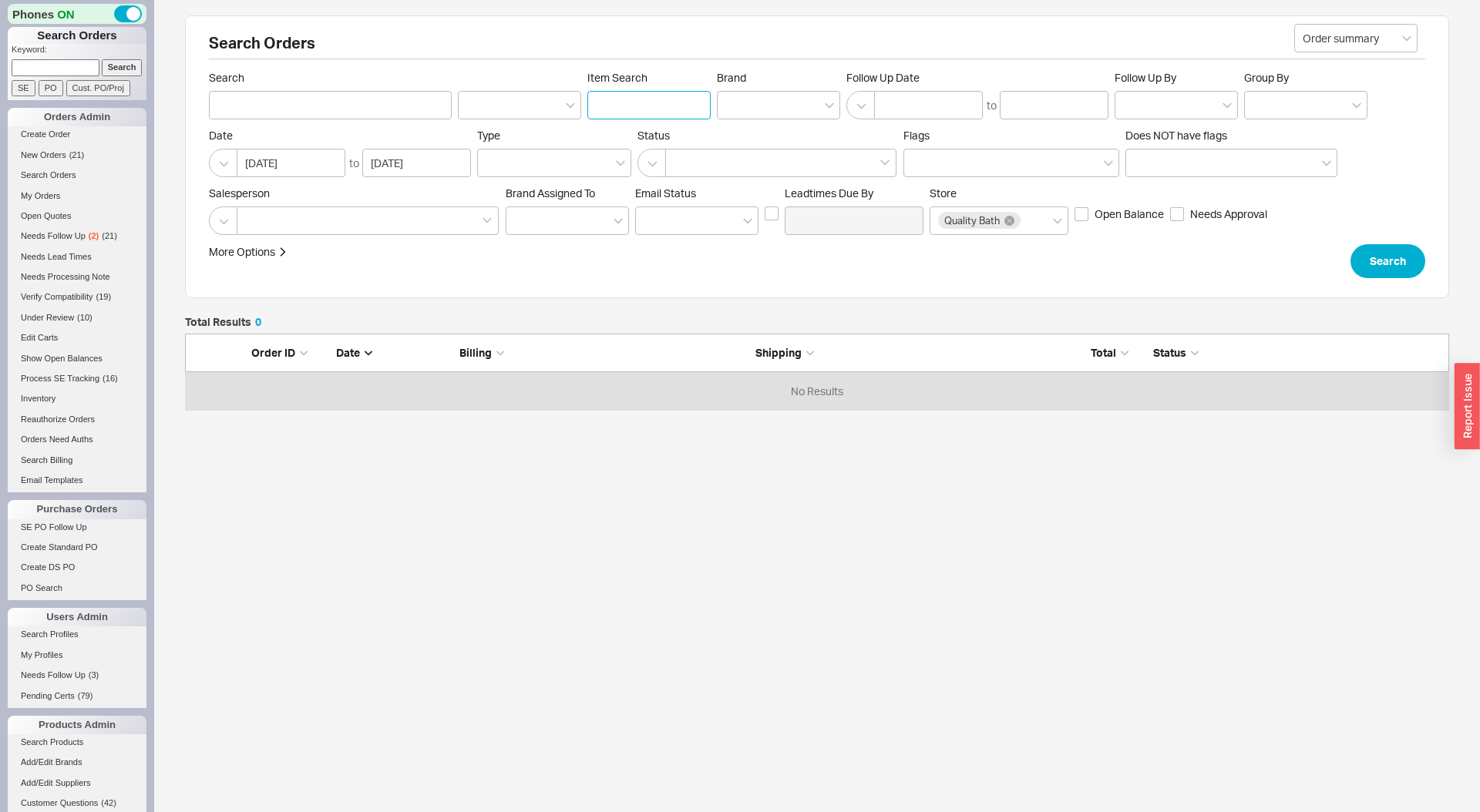
click at [643, 104] on input "Item Search" at bounding box center [649, 105] width 123 height 29
click at [746, 95] on div at bounding box center [778, 105] width 123 height 29
click at [736, 96] on input "Brand" at bounding box center [730, 105] width 10 height 18
type input "tot"
type input "Brand"
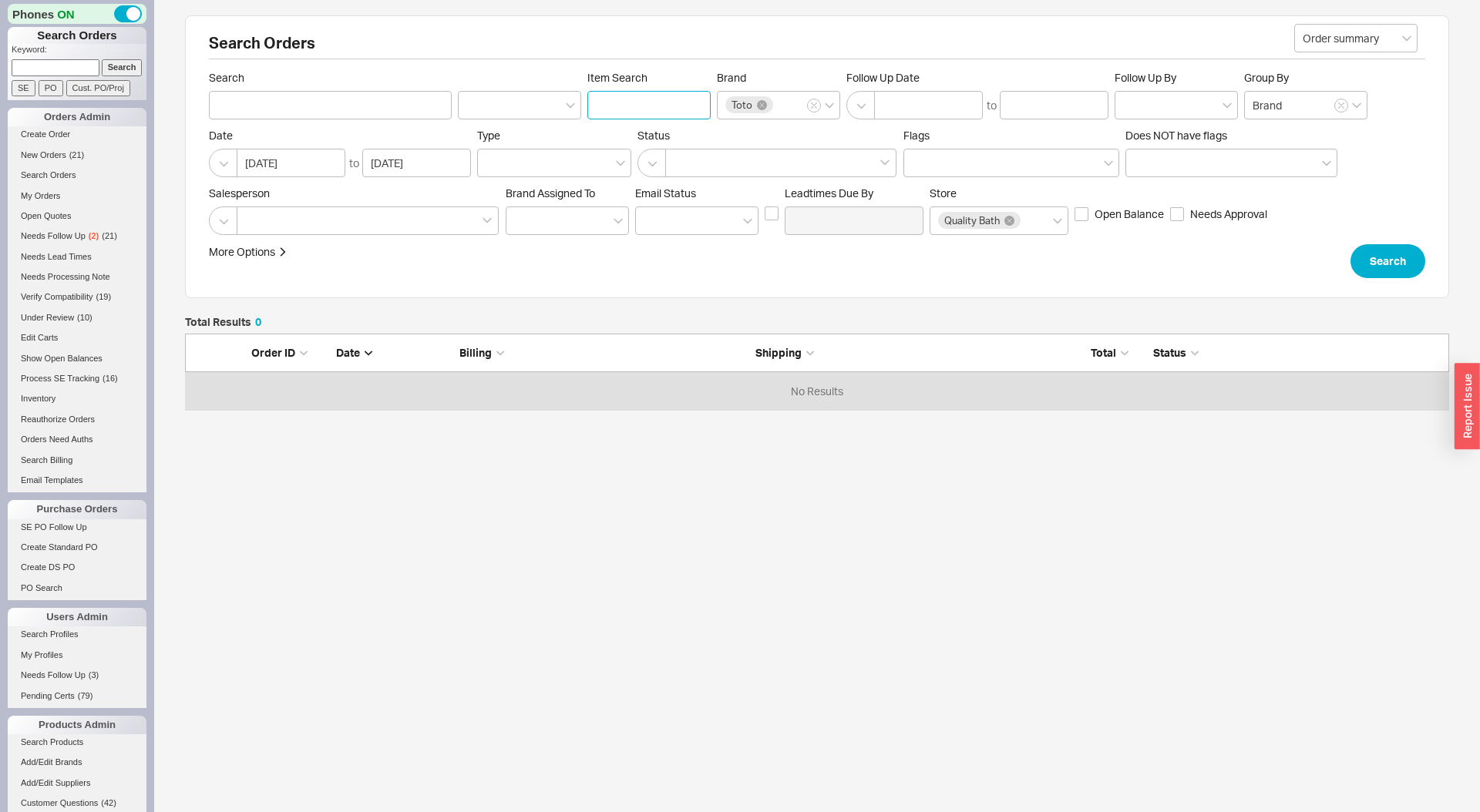
click at [610, 100] on input "Item Search" at bounding box center [649, 105] width 123 height 29
type input "s7"
click button "Search" at bounding box center [1388, 262] width 74 height 34
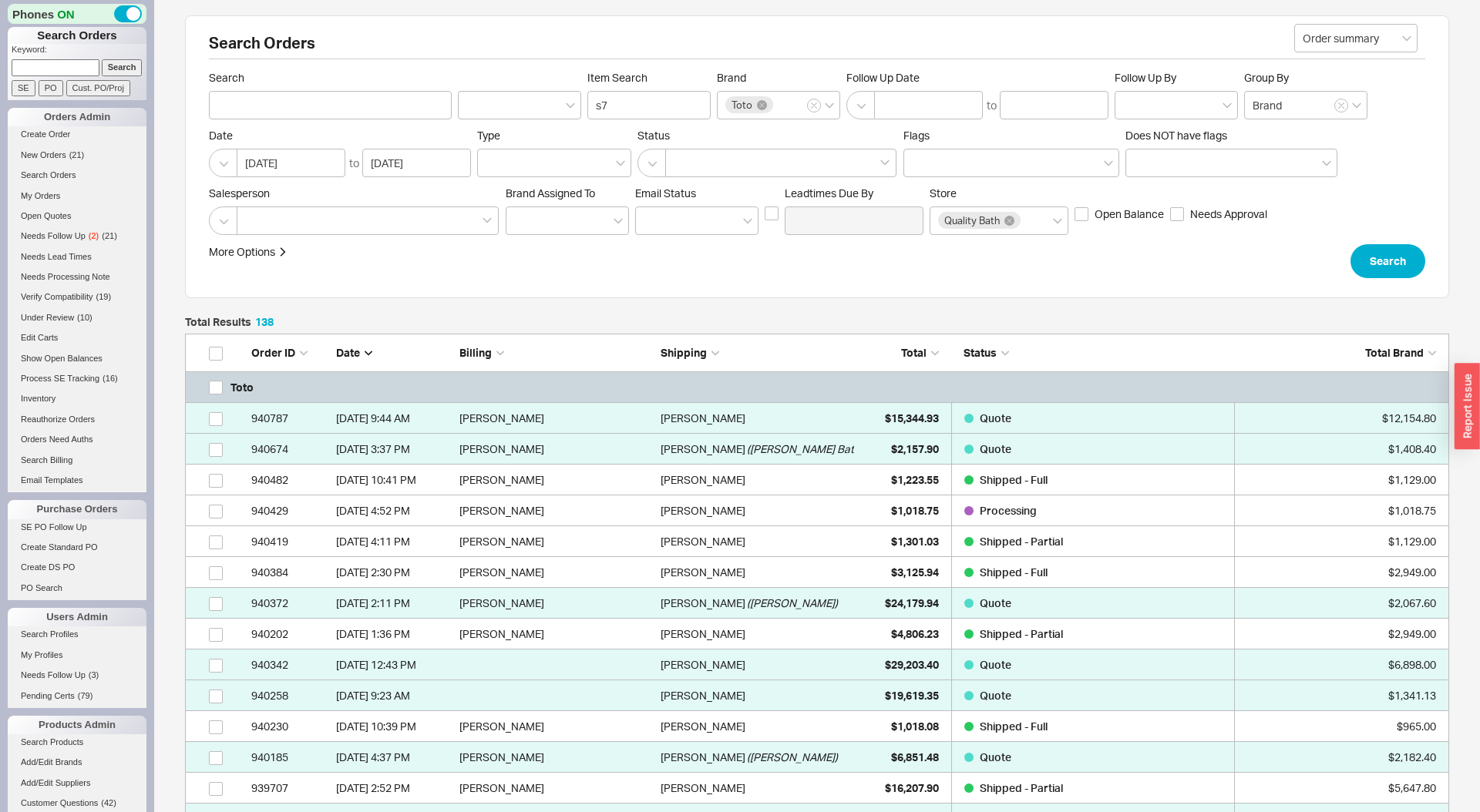
scroll to position [4352, 1264]
click at [572, 154] on div at bounding box center [554, 163] width 154 height 29
click at [496, 154] on input "Type" at bounding box center [490, 163] width 10 height 18
click at [575, 200] on div "Order" at bounding box center [554, 194] width 152 height 28
click at [1363, 273] on button "Search" at bounding box center [1388, 262] width 74 height 34
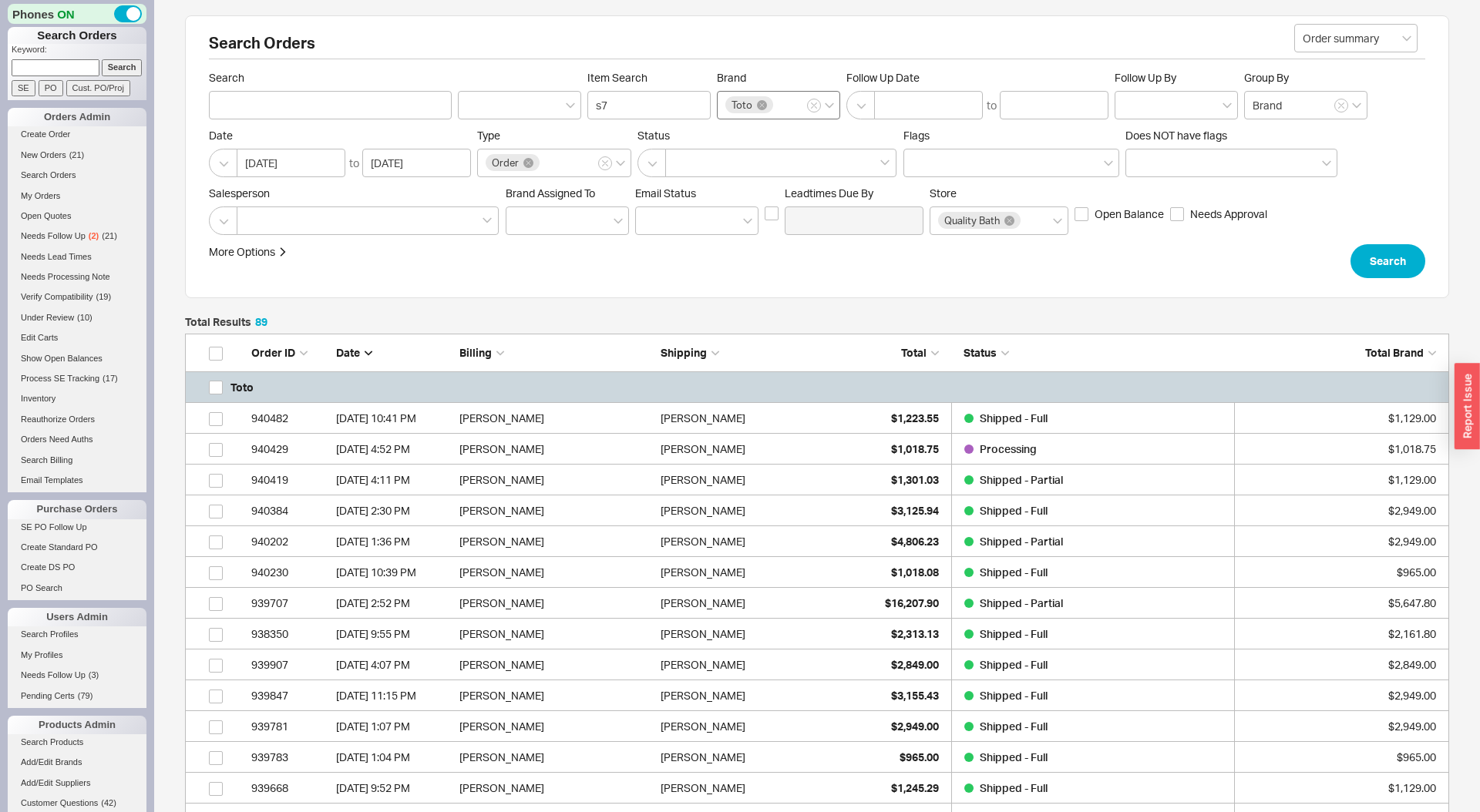
click at [766, 106] on div "Toto" at bounding box center [750, 105] width 48 height 17
click at [775, 106] on input "Brand Toto" at bounding box center [780, 105] width 10 height 18
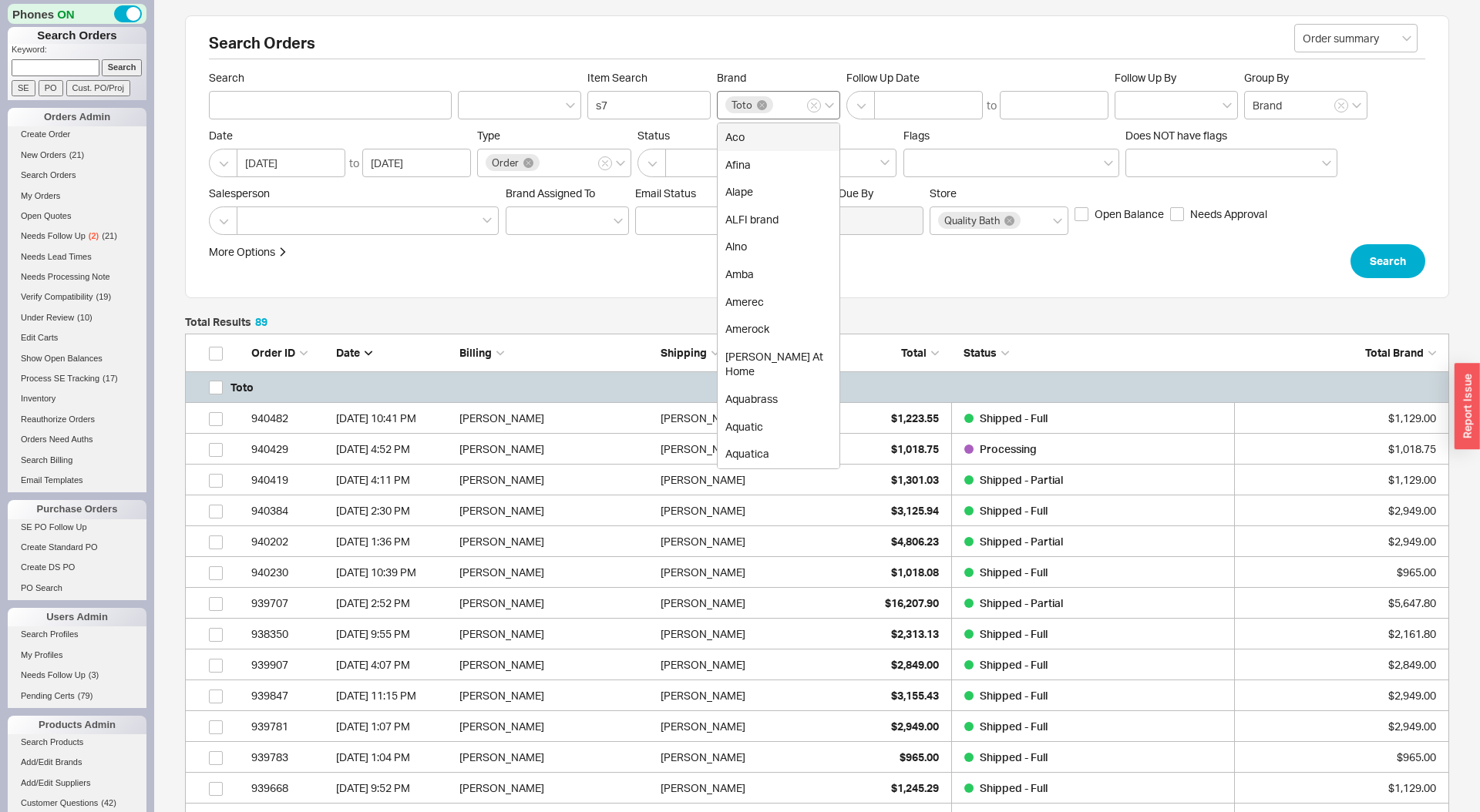
click at [757, 107] on icon at bounding box center [762, 105] width 10 height 10
click at [775, 107] on input "Brand Toto Aco Afina Alape ALFI brand Alno Amba Amerec Amerock Anne At Home Aqu…" at bounding box center [780, 105] width 10 height 18
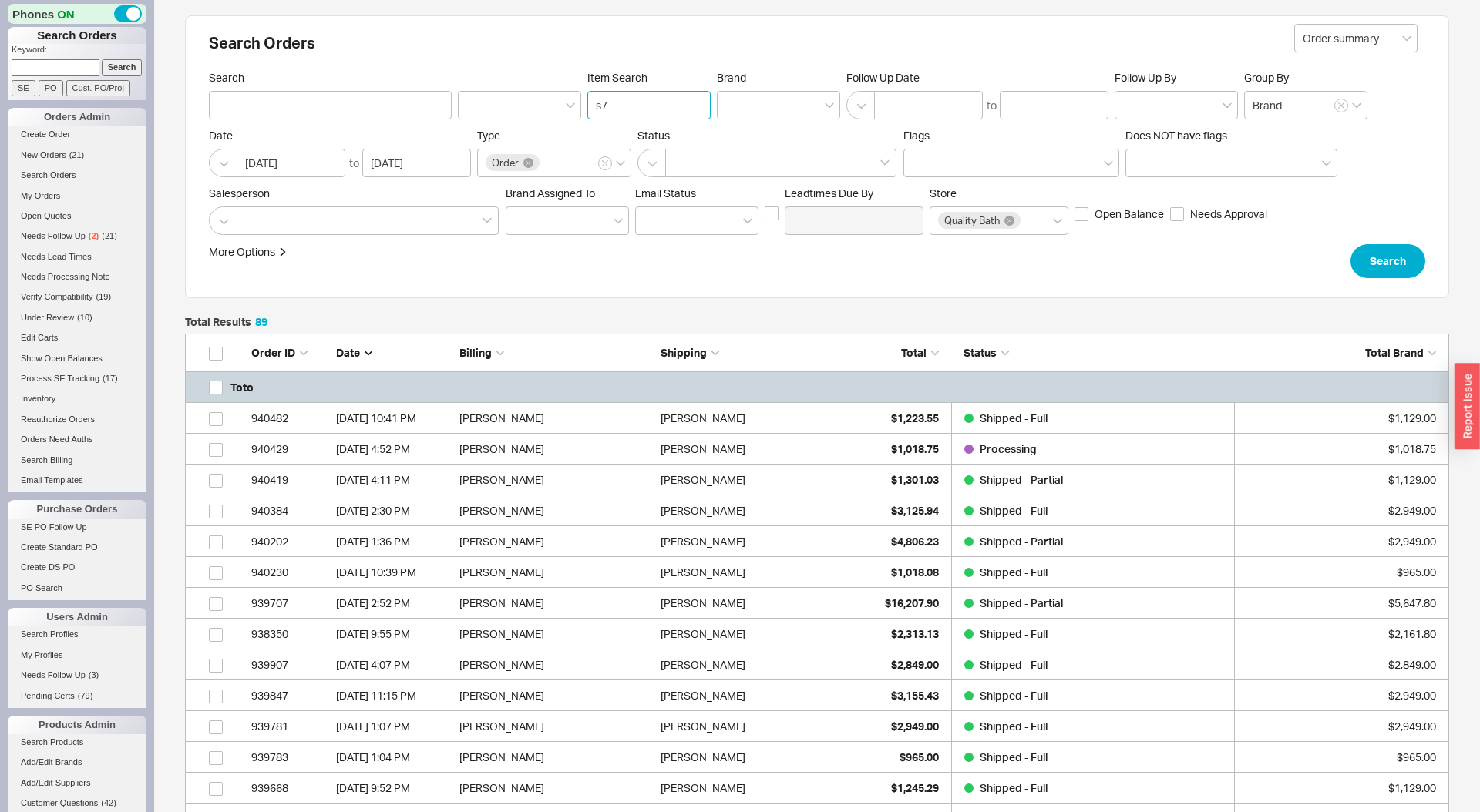
click at [693, 107] on input "s7" at bounding box center [649, 105] width 123 height 29
type input "u.4719"
click button "Search" at bounding box center [1388, 262] width 74 height 34
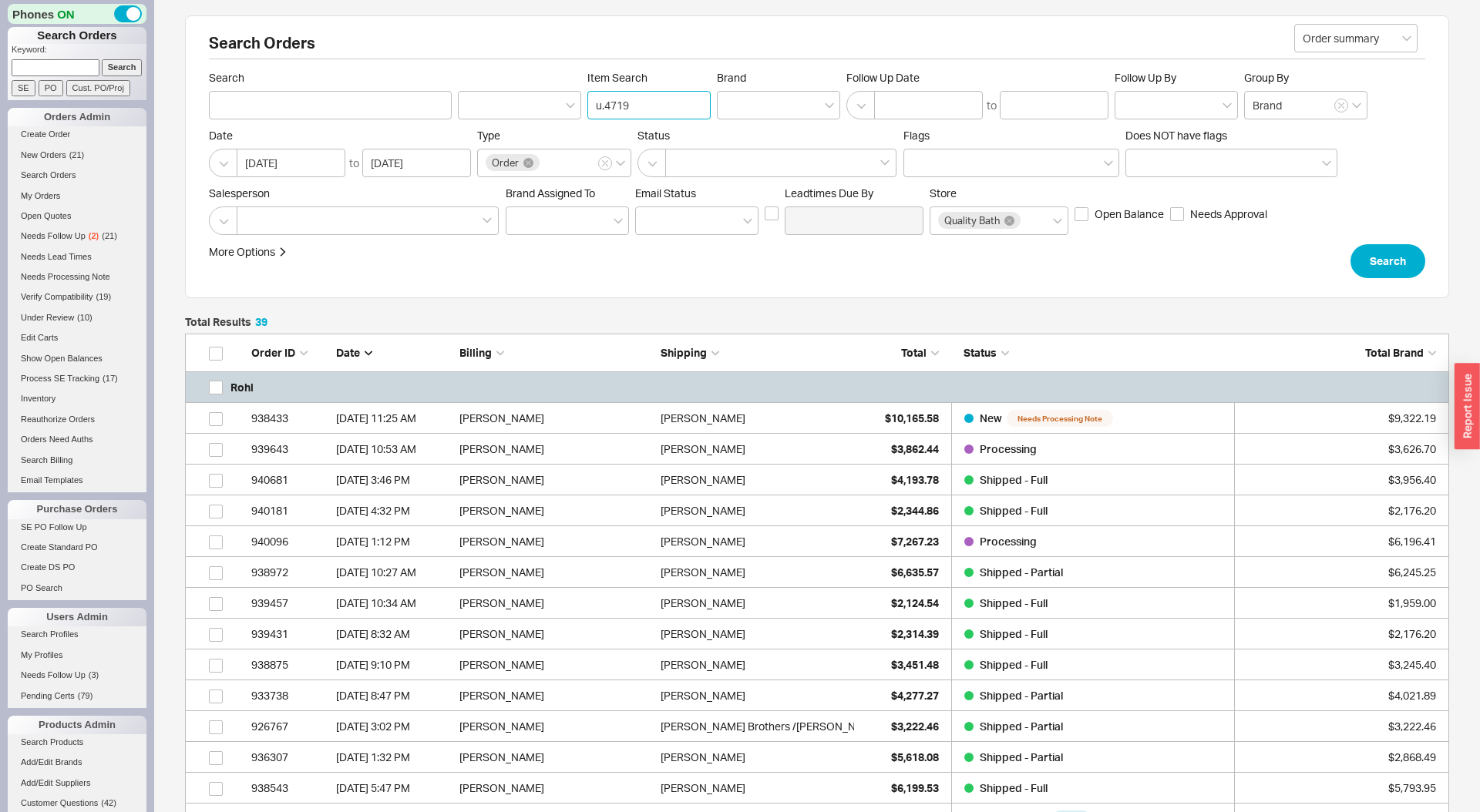
click at [642, 111] on input "u.4719" at bounding box center [649, 105] width 123 height 29
type input "U.4719L-ulb-2"
click button "Search" at bounding box center [1388, 262] width 74 height 34
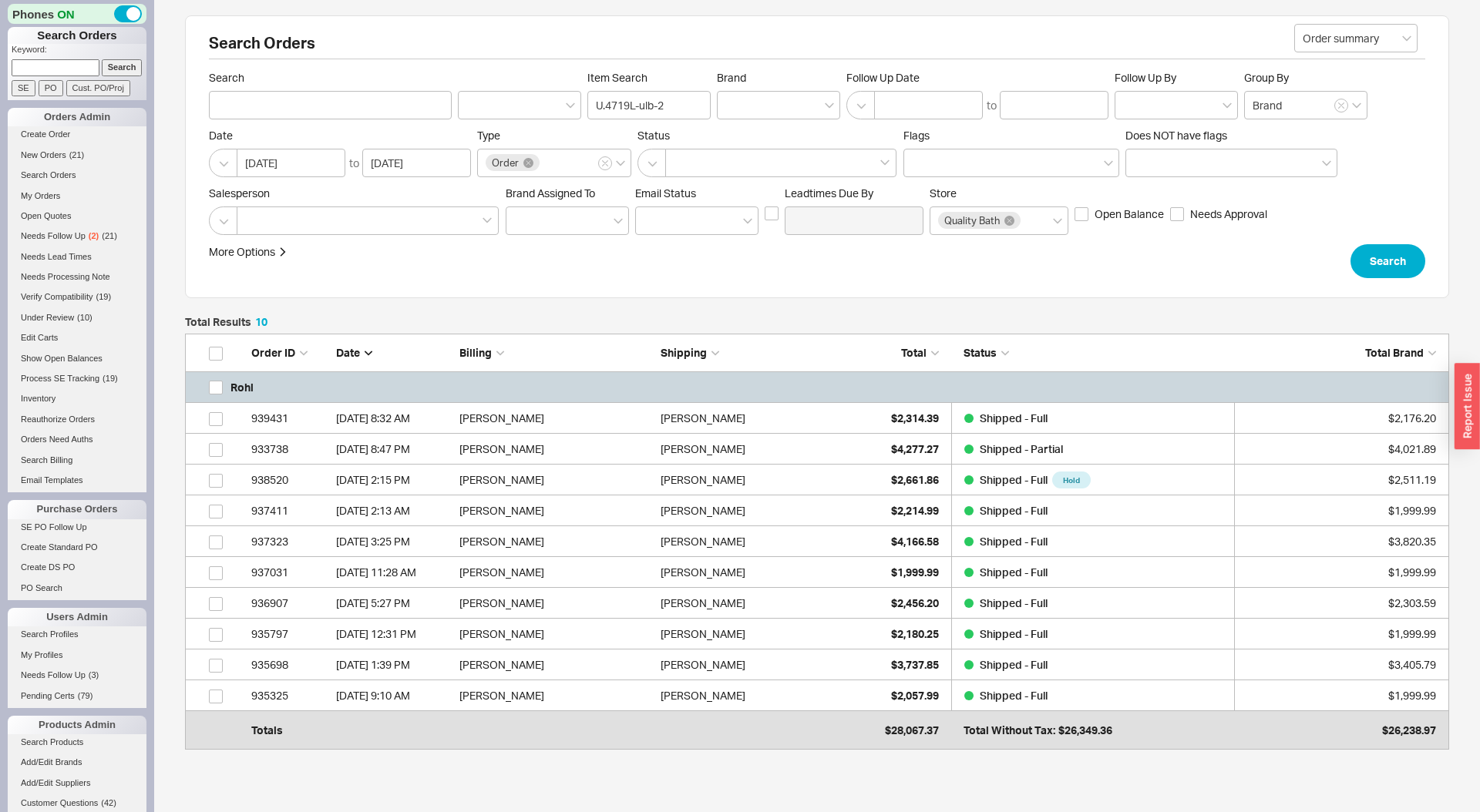
scroll to position [408, 1264]
click at [891, 426] on div "$2,314.39" at bounding box center [900, 418] width 77 height 30
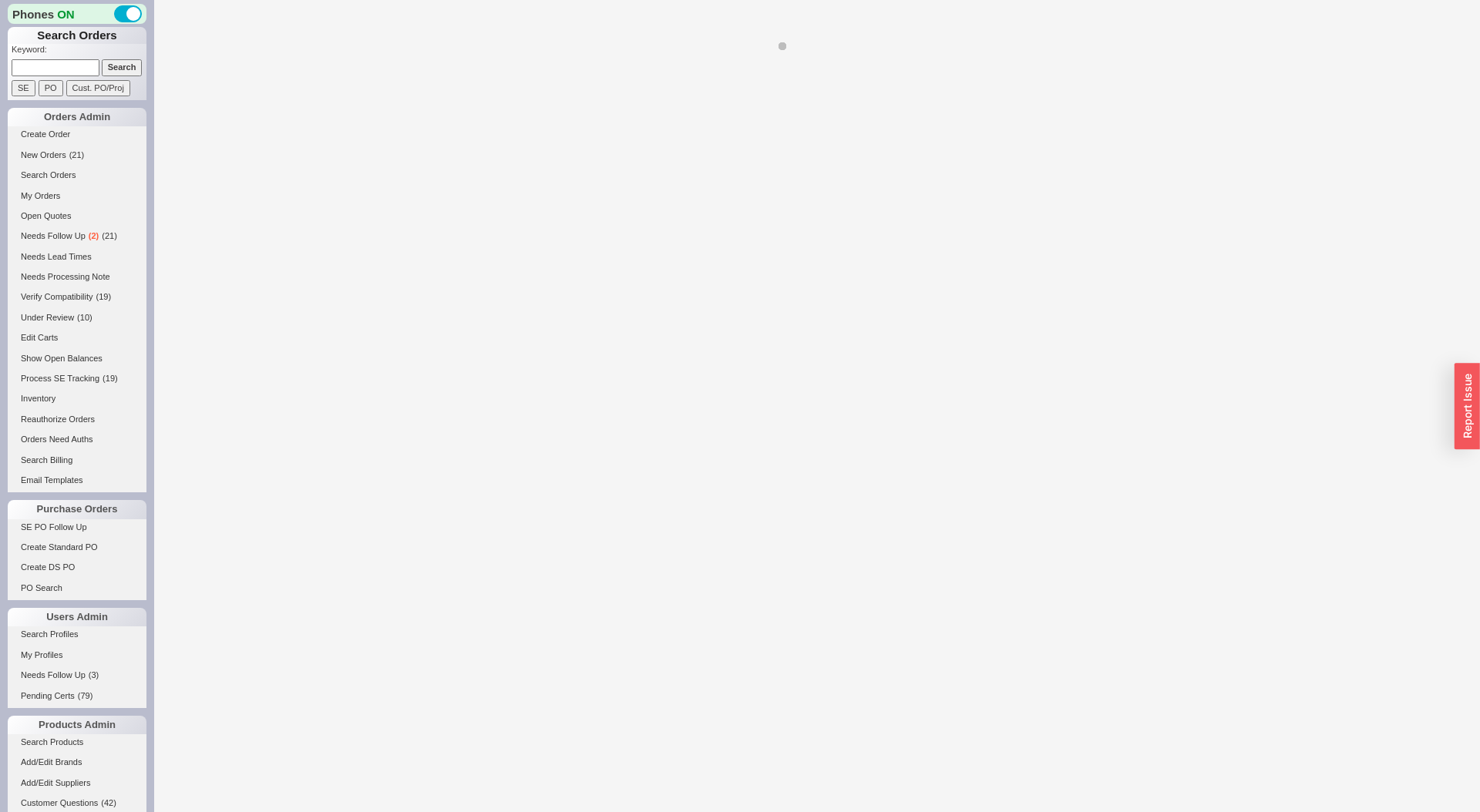
select select "LOW"
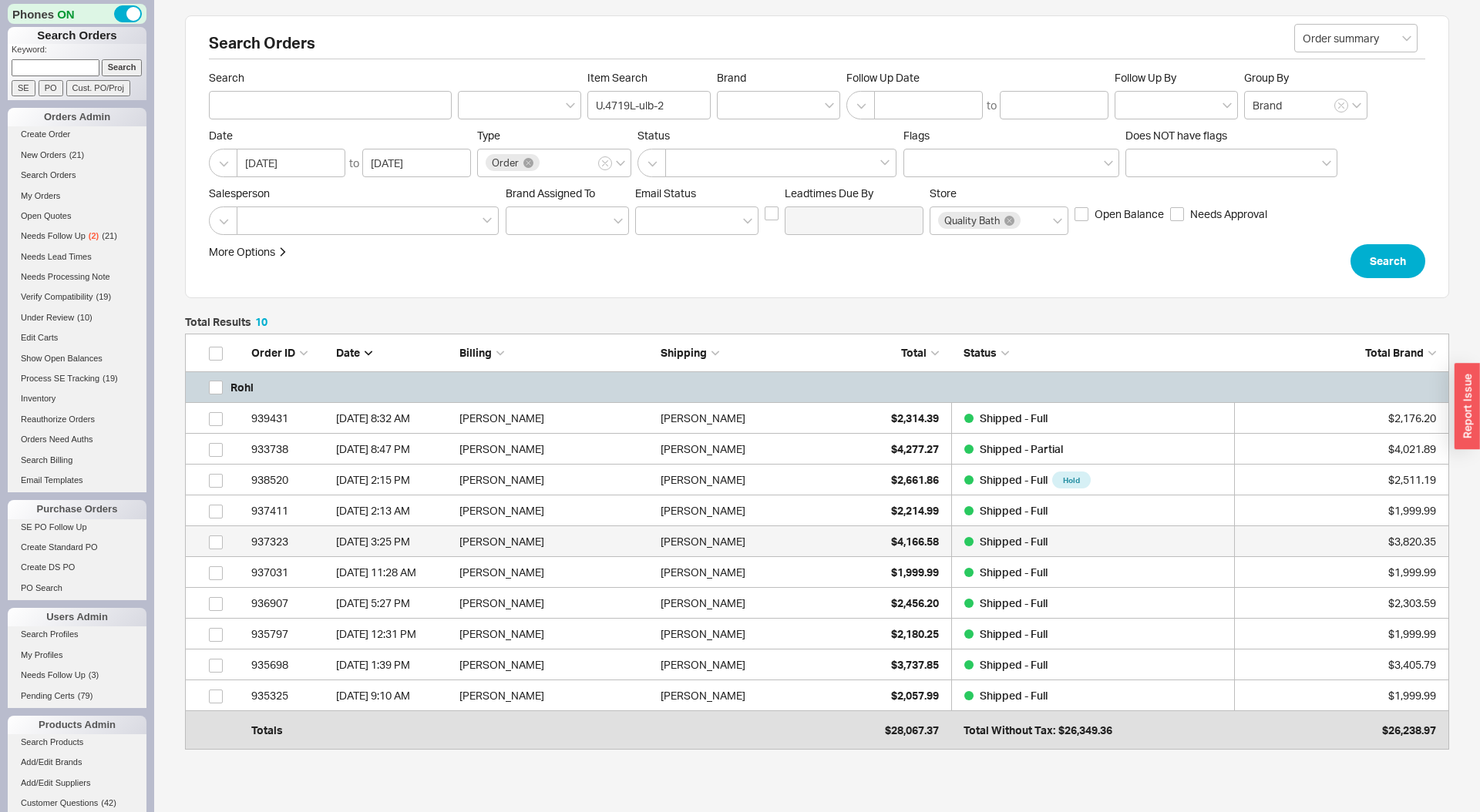
scroll to position [408, 1264]
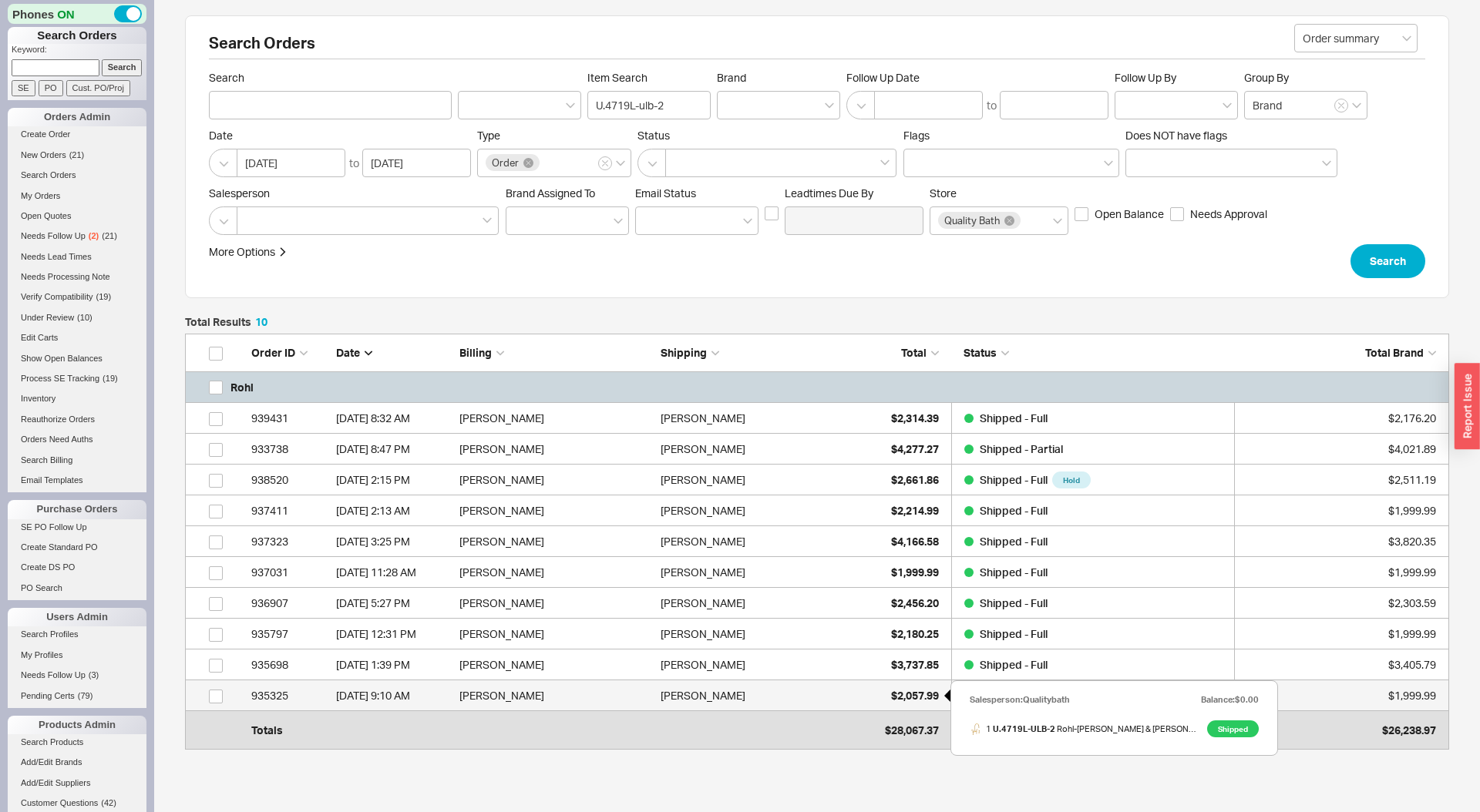
click at [903, 690] on span "$2,057.99" at bounding box center [915, 695] width 48 height 13
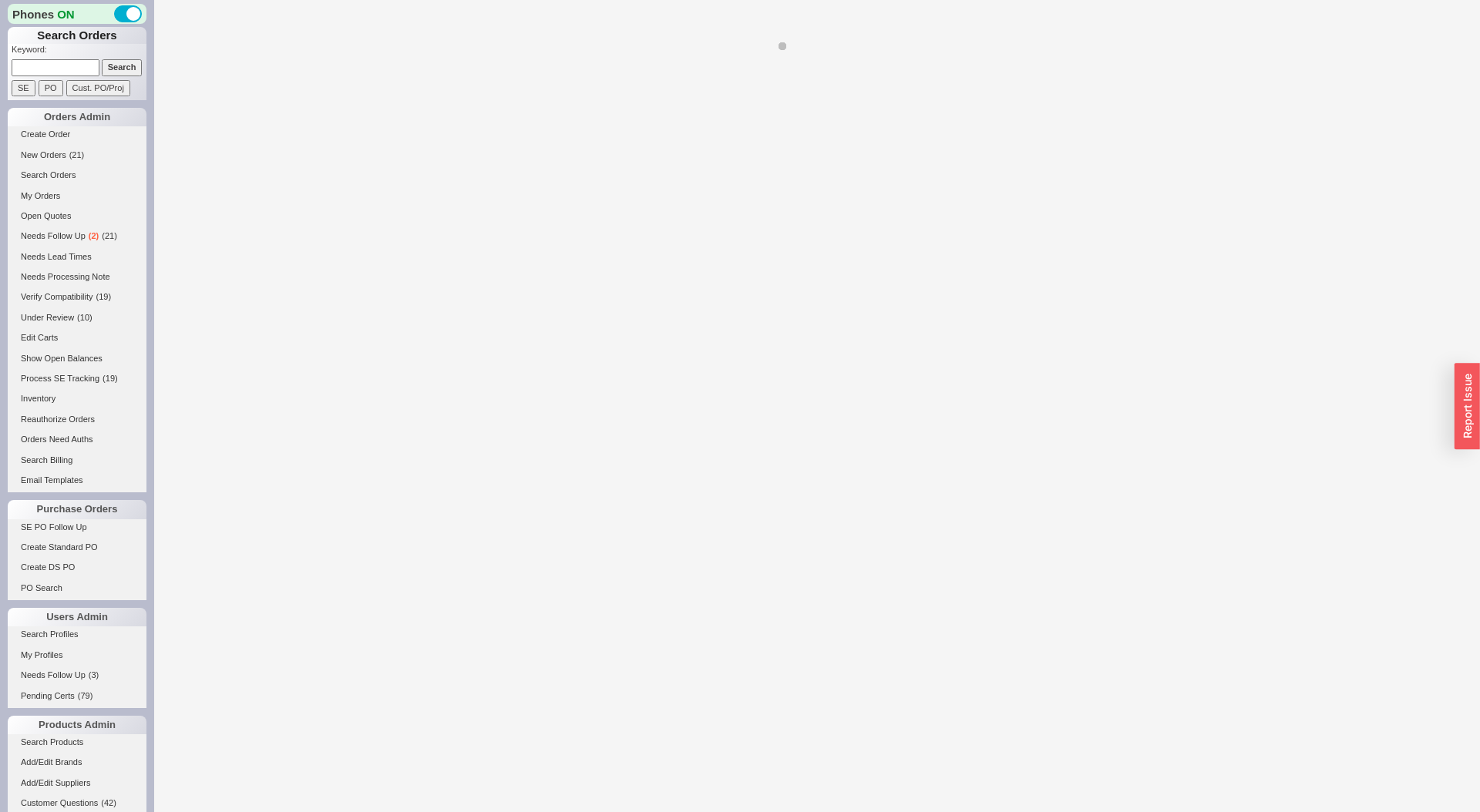
select select "LOW"
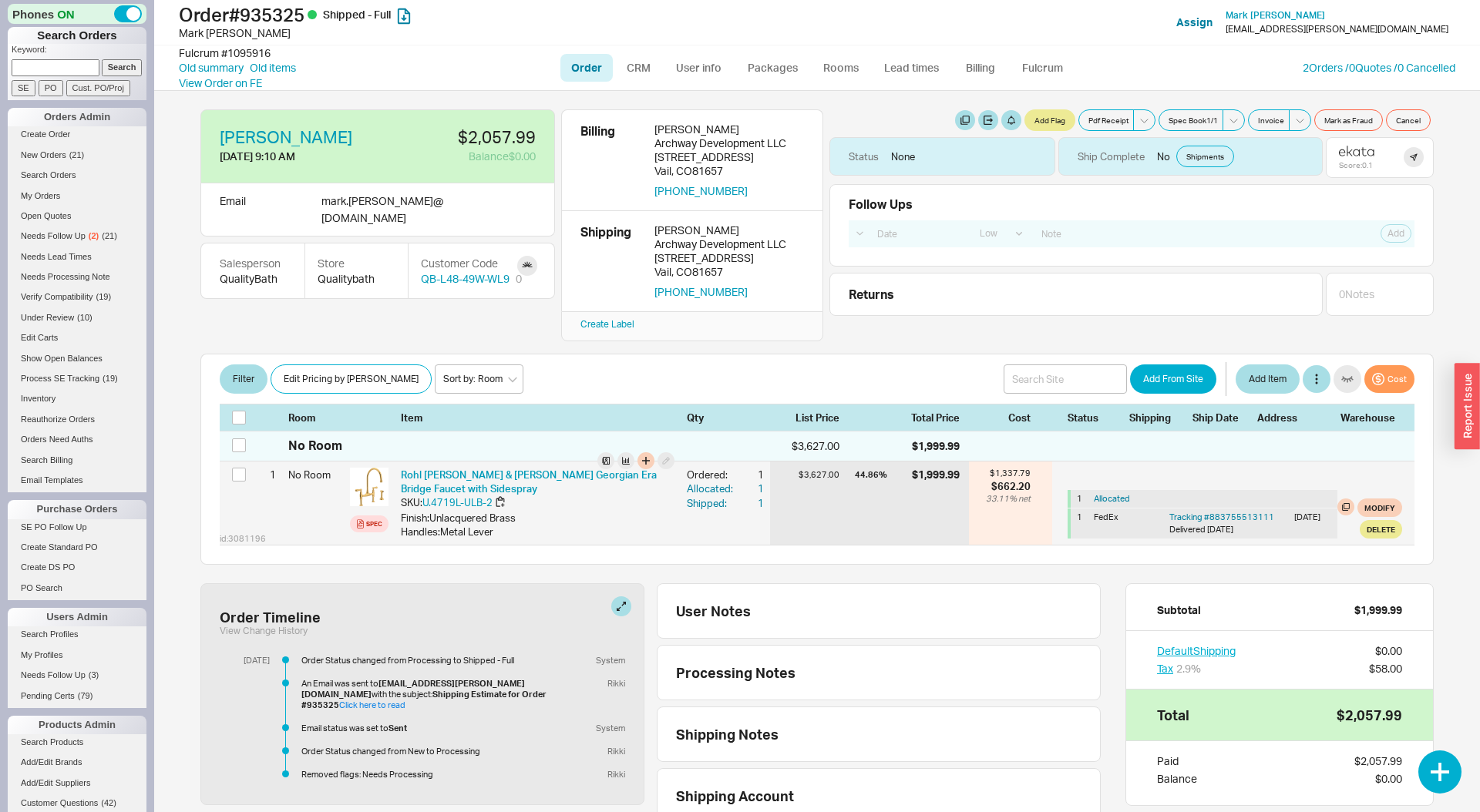
click at [868, 476] on div "44.86 %" at bounding box center [881, 474] width 54 height 14
click at [881, 486] on div "44.86 % $1,999.99" at bounding box center [911, 503] width 114 height 83
click at [612, 475] on link "Rohl Perrin & Rowe Georgian Era Bridge Faucet with Sidespray" at bounding box center [529, 482] width 256 height 27
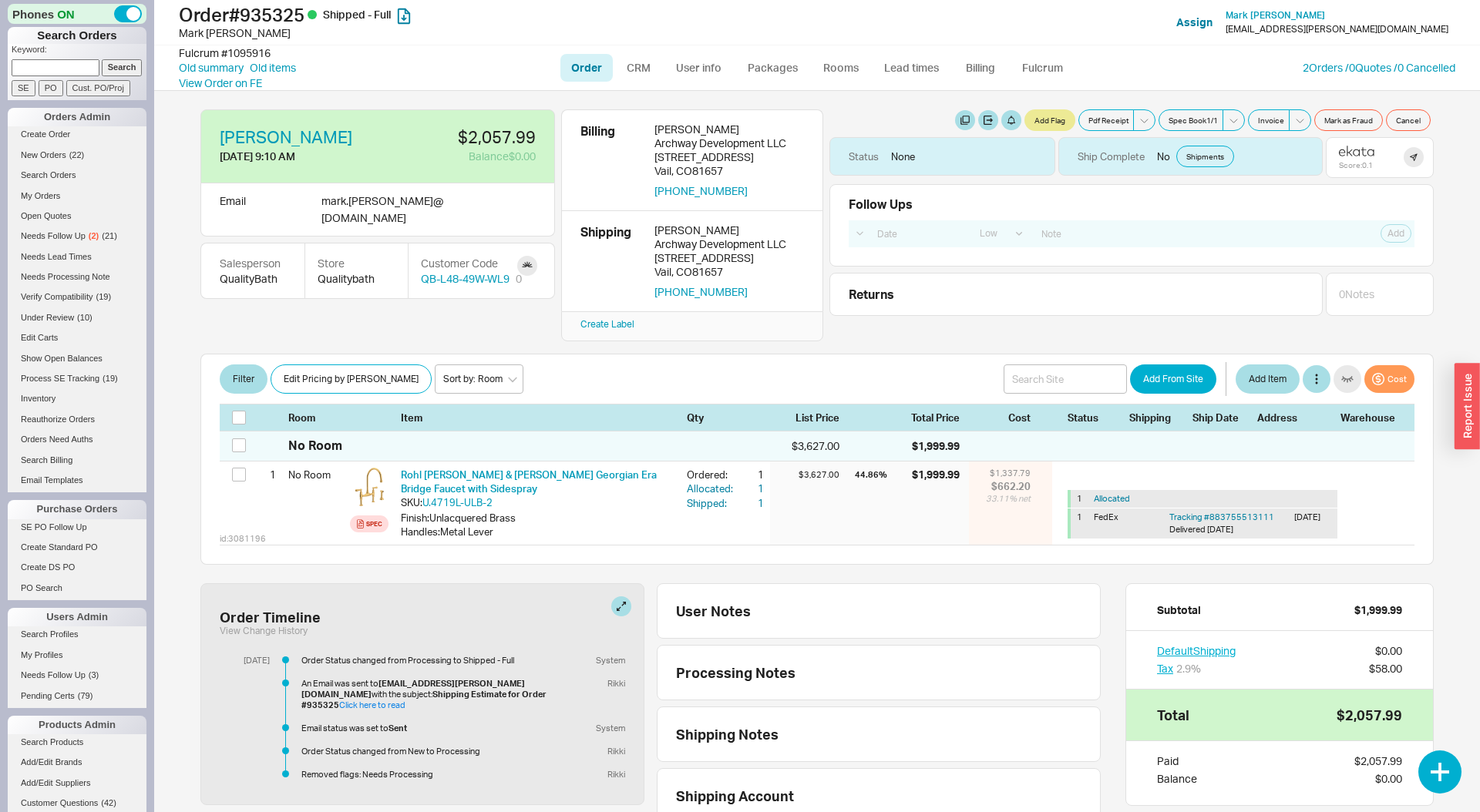
click at [76, 63] on form "Keyword: Search SE PO Cust. PO/Proj" at bounding box center [79, 69] width 135 height 52
click at [75, 67] on input at bounding box center [55, 67] width 88 height 16
paste input "986738"
type input "986738"
click at [53, 89] on input "PO" at bounding box center [50, 88] width 25 height 16
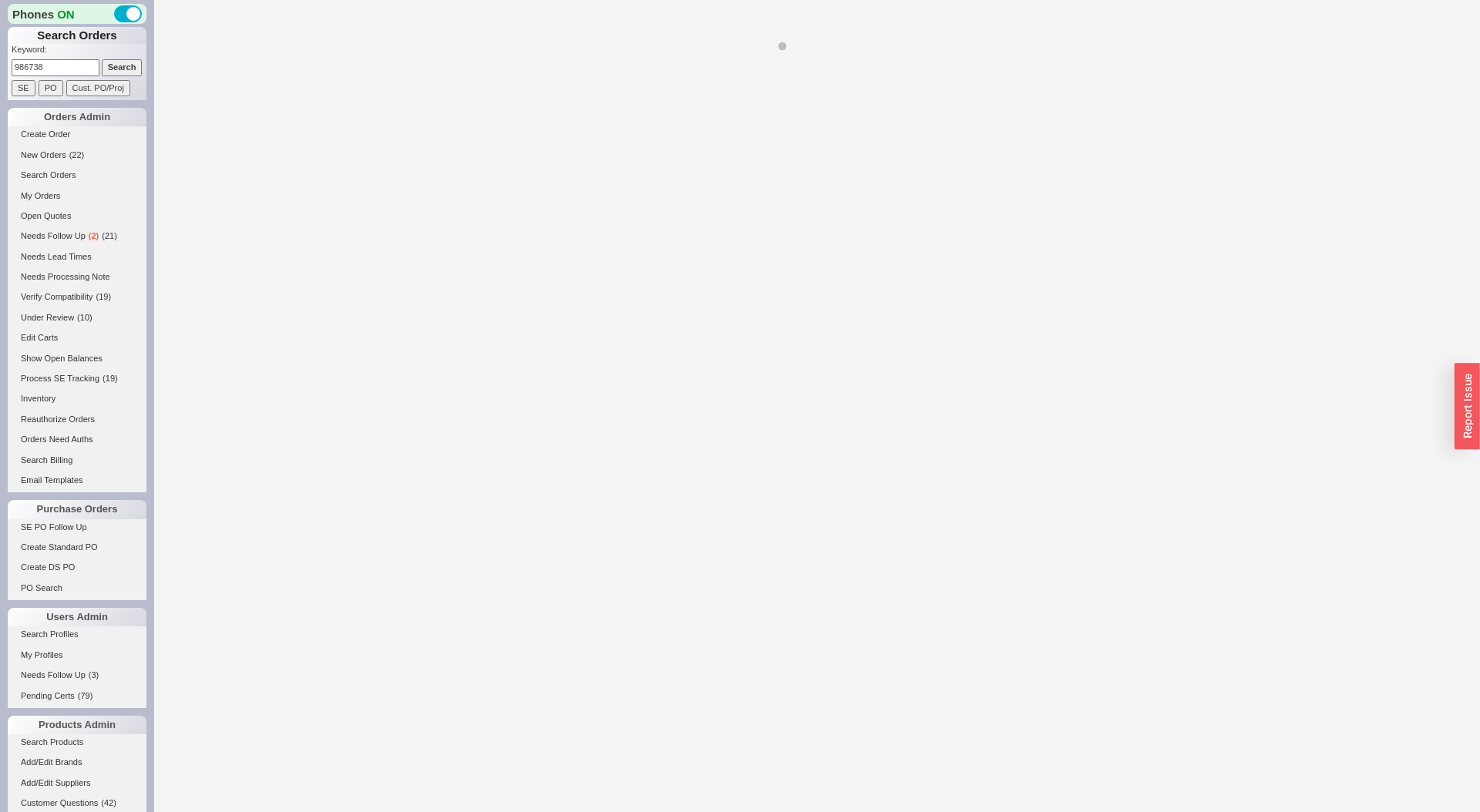
select select "LOW"
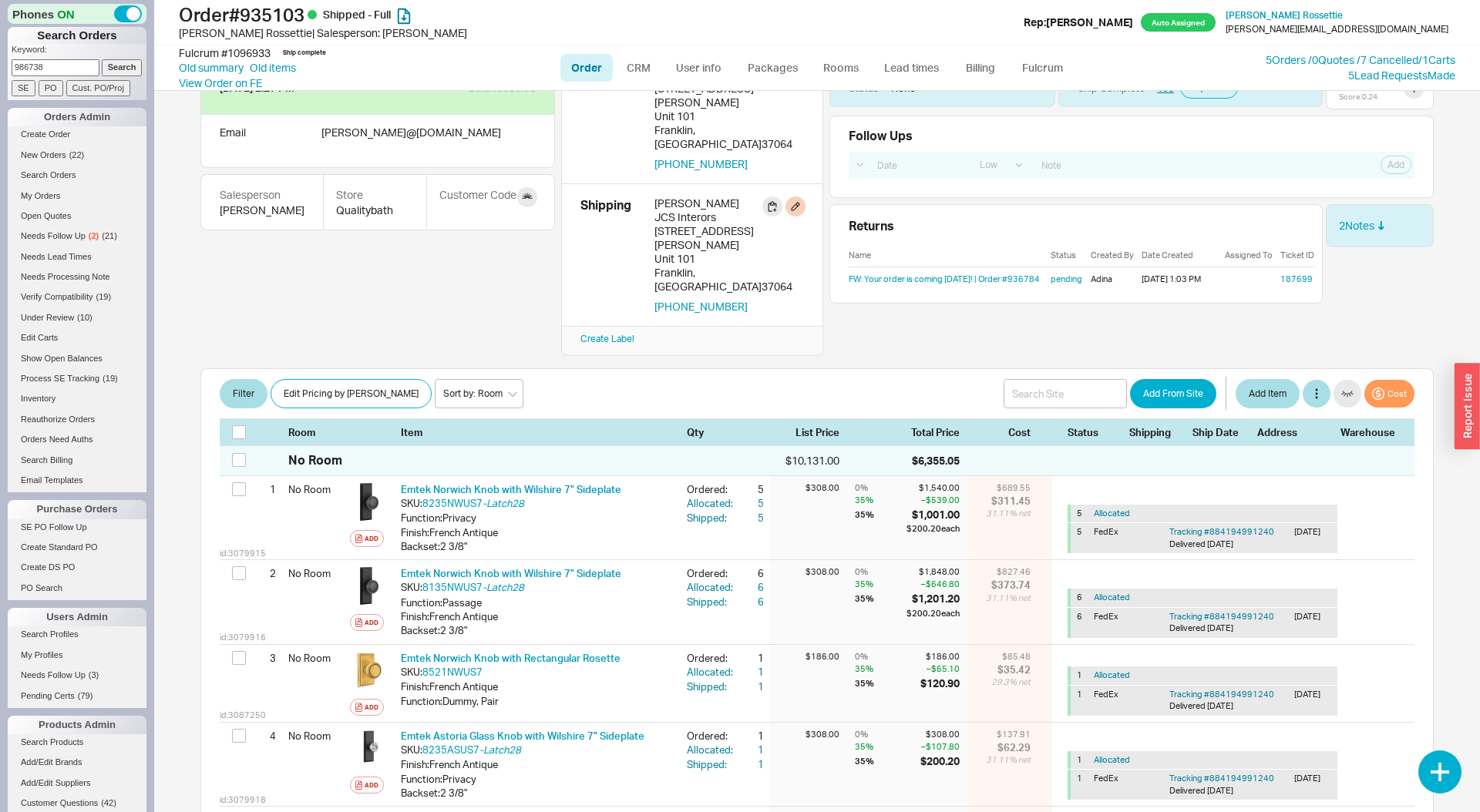
scroll to position [69, 0]
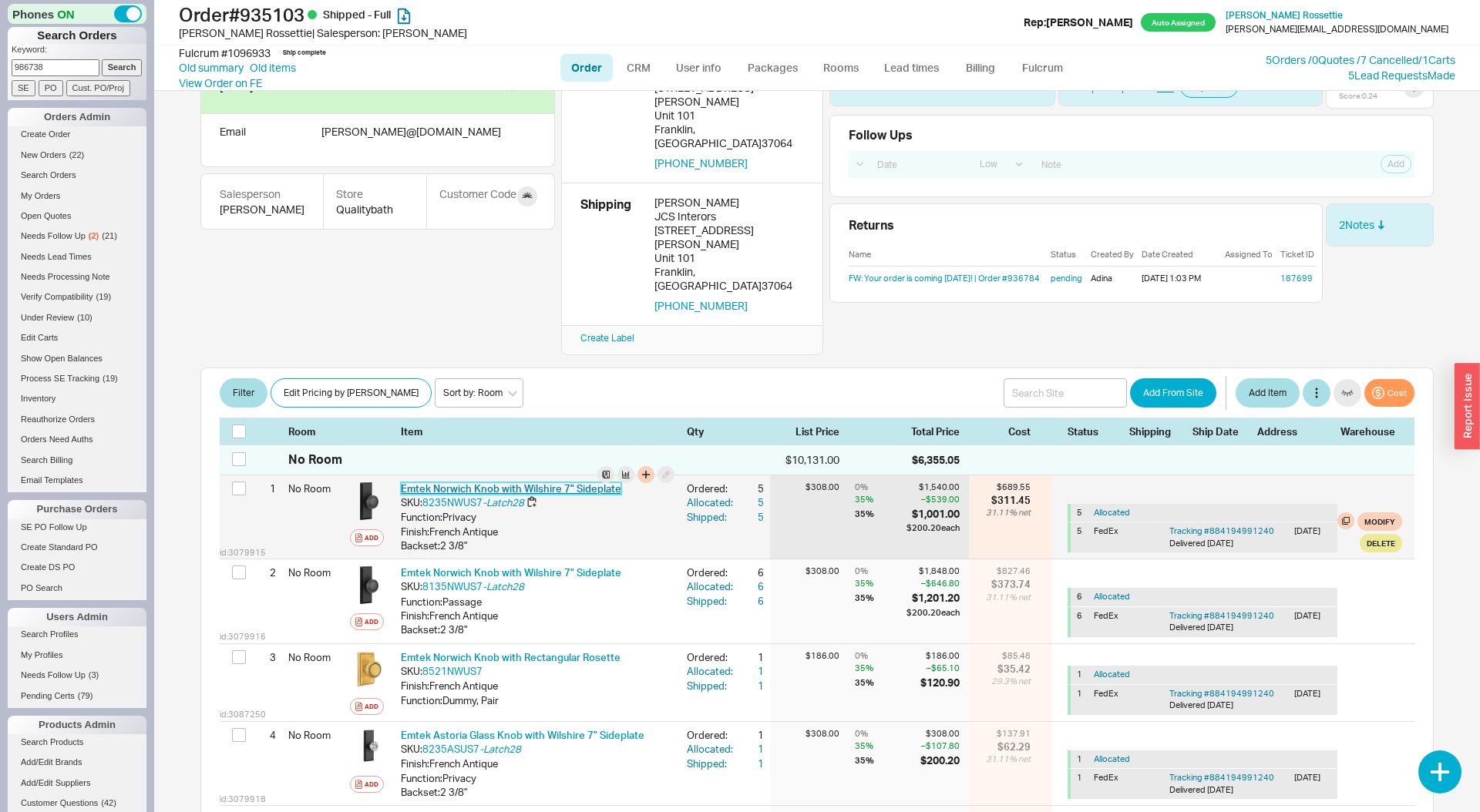
click at [511, 483] on link "Emtek Norwich Knob with Wilshire 7" Sideplate" at bounding box center [510, 488] width 220 height 12
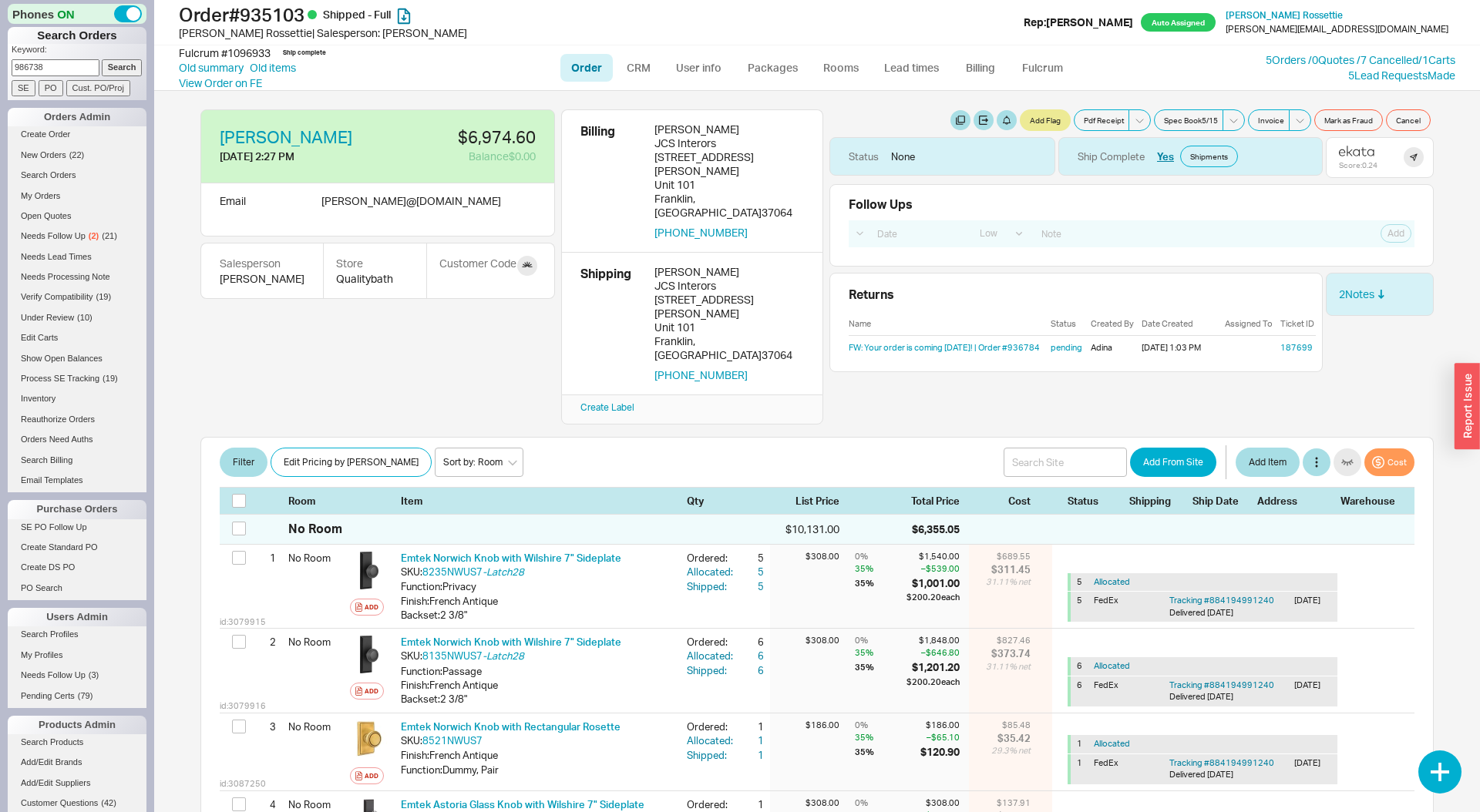
scroll to position [244, 0]
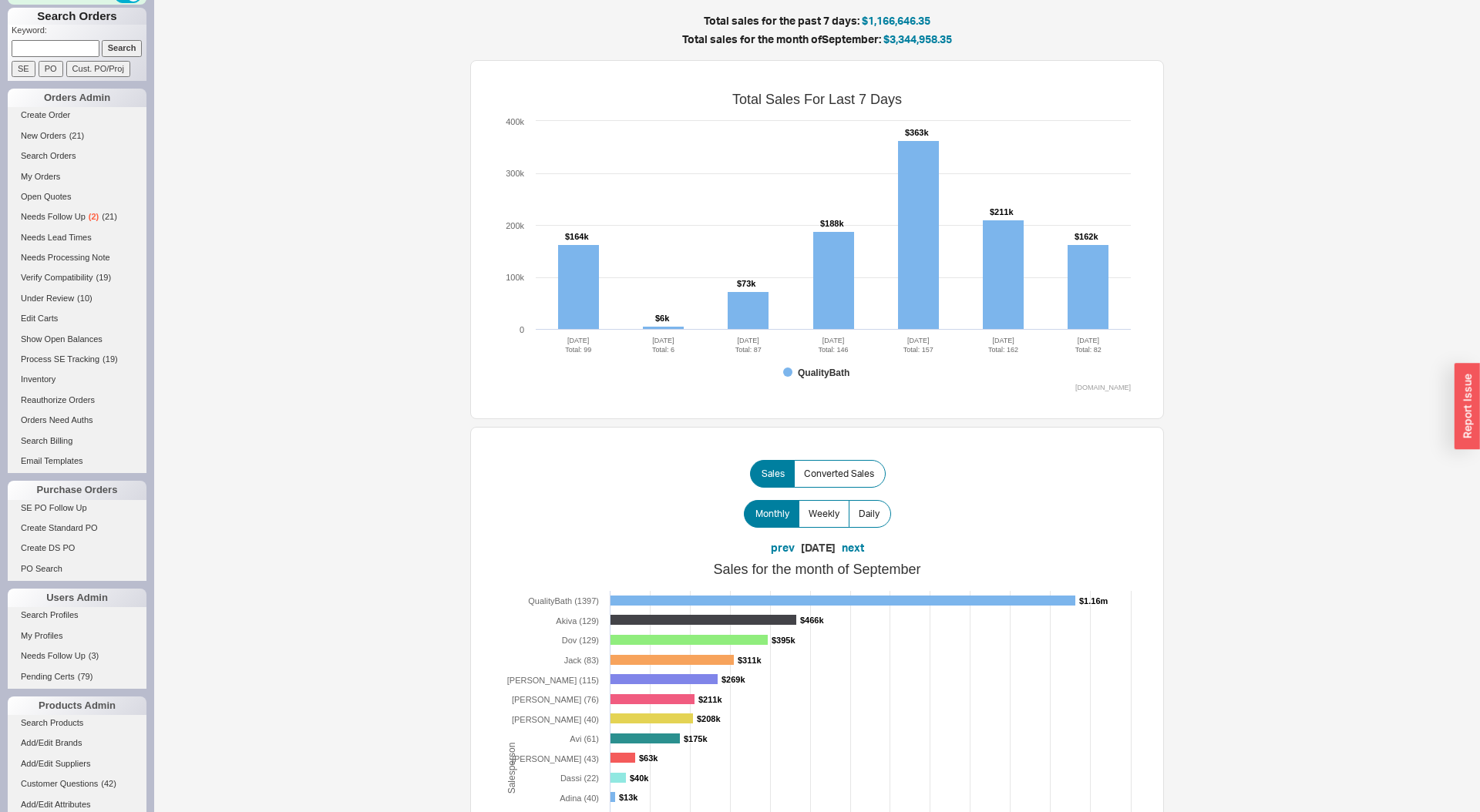
scroll to position [21, 0]
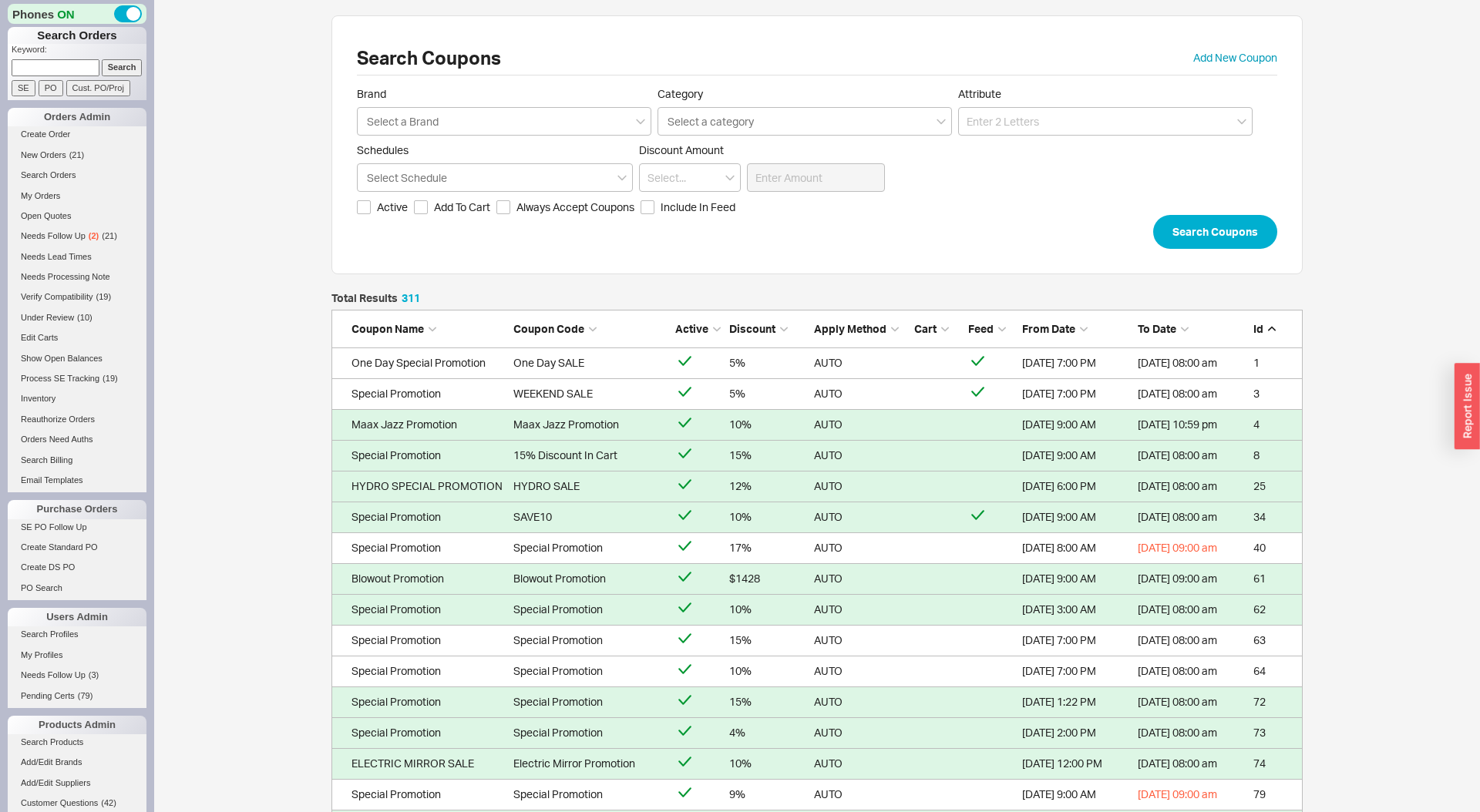
scroll to position [9639, 971]
click at [1205, 62] on link "Add New Coupon" at bounding box center [1235, 58] width 84 height 15
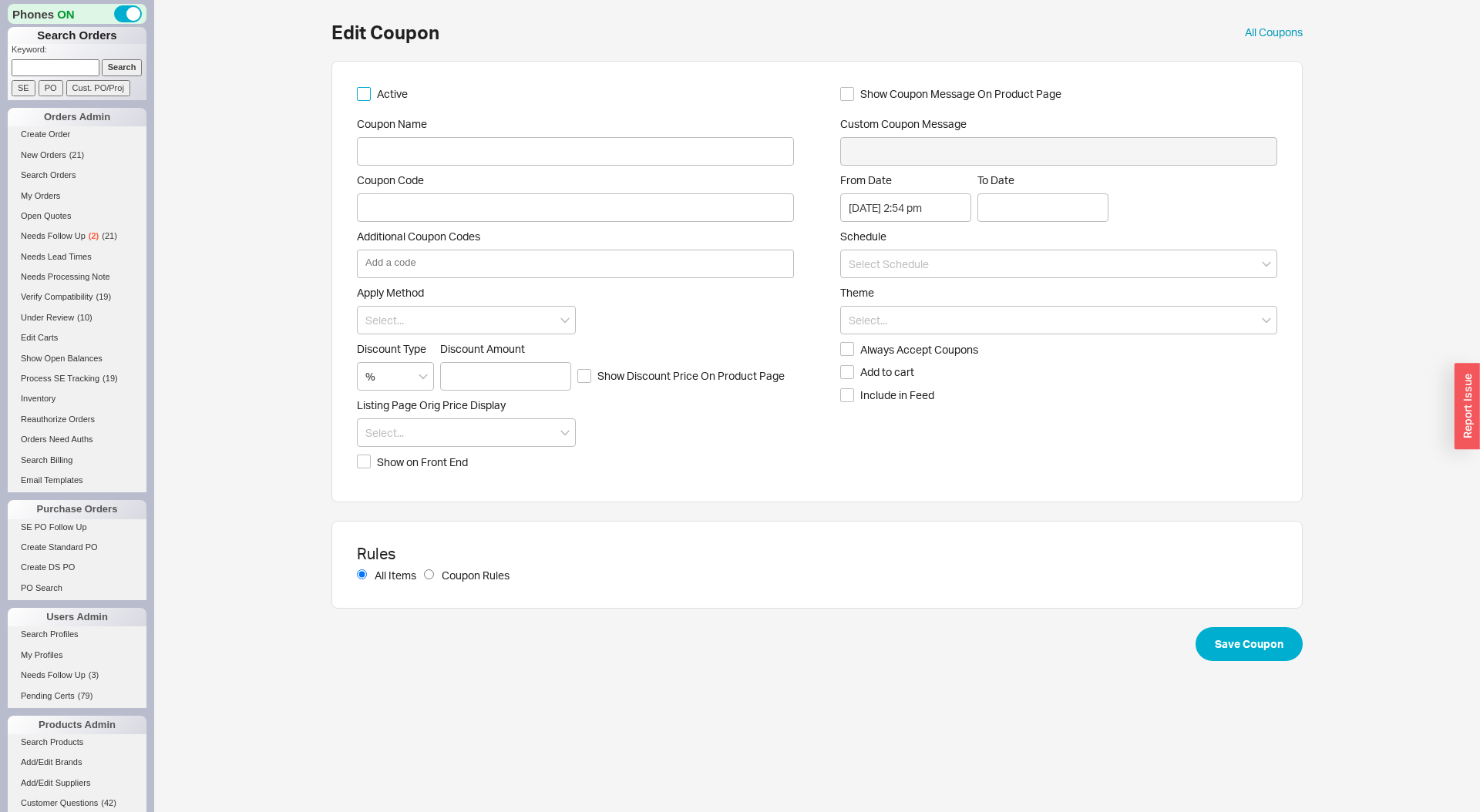
click at [366, 95] on input "Active" at bounding box center [364, 93] width 14 height 14
checkbox input "true"
click at [407, 153] on input "Coupon Name" at bounding box center [575, 151] width 437 height 29
type input "Special Promotion"
click at [454, 213] on input "Coupon Code" at bounding box center [575, 208] width 437 height 29
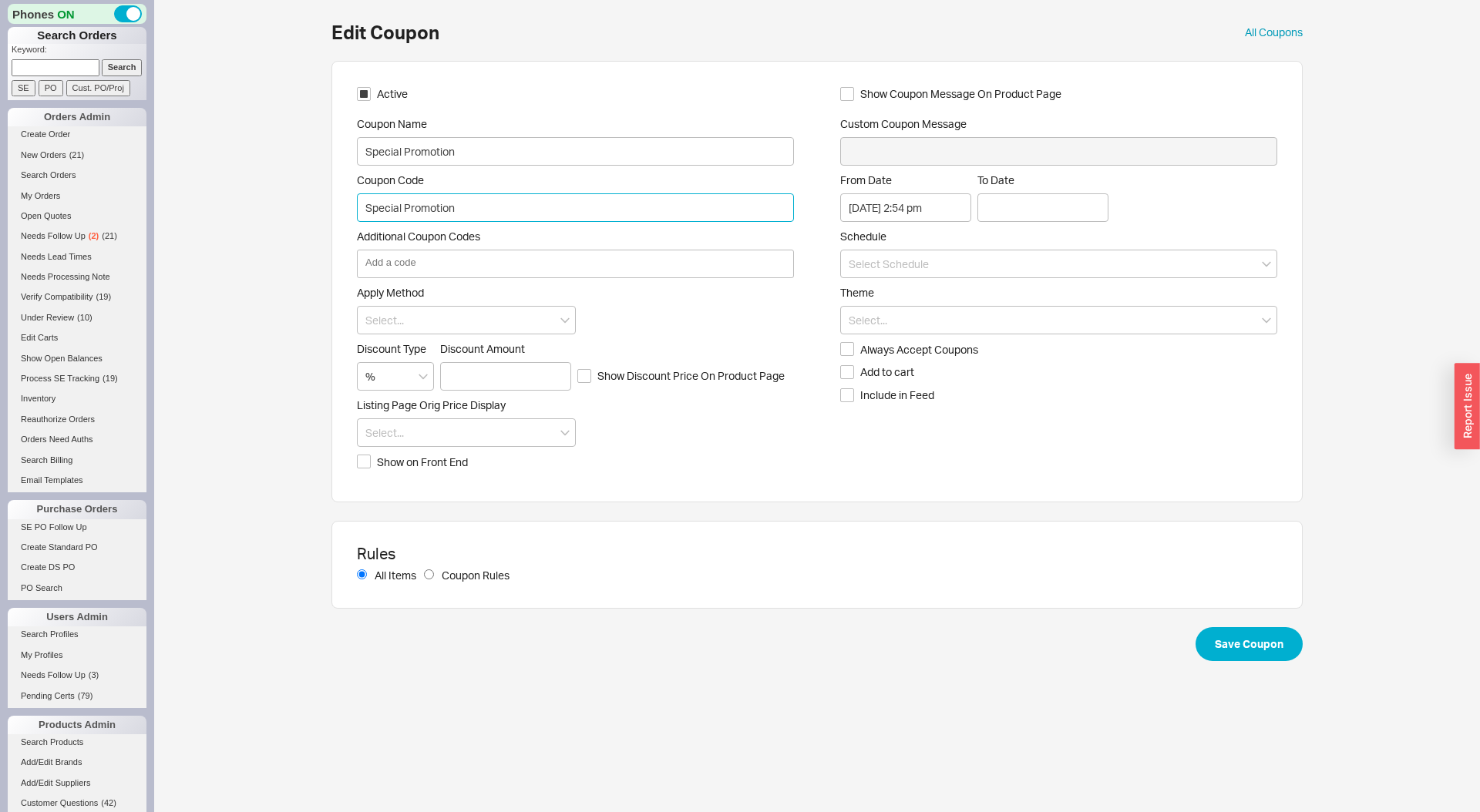
type input "Special Promotion"
click at [428, 334] on div "Active Coupon Name Special Promotion Coupon Code Special Promotion Additional C…" at bounding box center [575, 282] width 437 height 390
click at [441, 317] on input at bounding box center [467, 320] width 219 height 29
click at [446, 351] on div "Auto" at bounding box center [466, 351] width 217 height 28
type input "Auto"
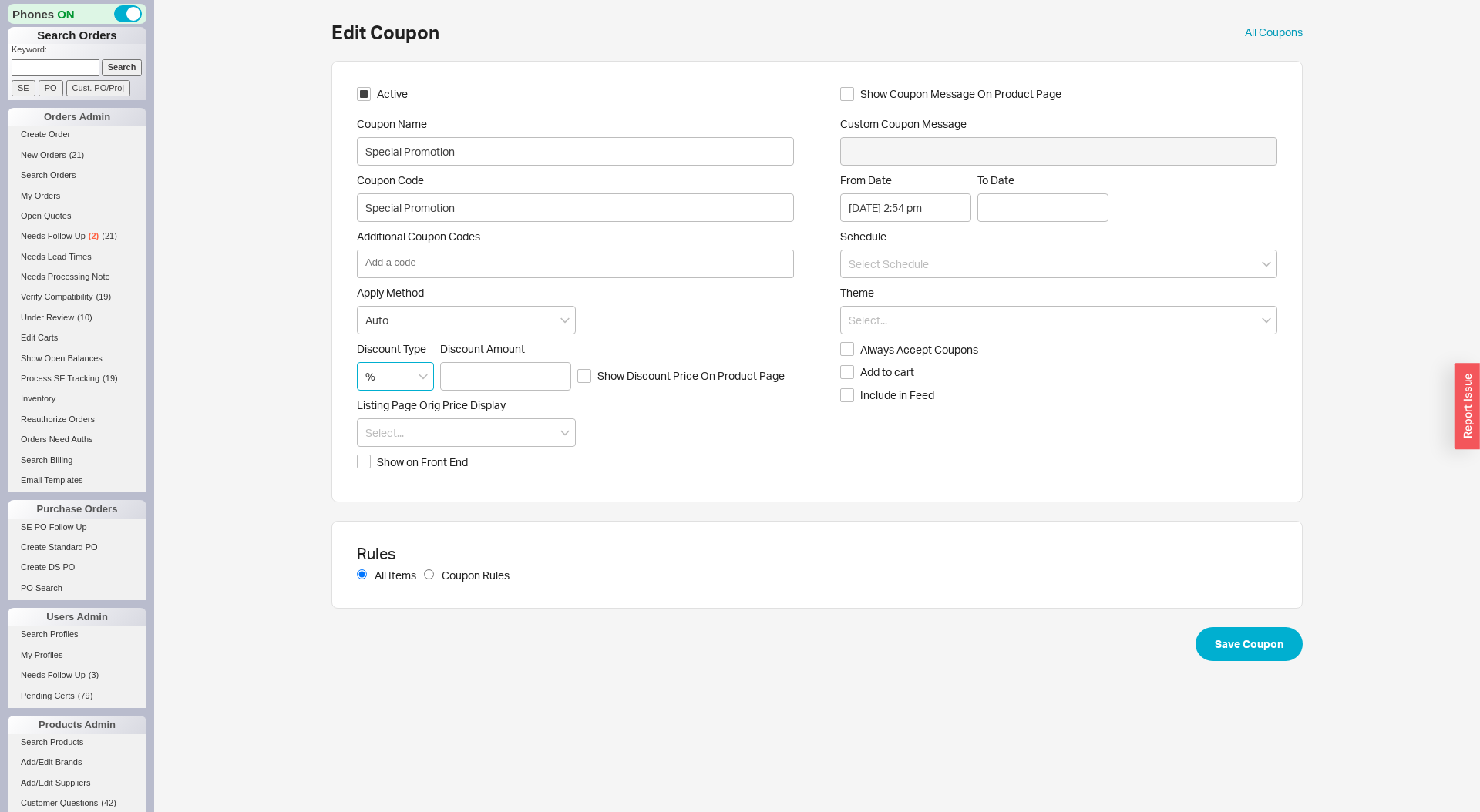
click at [406, 375] on input "%" at bounding box center [395, 376] width 77 height 29
click at [400, 440] on div "$" at bounding box center [394, 435] width 75 height 28
type input "$"
click at [487, 382] on input "Discount Amount" at bounding box center [506, 376] width 131 height 29
click at [492, 374] on input "Discount Amount" at bounding box center [506, 376] width 131 height 29
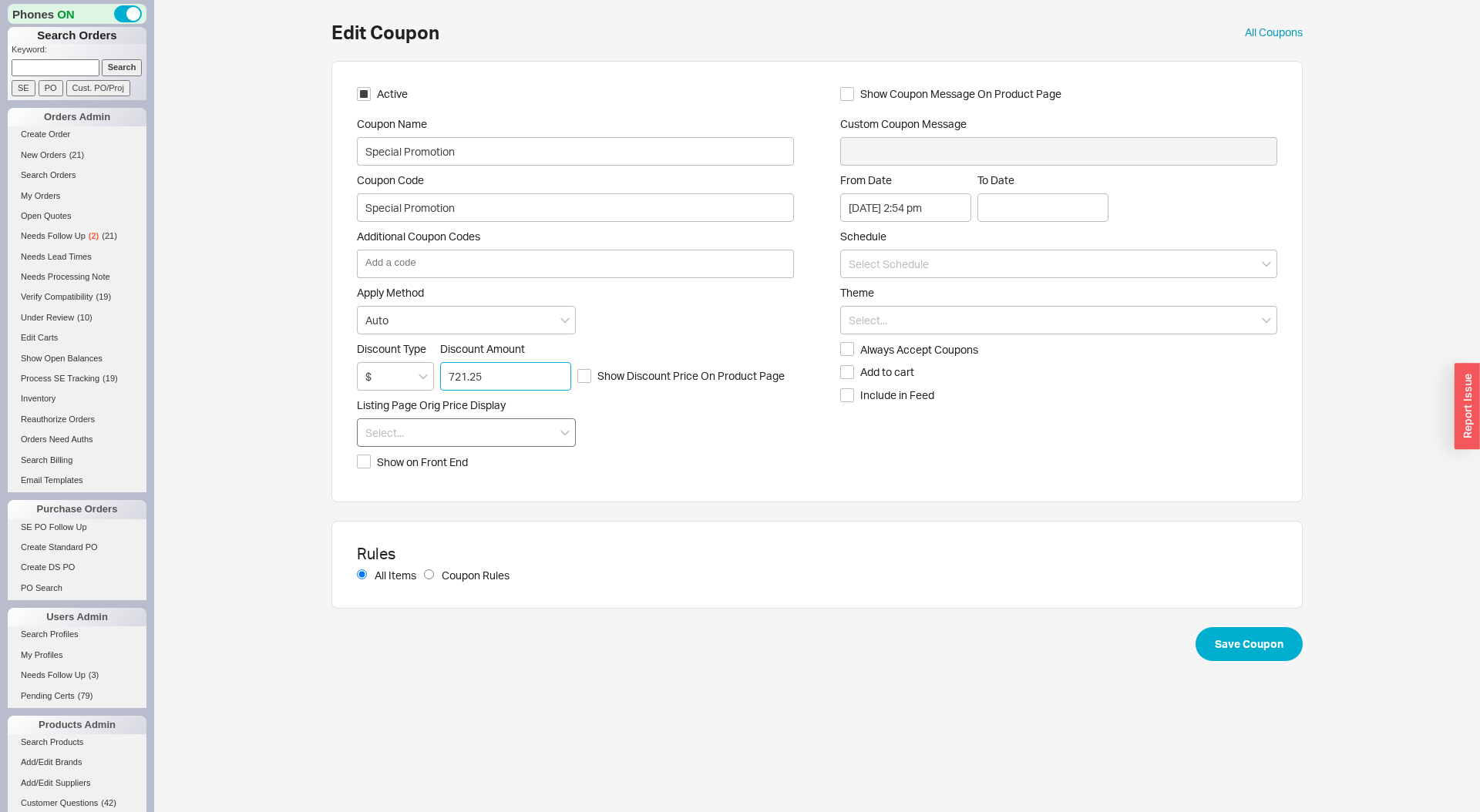
type input "721.25"
click at [505, 433] on input at bounding box center [467, 432] width 219 height 29
drag, startPoint x: 680, startPoint y: 391, endPoint x: 637, endPoint y: 373, distance: 46.6
click at [665, 386] on div "Active Coupon Name Special Promotion Coupon Code Special Promotion Additional C…" at bounding box center [575, 282] width 437 height 390
click at [637, 373] on span "Show Discount Price On Product Page" at bounding box center [690, 376] width 188 height 15
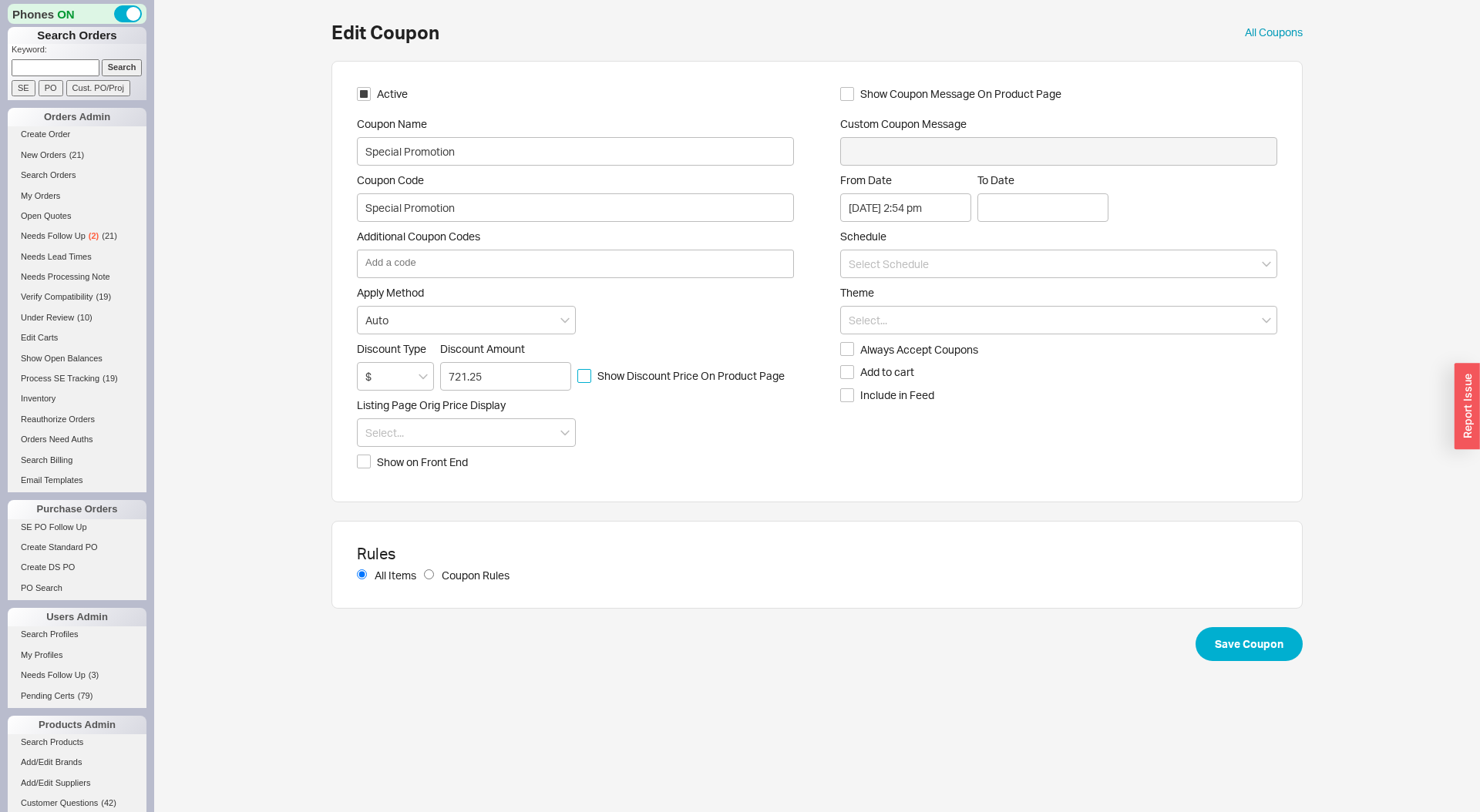
click at [591, 373] on input "Show Discount Price On Product Page" at bounding box center [584, 376] width 14 height 14
checkbox input "true"
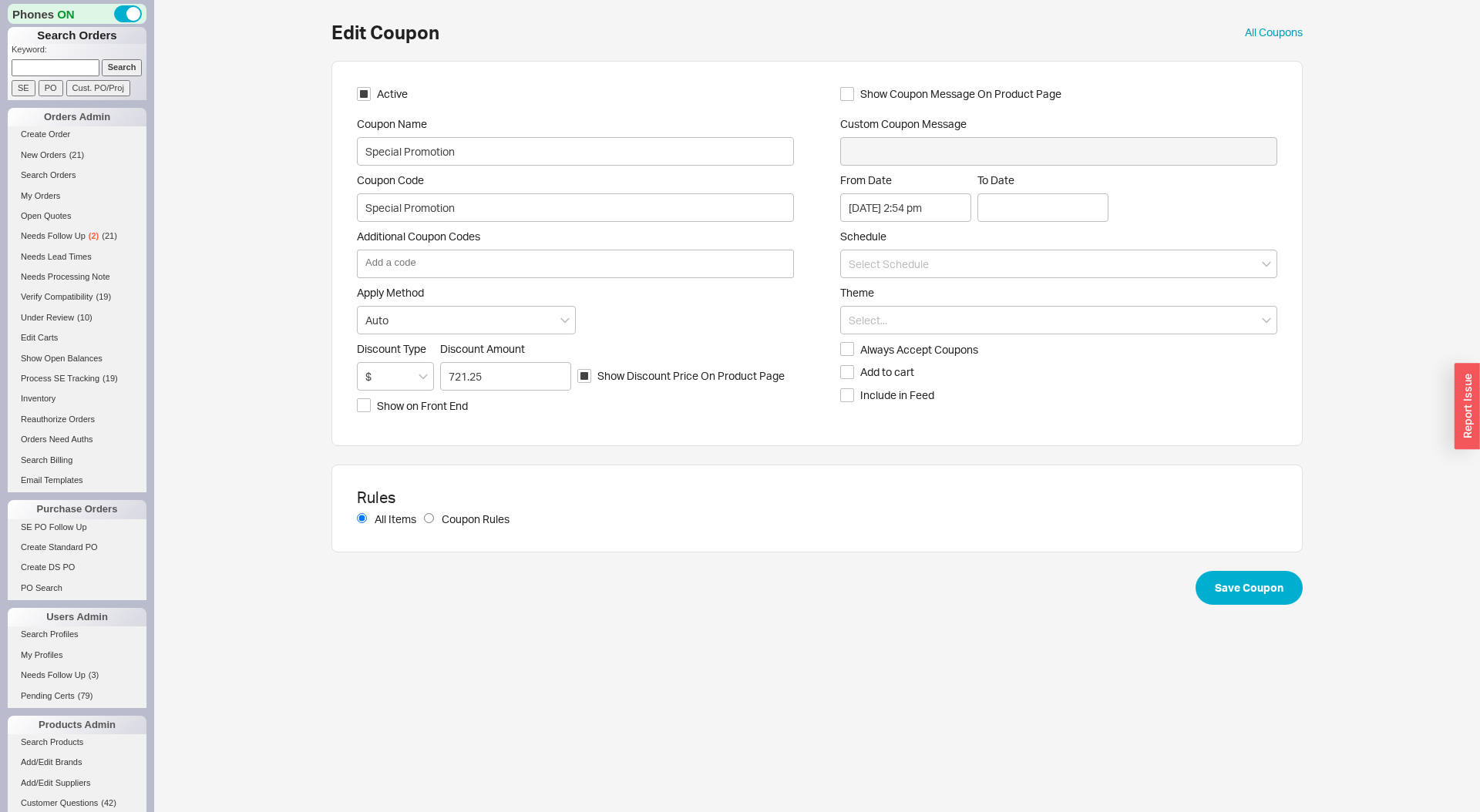
click at [898, 98] on span "Show Coupon Message On Product Page" at bounding box center [960, 94] width 201 height 15
click at [854, 98] on input "Show Coupon Message On Product Page" at bounding box center [847, 93] width 14 height 14
click at [911, 145] on input "Custom Coupon Message" at bounding box center [1058, 151] width 437 height 29
click at [1037, 90] on span "Show Coupon Message On Product Page" at bounding box center [960, 94] width 201 height 15
click at [854, 90] on input "Show Coupon Message On Product Page" at bounding box center [847, 93] width 14 height 14
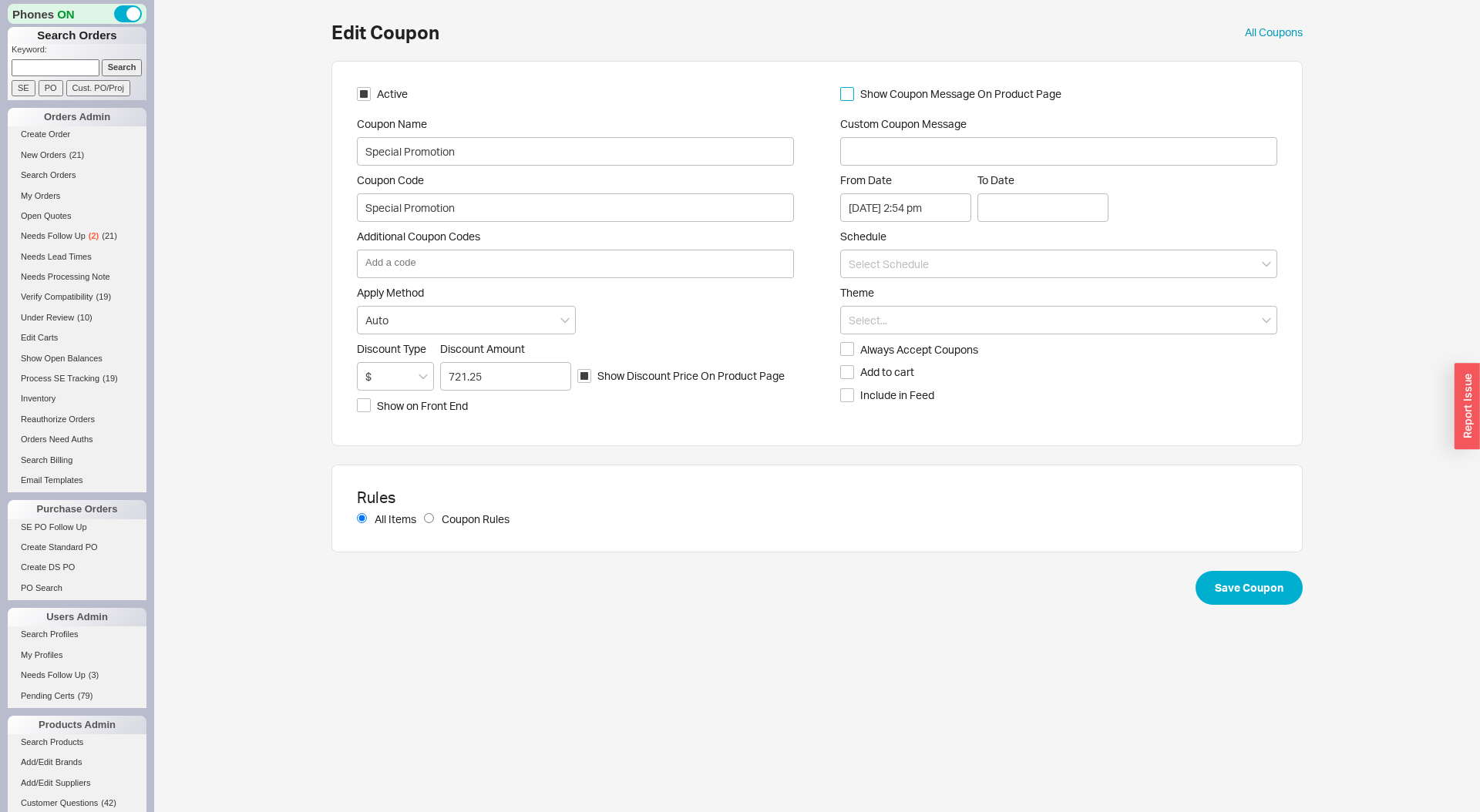
checkbox input "false"
click at [1025, 213] on input at bounding box center [1043, 208] width 131 height 29
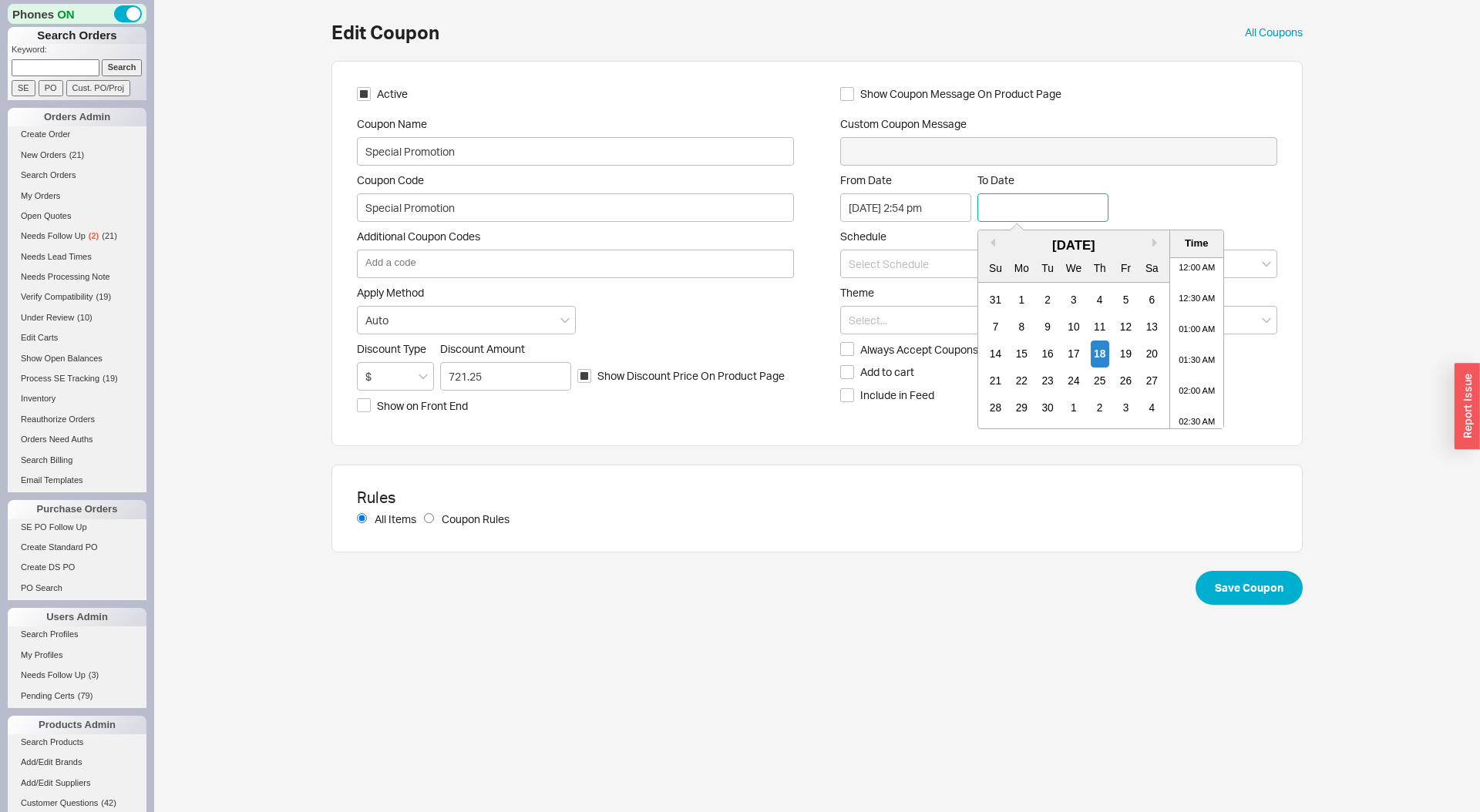
scroll to position [794, 0]
type input "[DATE] 4:36 pm"
click at [932, 259] on input at bounding box center [1058, 264] width 437 height 29
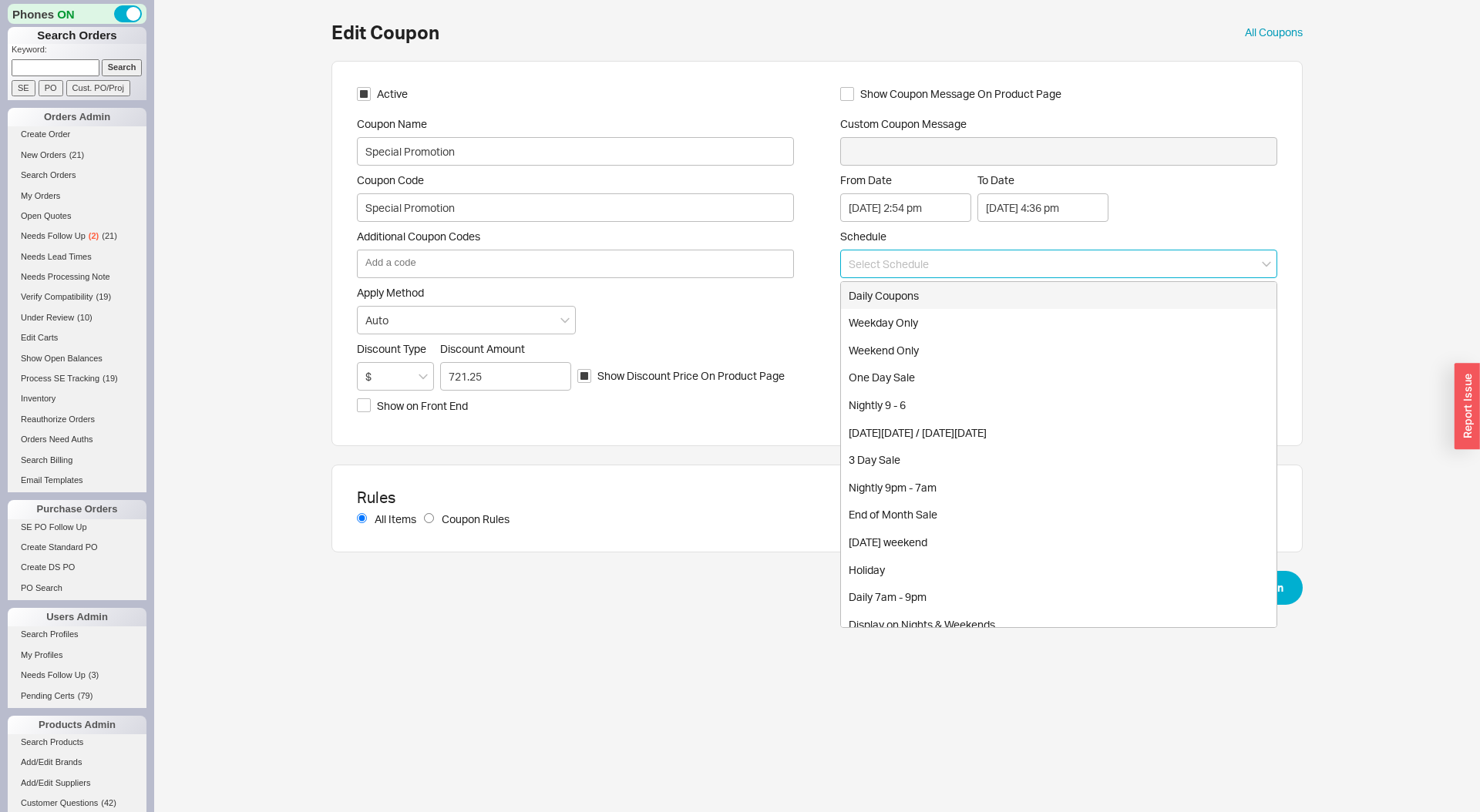
click at [927, 293] on div "Daily Coupons" at bounding box center [1058, 295] width 435 height 28
type input "Daily Coupons"
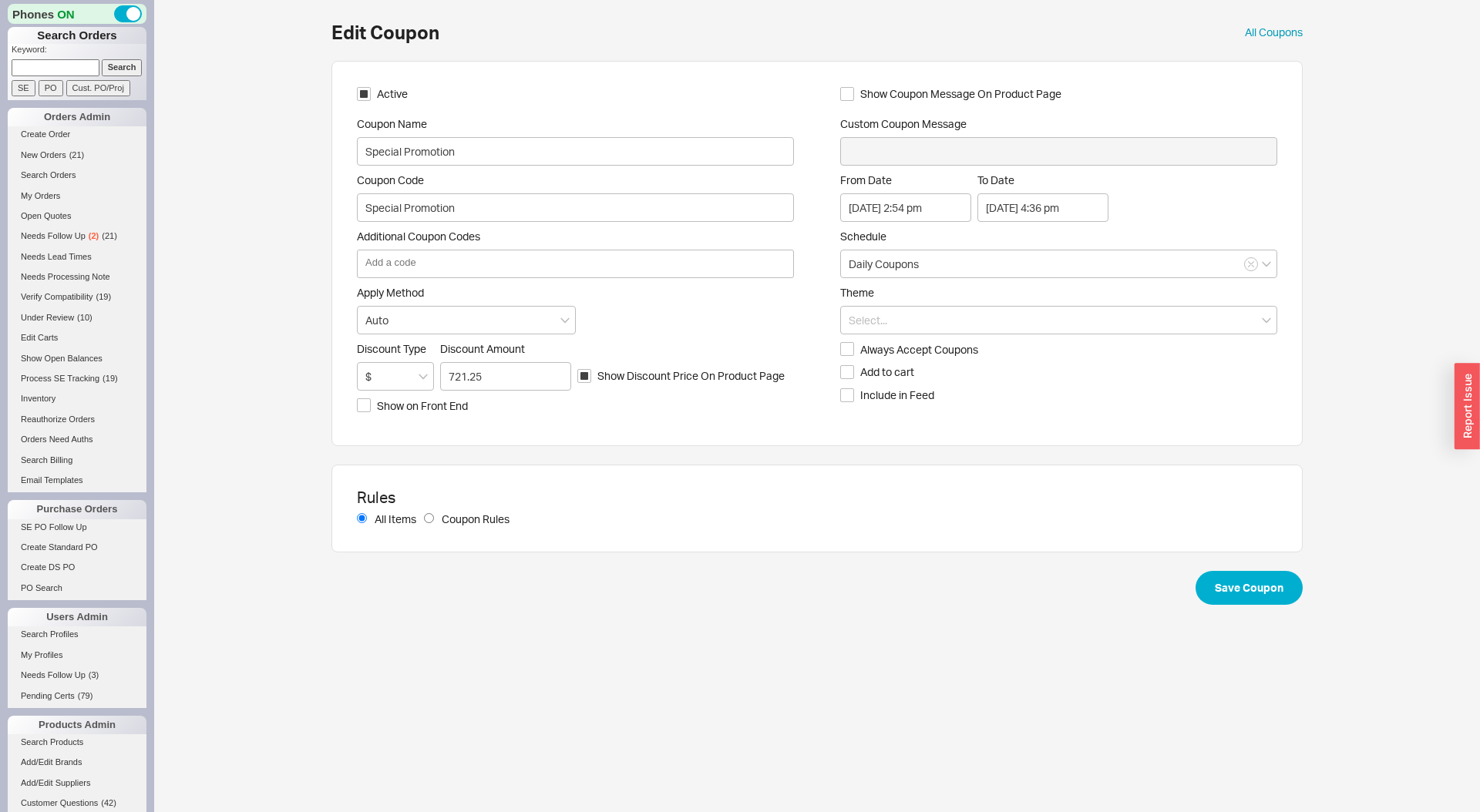
click at [854, 350] on label "Always Accept Coupons" at bounding box center [1058, 349] width 437 height 15
click at [854, 350] on input "Always Accept Coupons" at bounding box center [847, 348] width 14 height 14
checkbox input "true"
click at [507, 513] on span "Coupon Rules" at bounding box center [475, 519] width 68 height 15
click at [434, 513] on input "Coupon Rules" at bounding box center [429, 518] width 10 height 10
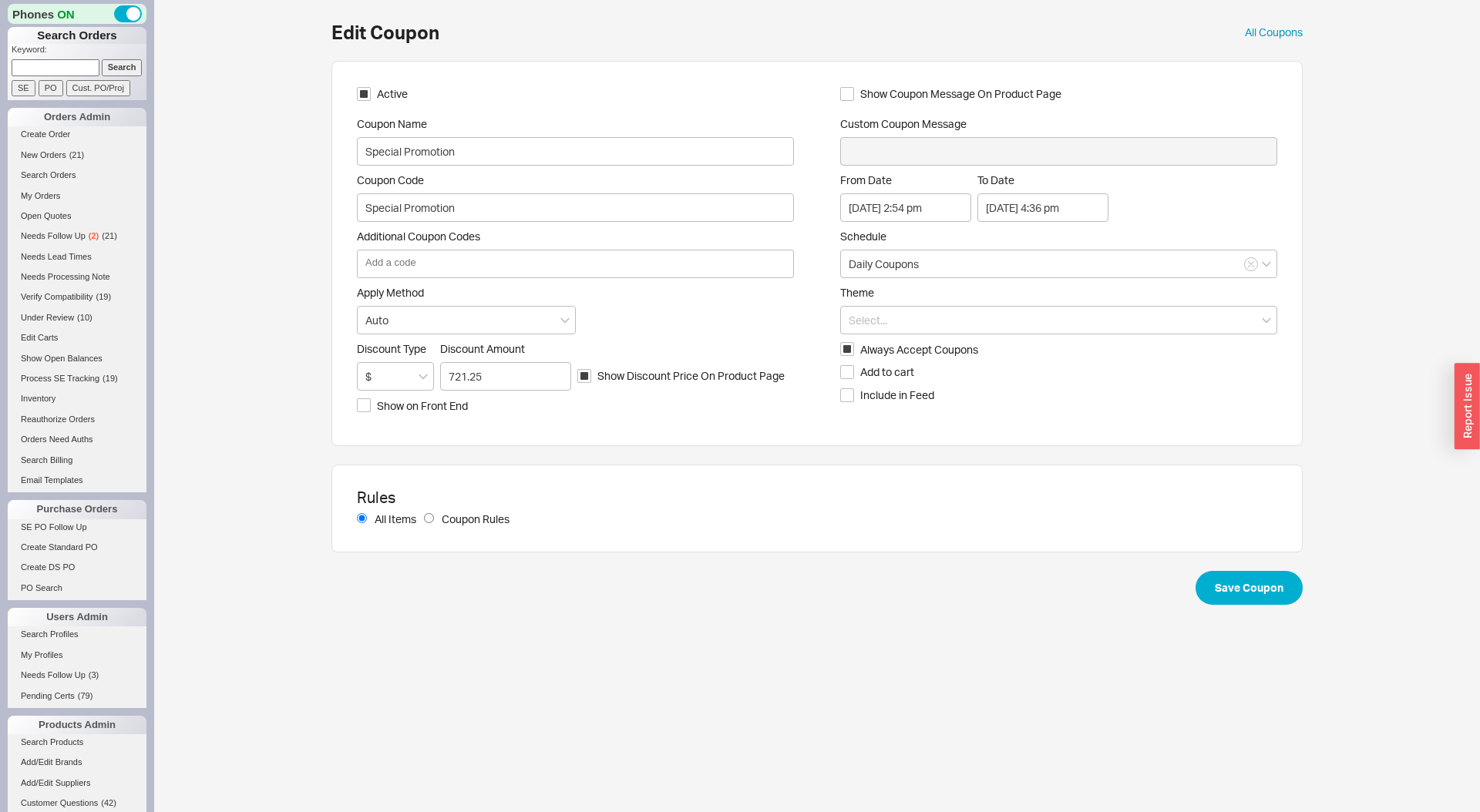
radio input "true"
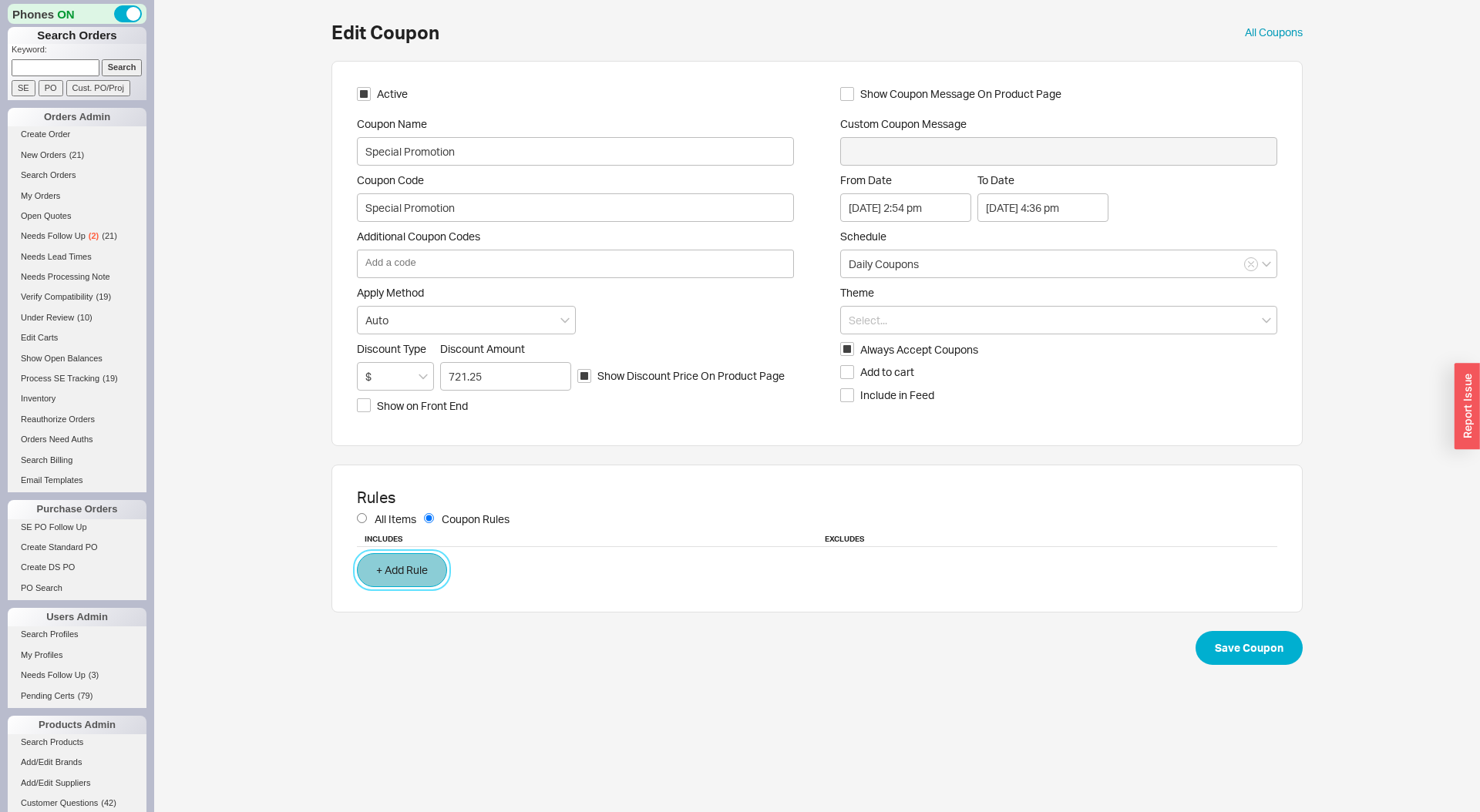
click at [430, 557] on button "+ Add Rule" at bounding box center [402, 570] width 90 height 34
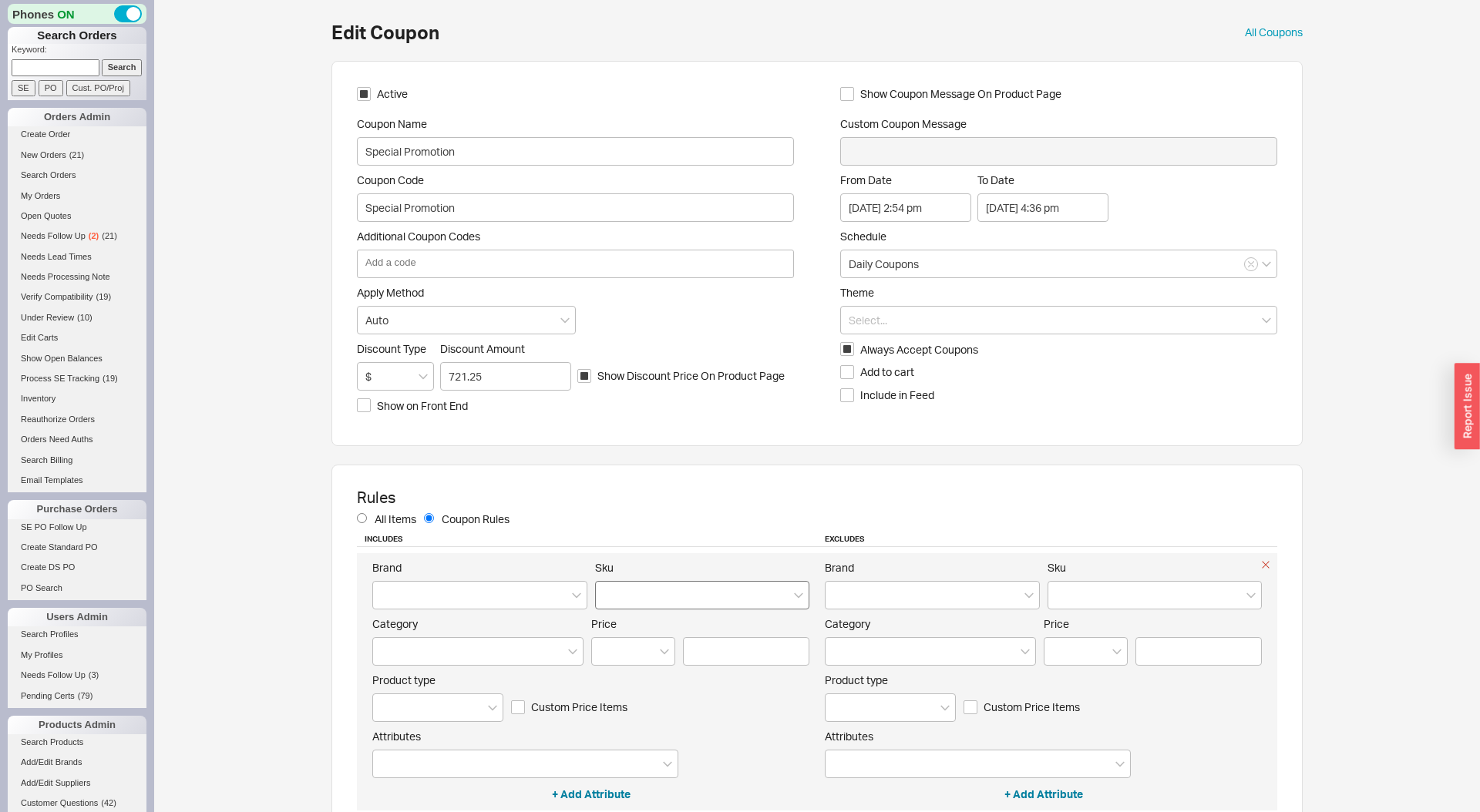
click at [708, 584] on div at bounding box center [703, 595] width 215 height 29
click at [614, 586] on input "Sku" at bounding box center [609, 595] width 10 height 18
click at [1180, 482] on div "Rules All Items Coupon Rules Includes Excludes Brand Sku Enter 2 letters to sea…" at bounding box center [817, 671] width 971 height 413
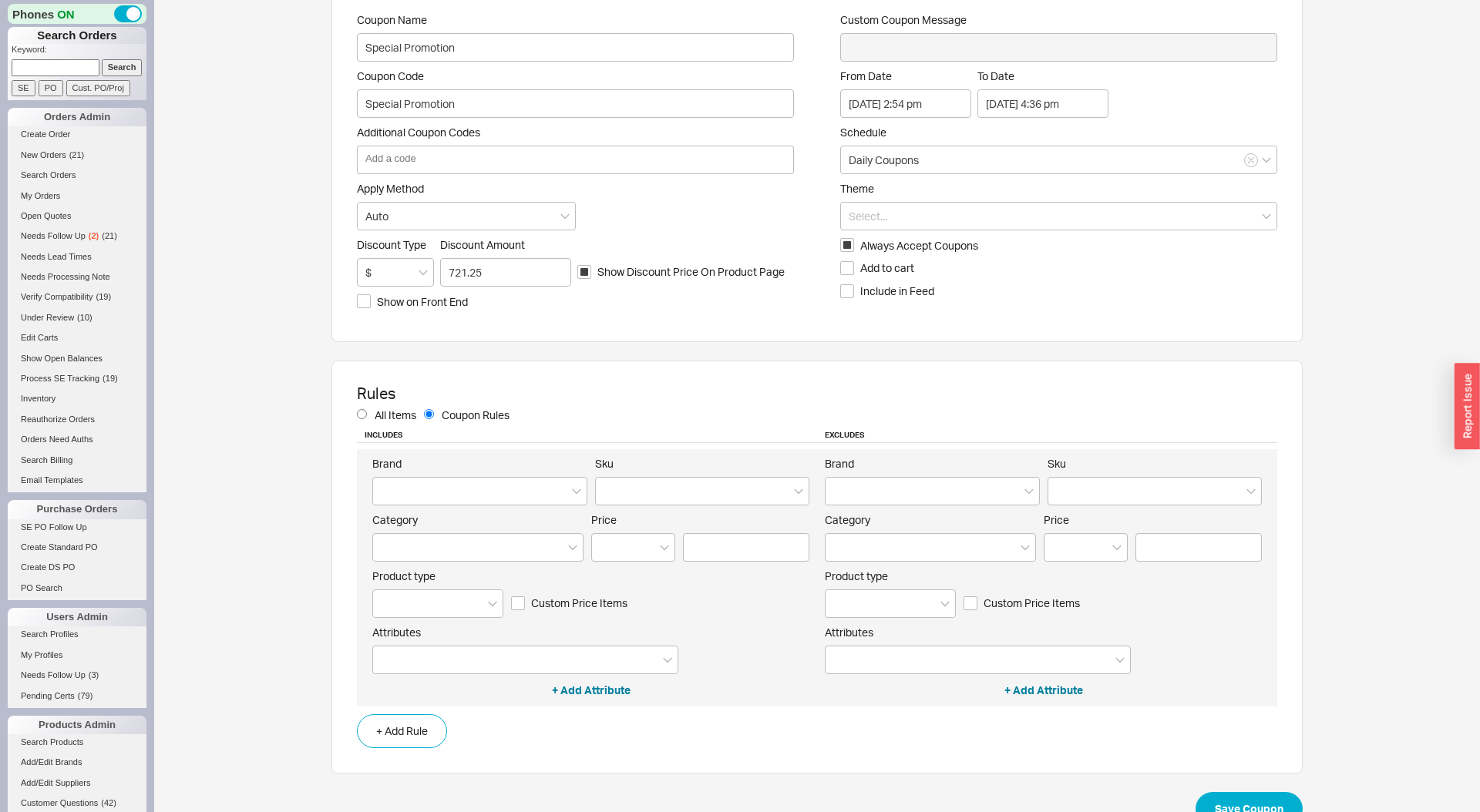
scroll to position [133, 0]
